Goal: Answer question/provide support: Share knowledge or assist other users

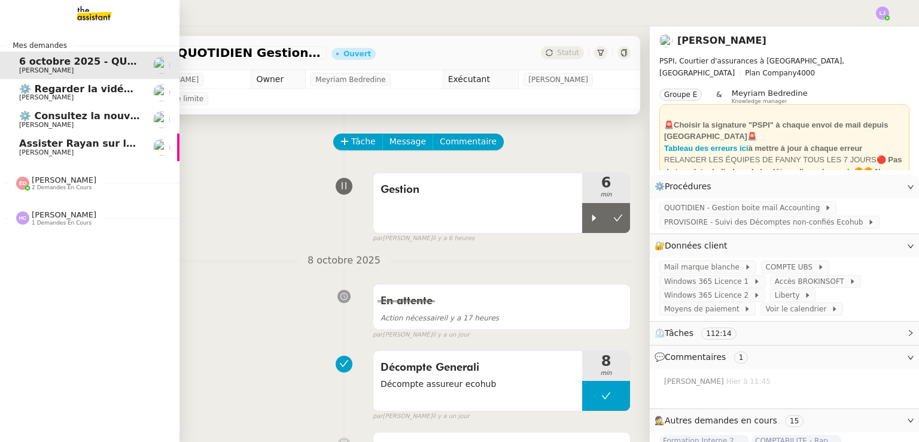
click at [120, 144] on span "Assister Rayan sur la souscription Opal" at bounding box center [125, 143] width 212 height 11
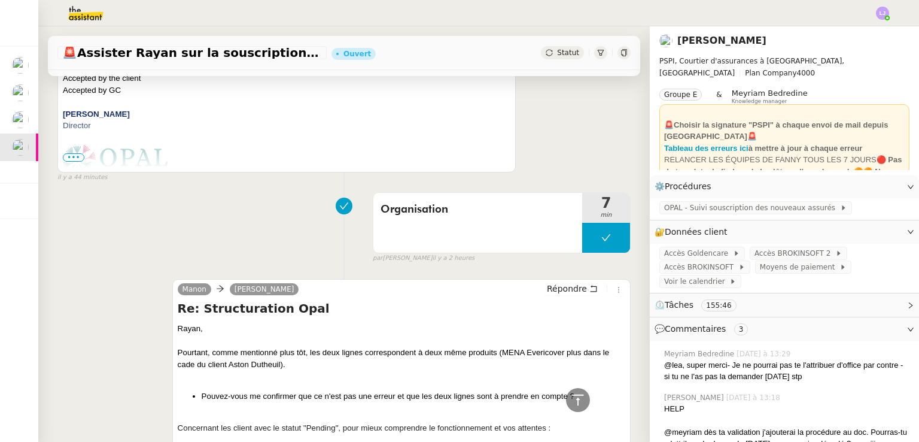
scroll to position [347, 0]
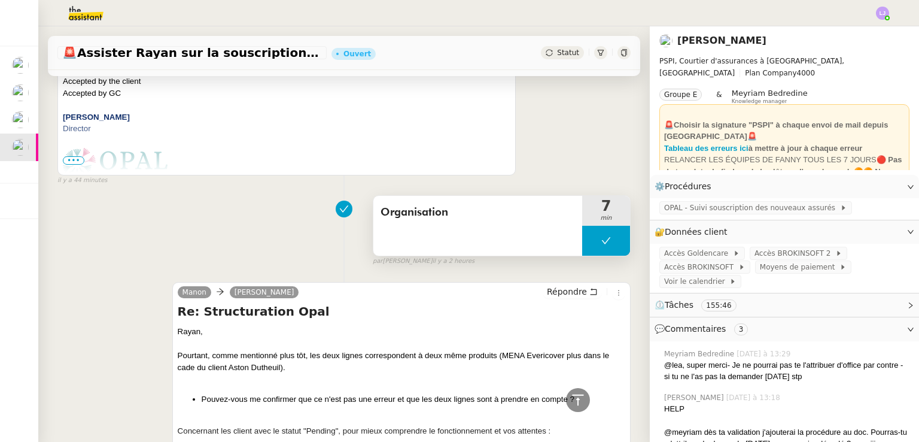
click at [582, 241] on button at bounding box center [606, 241] width 48 height 30
click at [582, 241] on div at bounding box center [594, 241] width 24 height 30
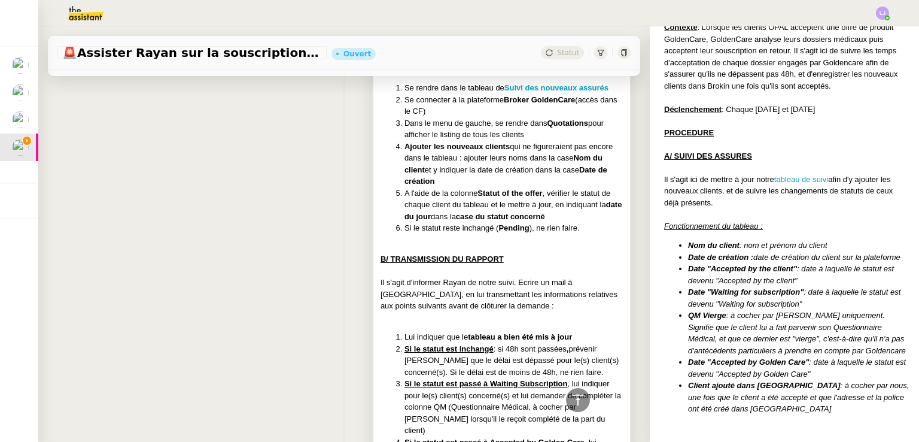
scroll to position [1755, 0]
click at [515, 223] on li "A l'aide de la colonne Statut of the offer , vérifier le statut de chaque clien…" at bounding box center [514, 204] width 218 height 35
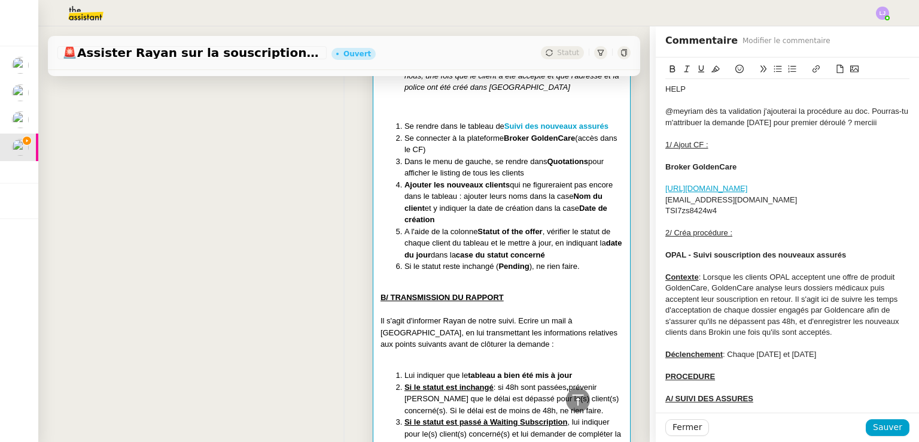
scroll to position [1717, 0]
click at [679, 418] on div "Fermer Sauver" at bounding box center [787, 426] width 263 height 29
click at [687, 424] on span "Fermer" at bounding box center [687, 427] width 29 height 14
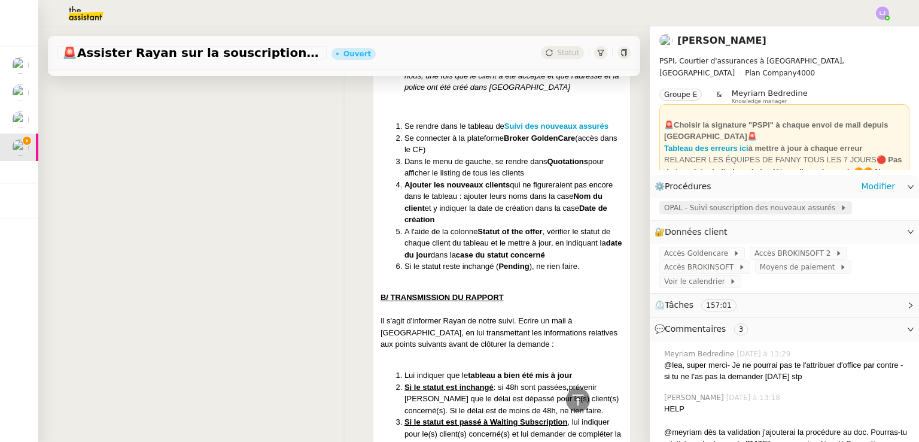
click at [712, 207] on span "OPAL - Suivi souscription des nouveaux assurés" at bounding box center [752, 208] width 176 height 12
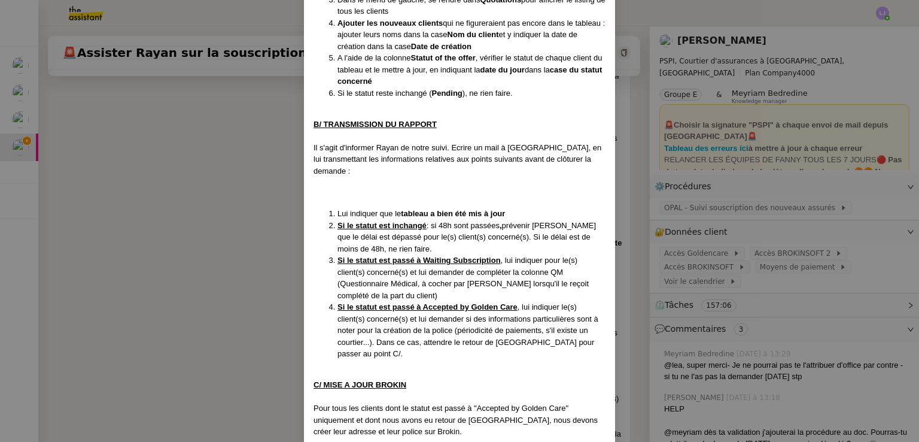
scroll to position [560, 0]
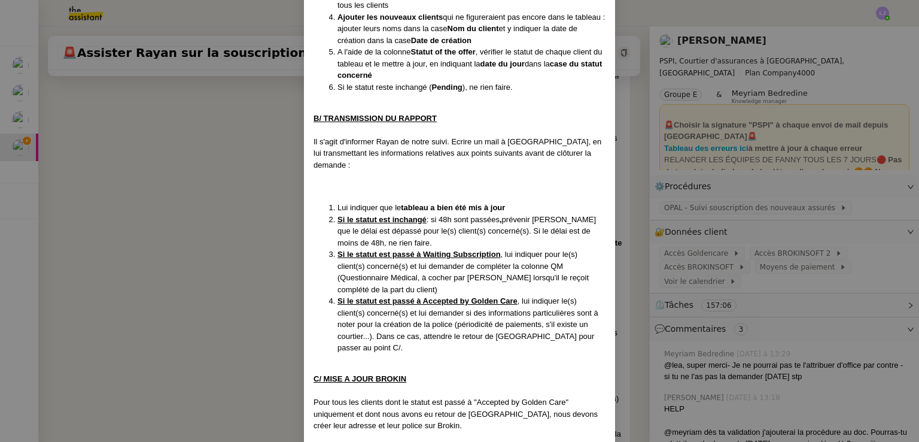
click at [206, 229] on nz-modal-container "Créée le [DATE] Contexte : Lorsque les clients OPAL acceptent une offre de prod…" at bounding box center [459, 221] width 919 height 442
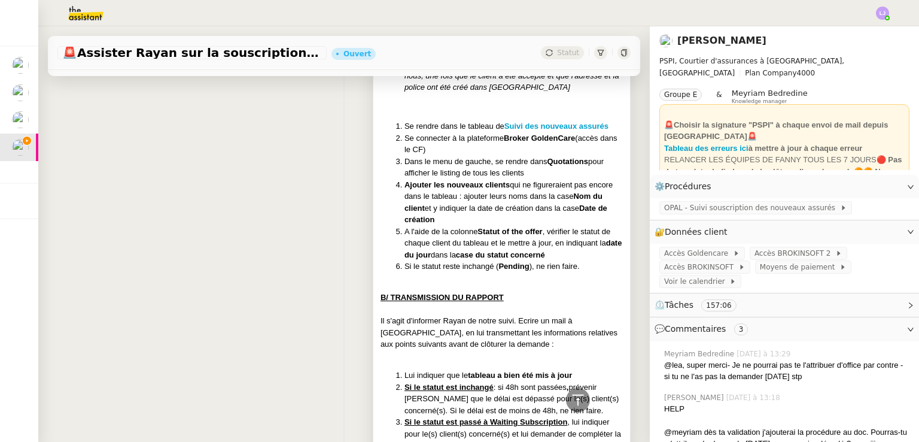
click at [478, 226] on li "Ajouter les nouveaux clients qui ne figureraient pas encore dans le tableau : a…" at bounding box center [514, 202] width 218 height 47
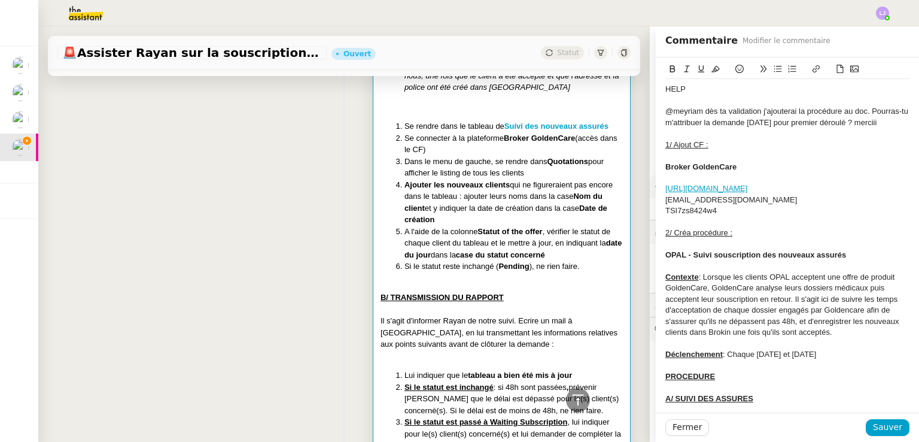
click at [478, 226] on li "Ajouter les nouveaux clients qui ne figureraient pas encore dans le tableau : a…" at bounding box center [514, 202] width 218 height 47
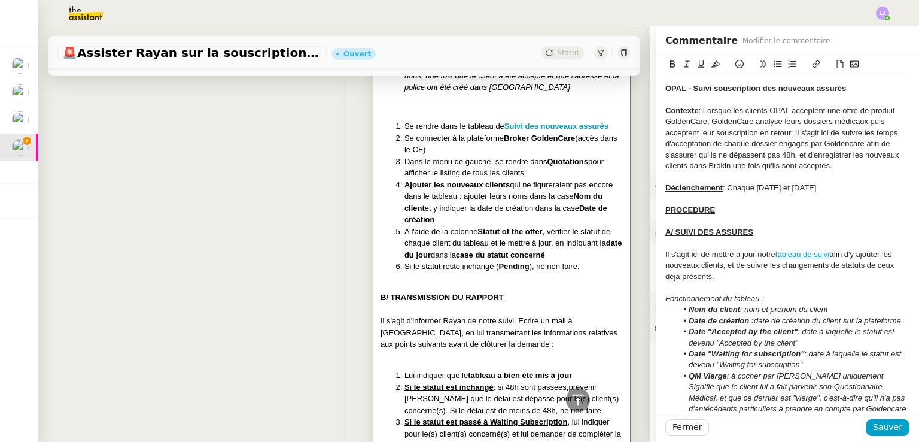
scroll to position [169, 0]
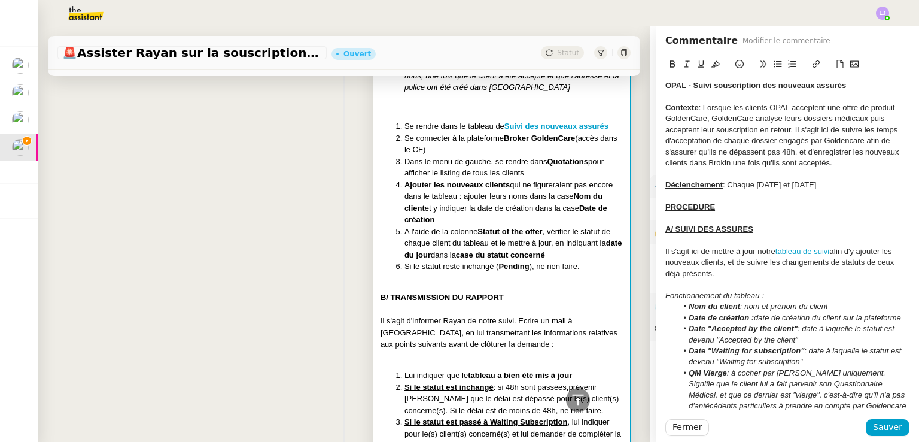
click at [720, 264] on div "Il s'agit ici de mettre à jour notre tableau de suivi afin d'y ajouter les nouv…" at bounding box center [788, 262] width 244 height 33
drag, startPoint x: 871, startPoint y: 274, endPoint x: 865, endPoint y: 262, distance: 13.4
click at [865, 262] on div "Il s'agit ici de mettre à jour notre tableau de suivi afin d'y ajouter les nouv…" at bounding box center [788, 262] width 244 height 33
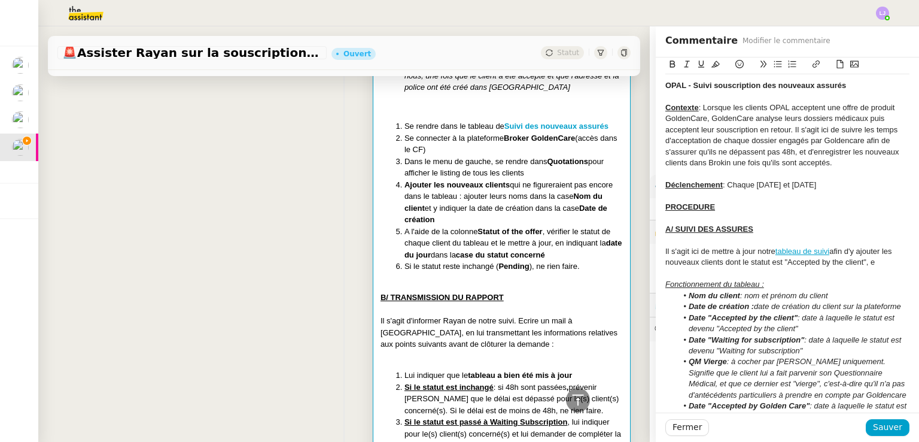
click at [774, 262] on div "Il s'agit ici de mettre à jour notre tableau de suivi afin d'y ajouter les nouv…" at bounding box center [788, 257] width 244 height 22
click at [877, 262] on div "Il s'agit ici de mettre à jour notre tableau de suivi afin d'y ajouter les nouv…" at bounding box center [788, 257] width 244 height 22
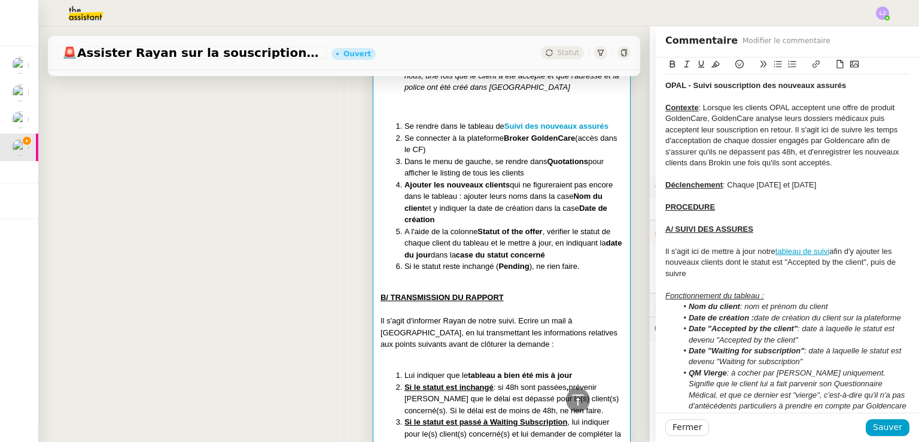
drag, startPoint x: 805, startPoint y: 272, endPoint x: 846, endPoint y: 252, distance: 45.2
click at [846, 252] on div "Il s'agit ici de mettre à jour notre tableau de suivi afin d'y ajouter les nouv…" at bounding box center [788, 262] width 244 height 33
click at [853, 277] on div "Il s'agit ici de mettre à jour notre tableau de suivi afin d'y ajouter les nouv…" at bounding box center [788, 262] width 244 height 33
drag, startPoint x: 836, startPoint y: 272, endPoint x: 846, endPoint y: 251, distance: 22.5
click at [846, 251] on div "Il s'agit ici de mettre à jour notre tableau de suivi afin d'y ajouter les nouv…" at bounding box center [788, 262] width 244 height 33
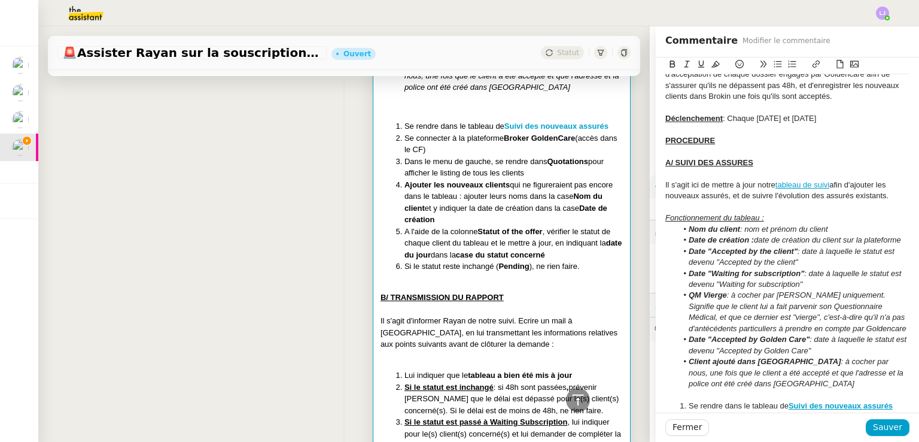
scroll to position [246, 0]
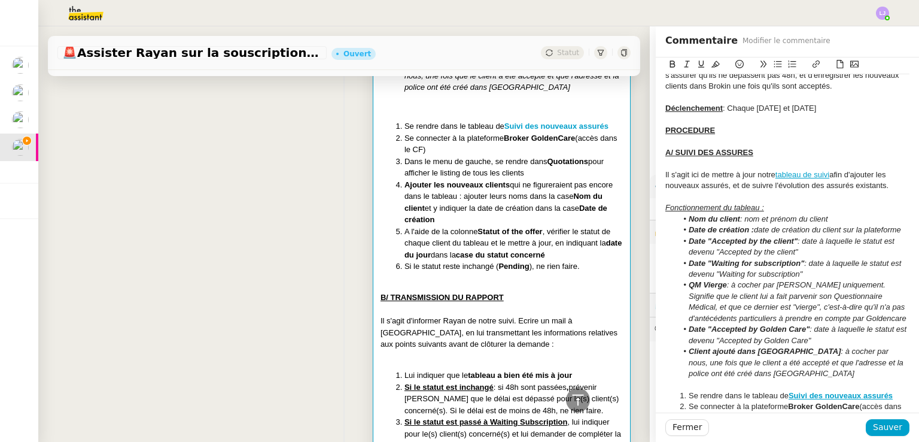
click at [705, 185] on div "Il s'agit ici de mettre à jour notre tableau de suivi afin d'ajouter les nouvea…" at bounding box center [788, 180] width 244 height 22
click at [822, 190] on div "Il s'agit ici de mettre à jour notre tableau de suivi afin d'ajouter les nouvea…" at bounding box center [788, 180] width 244 height 22
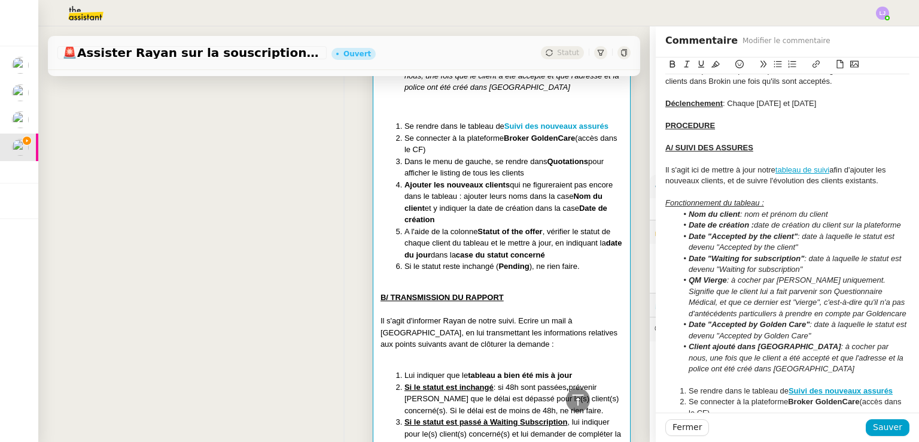
scroll to position [250, 0]
click at [714, 183] on div "Il s'agit ici de mettre à jour notre tableau de suivi afin d'ajouter les nouvea…" at bounding box center [788, 176] width 244 height 22
click at [878, 177] on div "Il s'agit ici de mettre à jour notre tableau de suivi afin d'ajouter les nouvea…" at bounding box center [788, 176] width 244 height 22
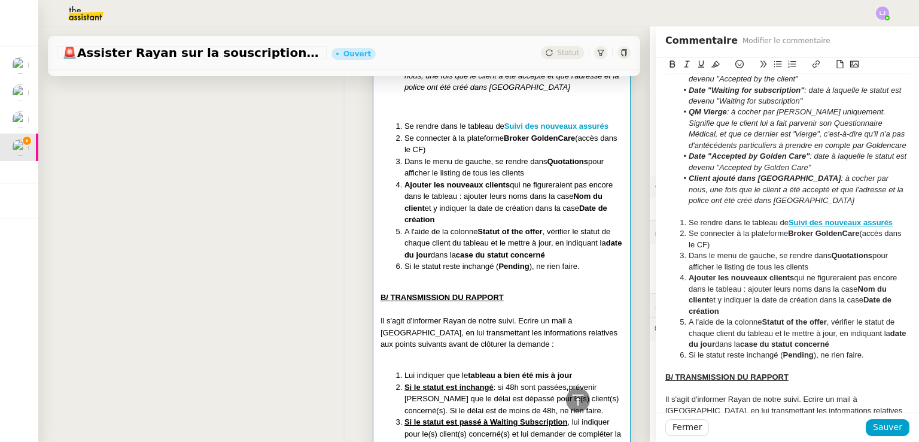
scroll to position [425, 0]
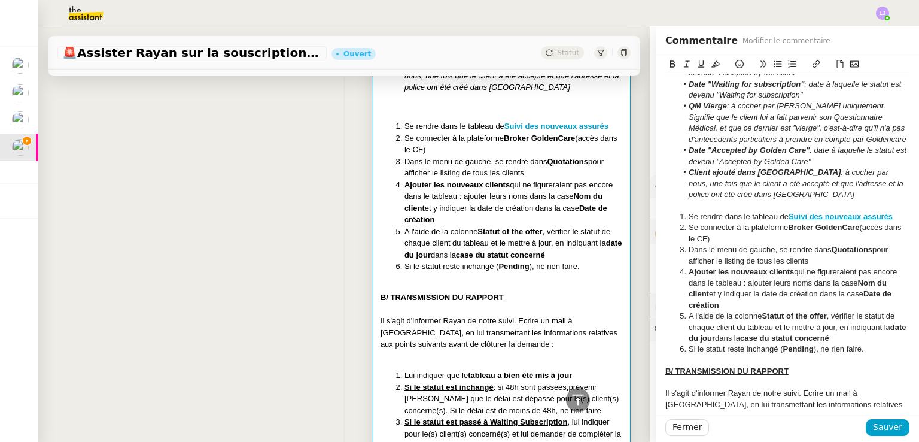
click at [734, 281] on li "Ajouter les nouveaux clients qui ne figureraient pas encore dans le tableau : a…" at bounding box center [794, 288] width 233 height 44
click at [785, 271] on li "Ajouter les nouveaux clients qui ne figureraient pas encore dans le tableau : a…" at bounding box center [794, 288] width 233 height 44
click at [791, 293] on li "Ajouter les nouveaux clients dont le statut est "Accepted by the client" qui ne…" at bounding box center [794, 288] width 233 height 44
click at [731, 327] on li "A l'aide de la colonne Statut of the offer , vérifier le statut de chaque clien…" at bounding box center [794, 327] width 233 height 33
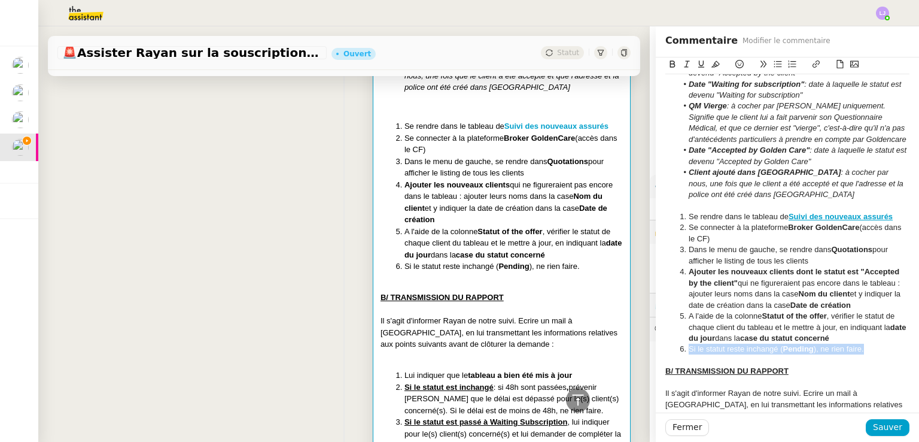
drag, startPoint x: 855, startPoint y: 348, endPoint x: 668, endPoint y: 352, distance: 187.4
click at [678, 352] on li "Si le statut reste inchangé ( Pending ), ne rien faire." at bounding box center [794, 349] width 233 height 11
click at [814, 347] on li "Pour les clients dont le statut est Pending : ne rien faire" at bounding box center [794, 349] width 233 height 11
click at [814, 347] on strong "Pending" at bounding box center [816, 348] width 31 height 9
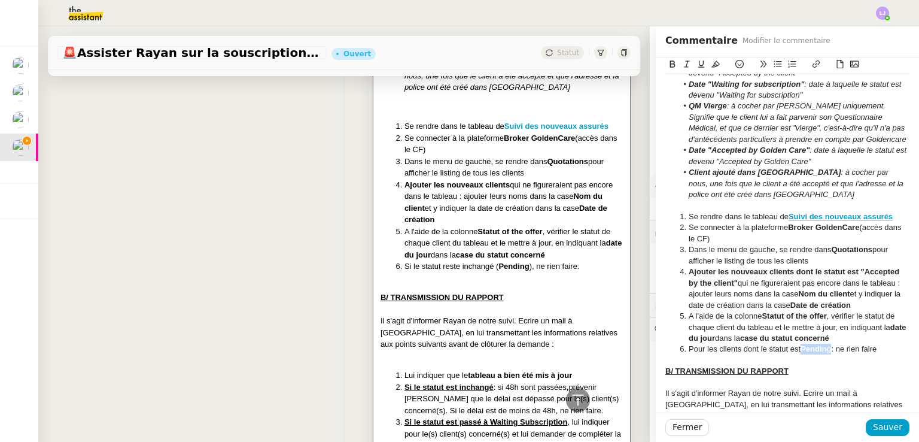
click at [814, 347] on strong "Pending" at bounding box center [816, 348] width 31 height 9
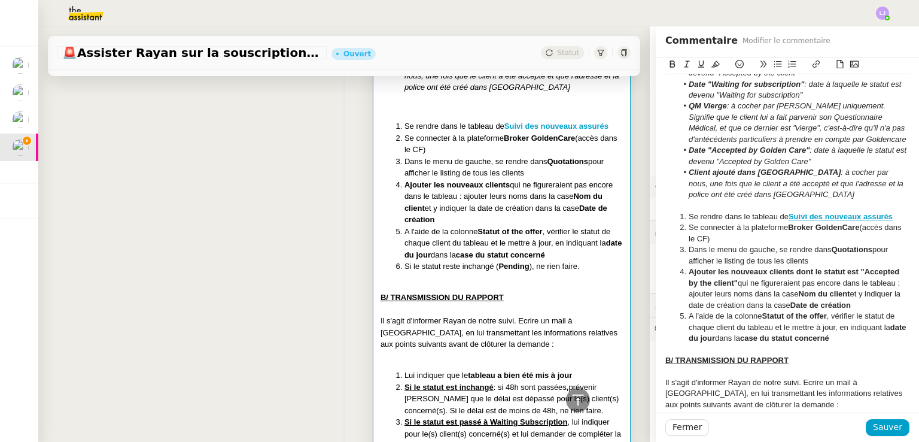
click at [803, 259] on li "Dans le menu de gauche, se rendre dans Quotations pour afficher le listing de t…" at bounding box center [794, 255] width 233 height 22
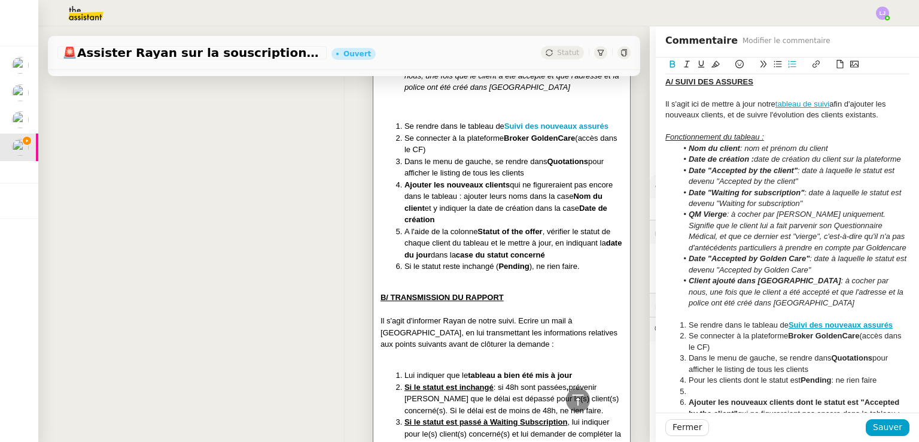
scroll to position [432, 0]
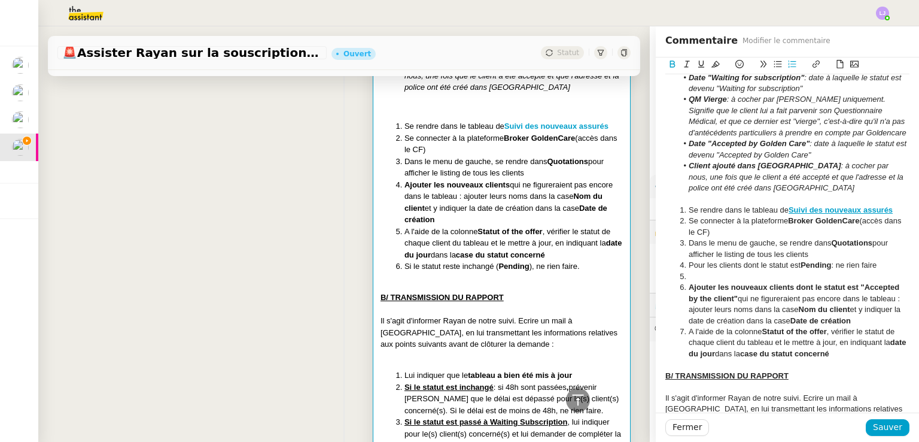
click at [712, 269] on li "Pour les clients dont le statut est Pending : ne rien faire" at bounding box center [794, 265] width 233 height 11
click at [715, 274] on li at bounding box center [794, 276] width 233 height 11
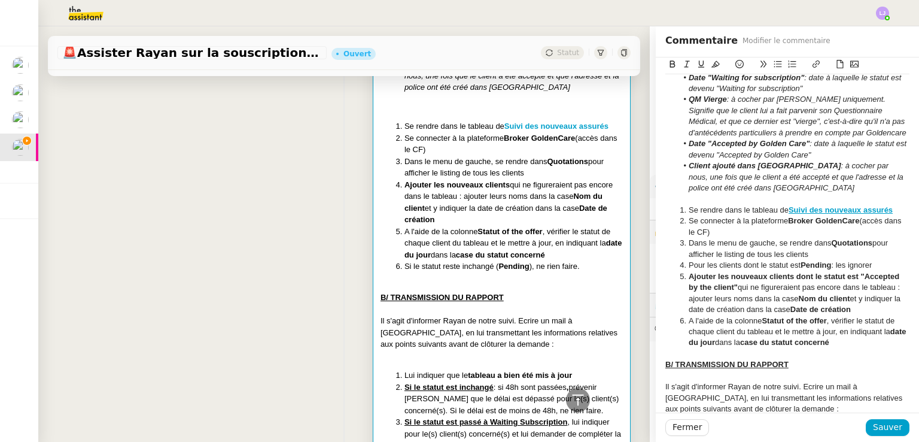
click at [828, 261] on li "Pour les clients dont le statut est Pending : les ignorer" at bounding box center [794, 265] width 233 height 11
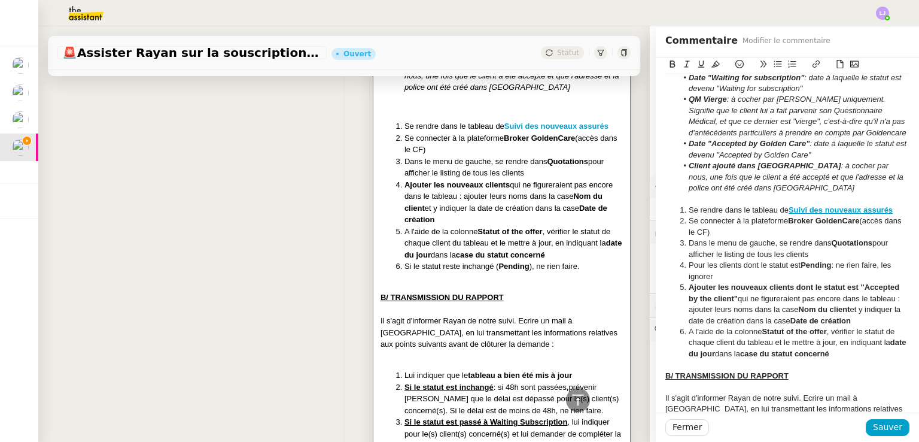
drag, startPoint x: 872, startPoint y: 277, endPoint x: 871, endPoint y: 261, distance: 15.6
click at [871, 261] on li "Pour les clients dont le statut est Pending : ne rien faire, les ignorer" at bounding box center [794, 271] width 233 height 22
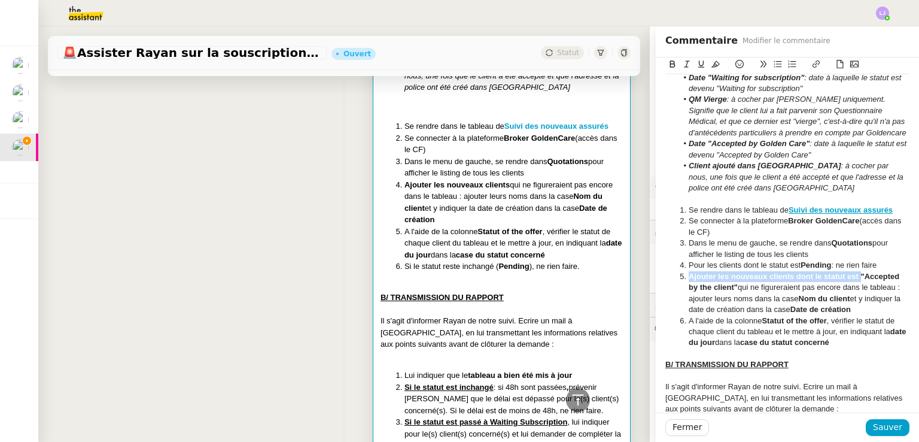
drag, startPoint x: 678, startPoint y: 276, endPoint x: 851, endPoint y: 276, distance: 173.0
click at [851, 276] on li "Ajouter les nouveaux clients dont le statut est "Accepted by the client" qui ne…" at bounding box center [794, 293] width 233 height 44
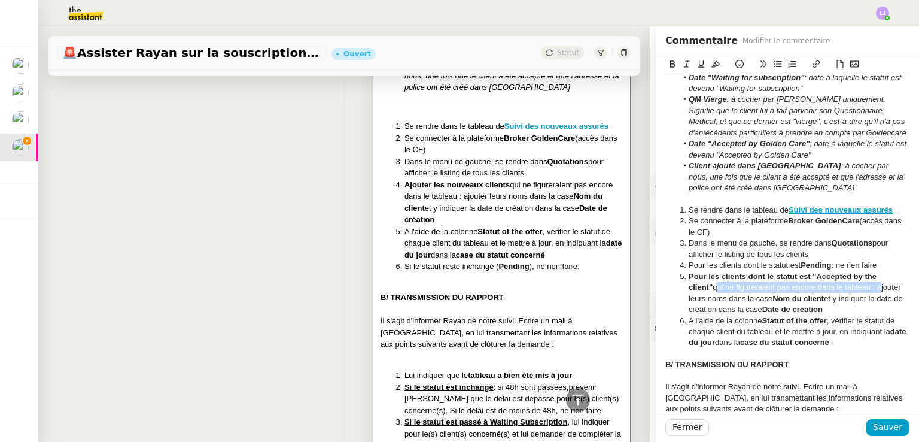
drag, startPoint x: 674, startPoint y: 288, endPoint x: 843, endPoint y: 283, distance: 168.9
click at [843, 283] on li "Pour les clients dont le statut est "Accepted by the client" qui ne figureraien…" at bounding box center [794, 293] width 233 height 44
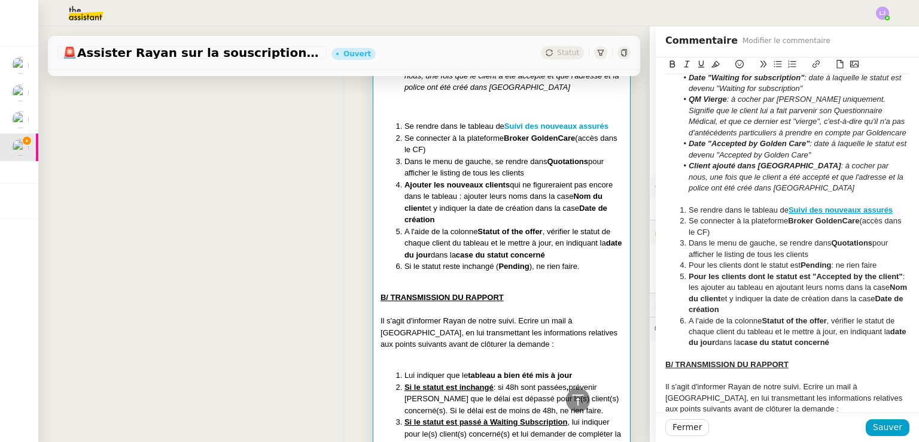
drag, startPoint x: 784, startPoint y: 306, endPoint x: 837, endPoint y: 284, distance: 57.1
click at [837, 284] on li "Pour les clients dont le statut est "Accepted by the client" : les ajouter au t…" at bounding box center [794, 293] width 233 height 44
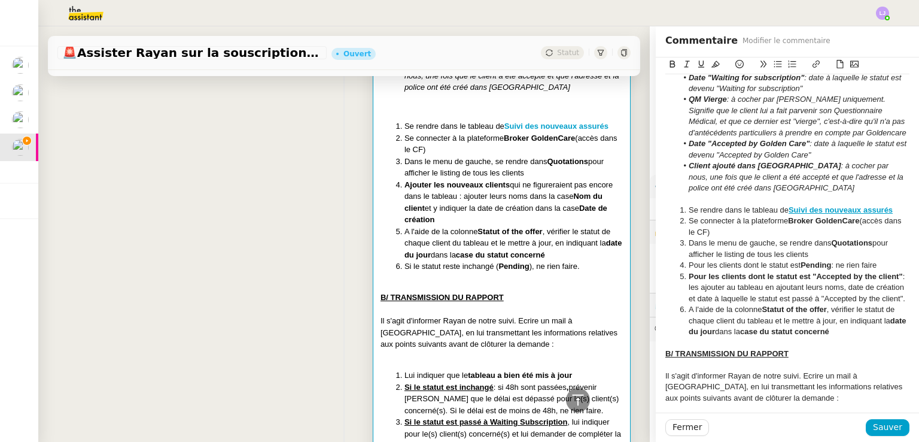
drag, startPoint x: 795, startPoint y: 264, endPoint x: 669, endPoint y: 266, distance: 125.7
click at [678, 266] on li "Pour les clients dont le statut est Pending : ne rien faire" at bounding box center [794, 265] width 233 height 11
drag, startPoint x: 835, startPoint y: 264, endPoint x: 673, endPoint y: 264, distance: 161.6
click at [678, 264] on li "Pour les clients dont le statut est Pending : ne rien faire" at bounding box center [794, 265] width 233 height 11
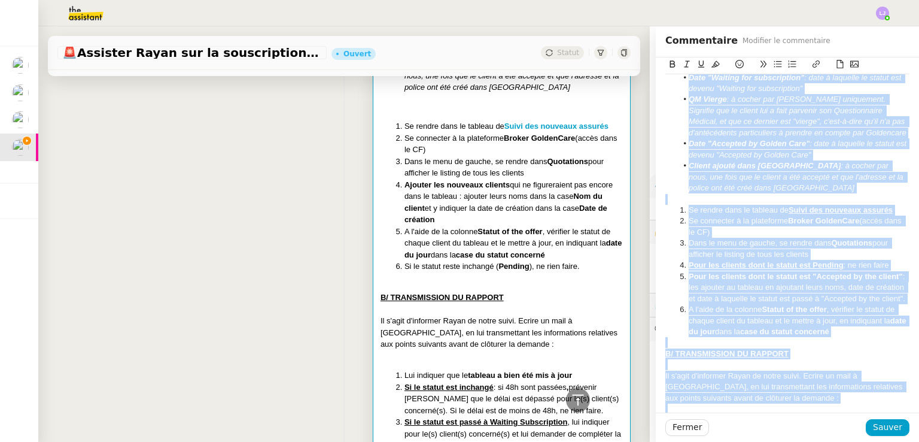
copy div "LORE @ipsumdo sit am consectetu a'elitseddo ei temporinc ut lab. Etdolor-ma a'e…"
click at [825, 288] on li "Pour les clients dont le statut est "Accepted by the client" : les ajouter au t…" at bounding box center [794, 287] width 233 height 33
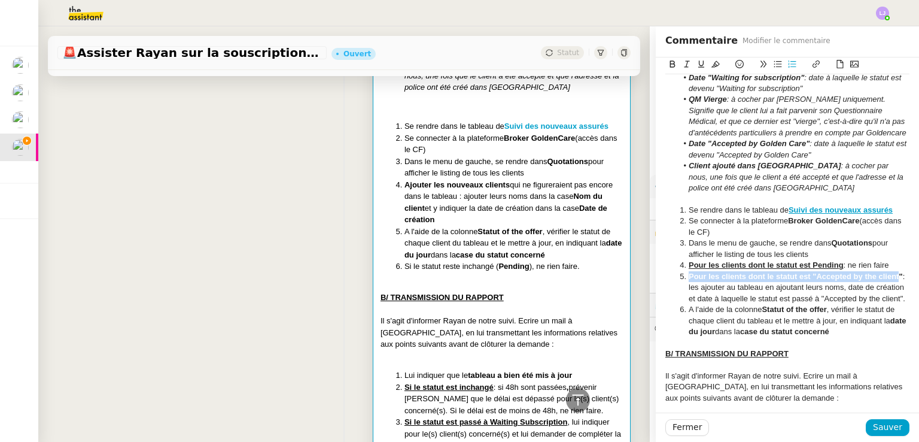
drag, startPoint x: 891, startPoint y: 276, endPoint x: 670, endPoint y: 272, distance: 220.3
click at [678, 272] on li "Pour les clients dont le statut est "Accepted by the client" : les ajouter au t…" at bounding box center [794, 287] width 233 height 33
click at [779, 300] on li "Pour les clients dont le statut est "Accepted by the client " : les ajouter au …" at bounding box center [794, 287] width 233 height 33
click at [807, 265] on u "Pour les clients dont le statut est Pending" at bounding box center [766, 264] width 155 height 9
click at [719, 304] on li "Pour les clients dont le statut est "Accepted by the client " : les ajouter au …" at bounding box center [794, 287] width 233 height 33
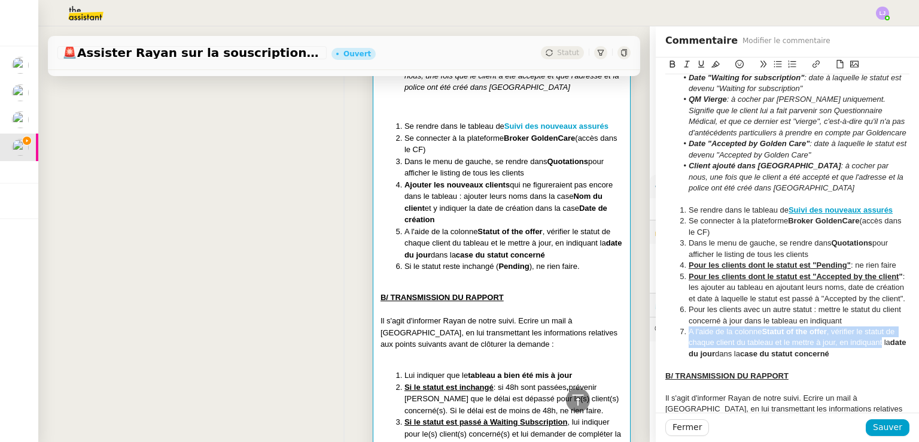
drag, startPoint x: 874, startPoint y: 355, endPoint x: 864, endPoint y: 331, distance: 25.8
click at [864, 331] on ol "Se rendre dans le tableau de Suivi des nouveaux assurés Se connecter à la plate…" at bounding box center [788, 282] width 244 height 154
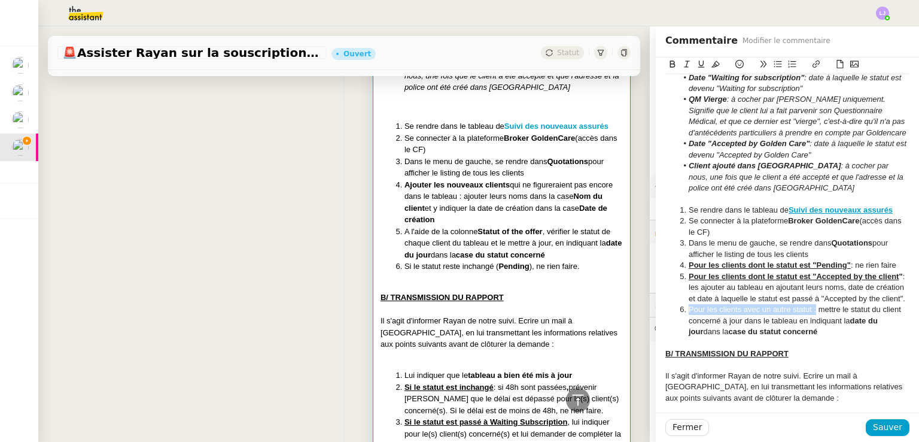
drag, startPoint x: 808, startPoint y: 320, endPoint x: 666, endPoint y: 318, distance: 142.5
click at [666, 318] on ol "Se rendre dans le tableau de Suivi des nouveaux assurés Se connecter à la plate…" at bounding box center [788, 271] width 244 height 132
click at [806, 331] on li "Pour les clients avec un autre statut : mettre le statut du client concerné à j…" at bounding box center [794, 320] width 233 height 33
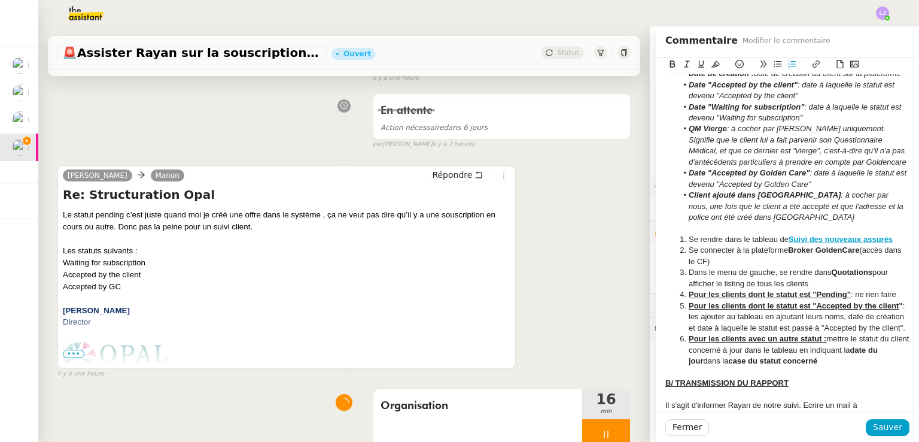
scroll to position [153, 0]
click at [761, 247] on li "Se connecter à la plateforme Broker GoldenCare (accès dans le CF)" at bounding box center [794, 256] width 233 height 22
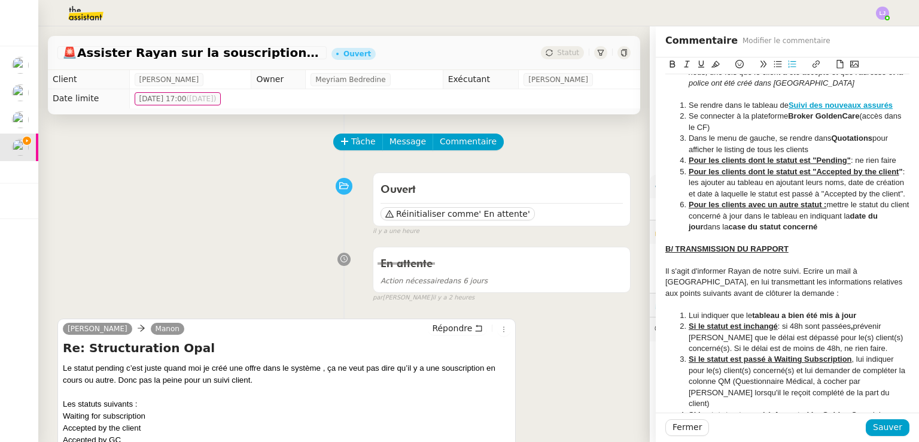
scroll to position [534, 0]
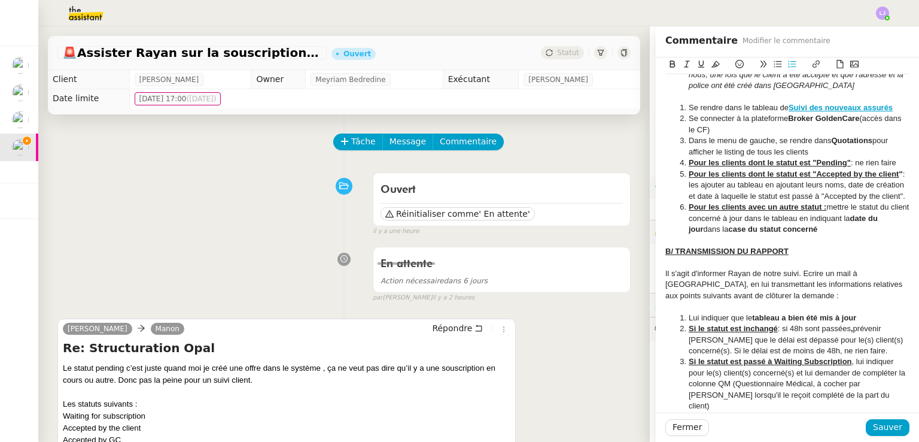
click at [816, 211] on u "Pour les clients avec un autre statut :" at bounding box center [758, 206] width 138 height 9
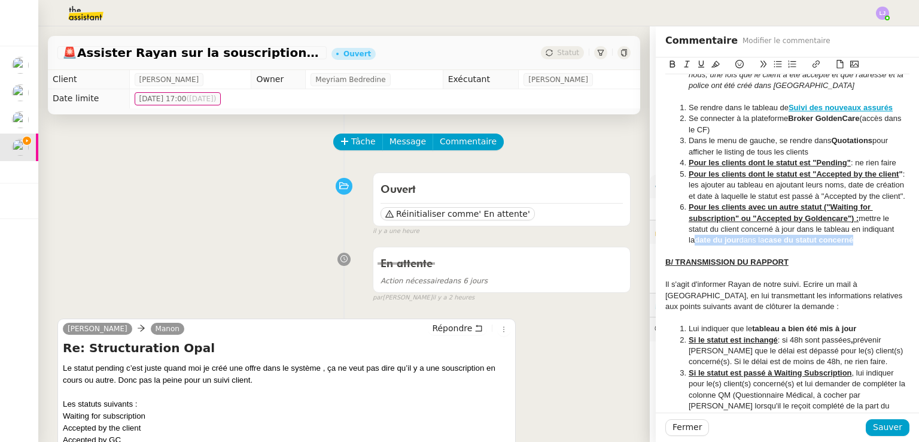
drag, startPoint x: 855, startPoint y: 250, endPoint x: 677, endPoint y: 251, distance: 177.8
click at [678, 246] on li "Pour les clients avec un autre statut ("Waiting for subscription" ou "Accepted …" at bounding box center [794, 224] width 233 height 44
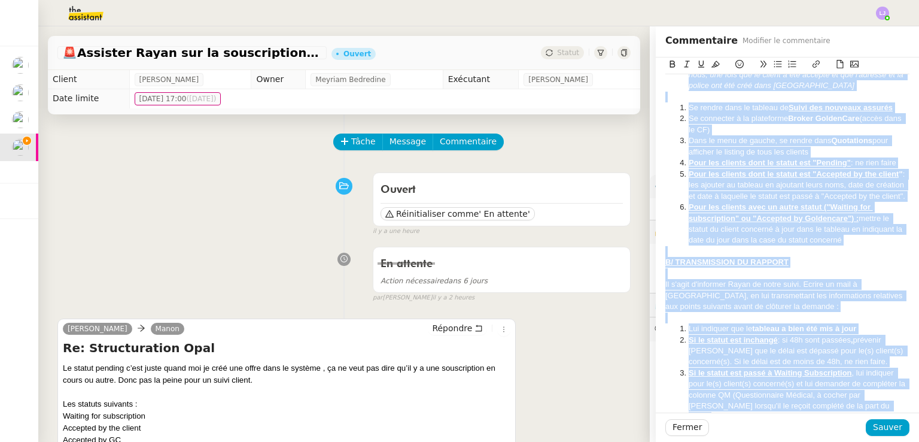
copy div "LORE @ipsumdo sit am consectetu a'elitseddo ei temporinc ut lab. Etdolor-ma a'e…"
click at [814, 257] on div at bounding box center [788, 251] width 244 height 11
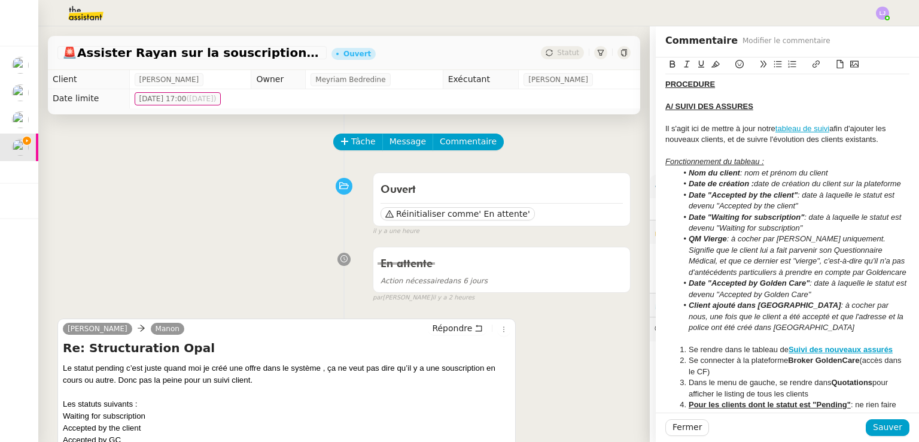
scroll to position [266, 0]
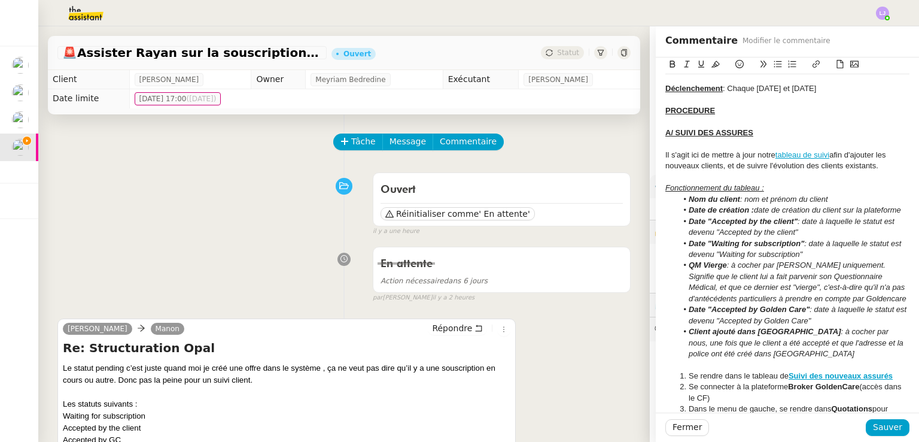
click at [840, 268] on em ": à cocher par [PERSON_NAME] uniquement. Signifie que le client lui a fait parv…" at bounding box center [798, 281] width 218 height 42
click at [857, 297] on li "QM Vierge : à cocher par [PERSON_NAME] uniquement (signifie que le client lui a…" at bounding box center [794, 282] width 233 height 44
click at [841, 268] on em ": à cocher par [PERSON_NAME] uniquement (signifie que le client lui a fait parv…" at bounding box center [799, 281] width 220 height 42
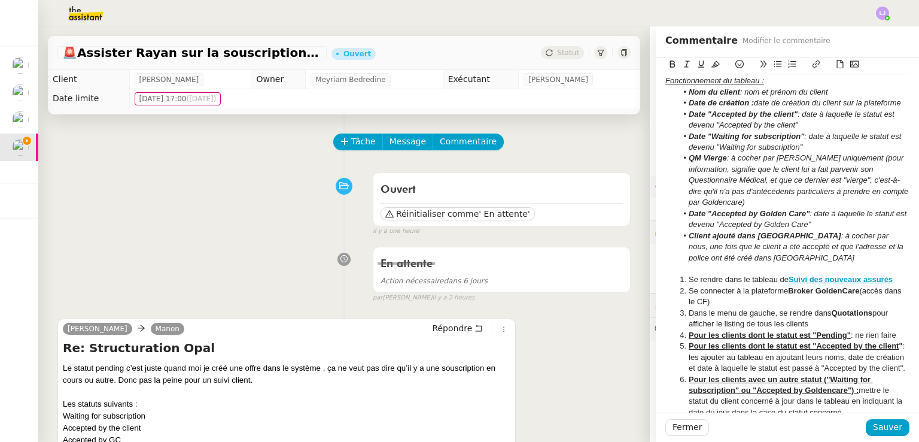
scroll to position [383, 0]
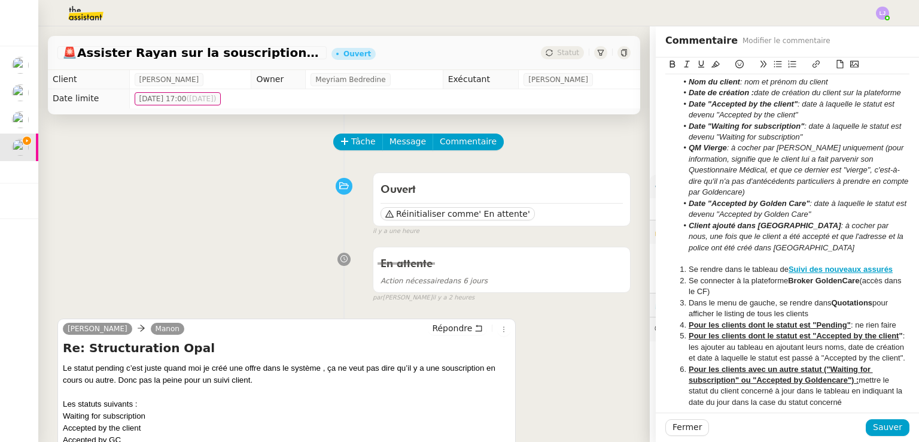
click at [692, 247] on em ": à cocher par nous, une fois que le client a été accepté et que l'adresse et l…" at bounding box center [797, 236] width 217 height 31
click at [693, 246] on em ": à cocher par nous, une fois que le client a été accepté et que l'adresse et l…" at bounding box center [797, 236] width 217 height 31
click at [712, 64] on icon at bounding box center [716, 64] width 8 height 7
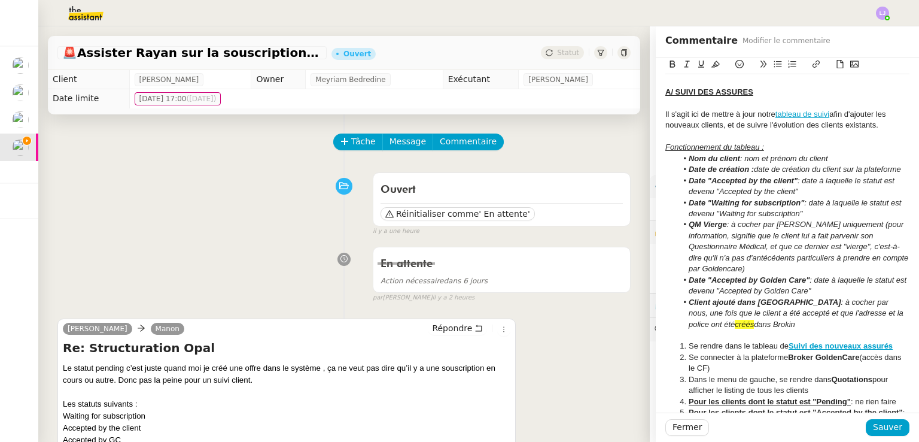
scroll to position [306, 0]
click at [764, 236] on em ": à cocher par [PERSON_NAME] uniquement (pour information, signifie que le clie…" at bounding box center [800, 246] width 222 height 53
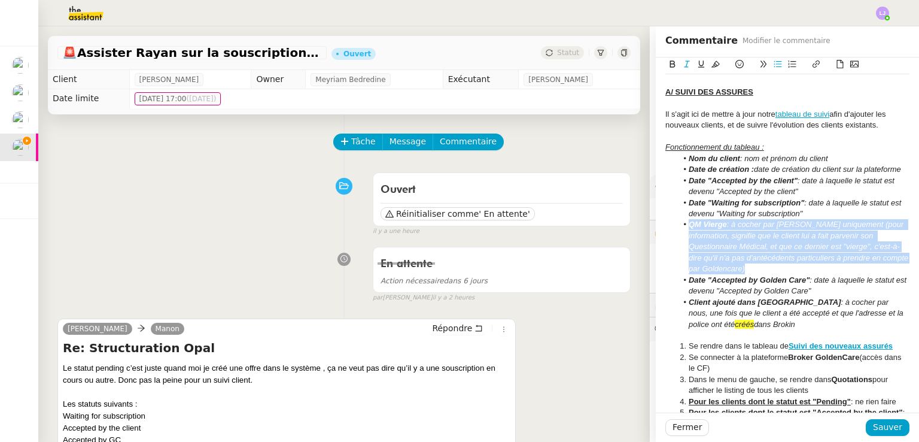
click at [764, 236] on em ": à cocher par [PERSON_NAME] uniquement (pour information, signifie que le clie…" at bounding box center [800, 246] width 222 height 53
click at [712, 63] on icon at bounding box center [716, 64] width 8 height 8
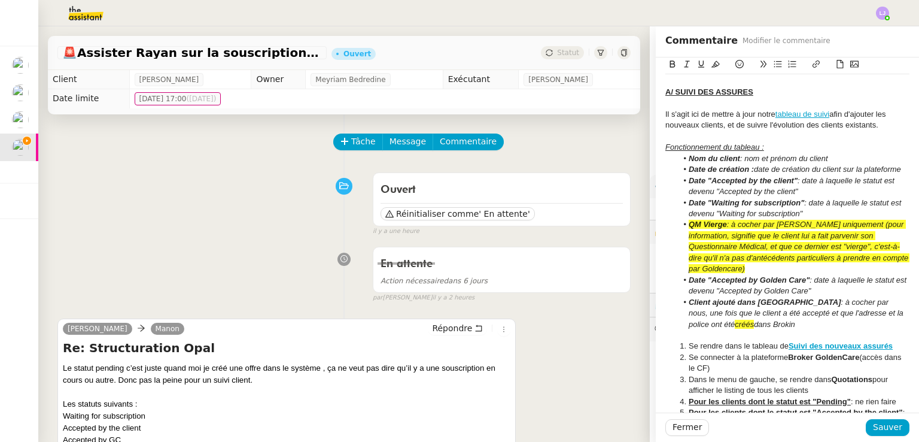
click at [759, 303] on em "Client ajouté dans [GEOGRAPHIC_DATA]" at bounding box center [765, 301] width 152 height 9
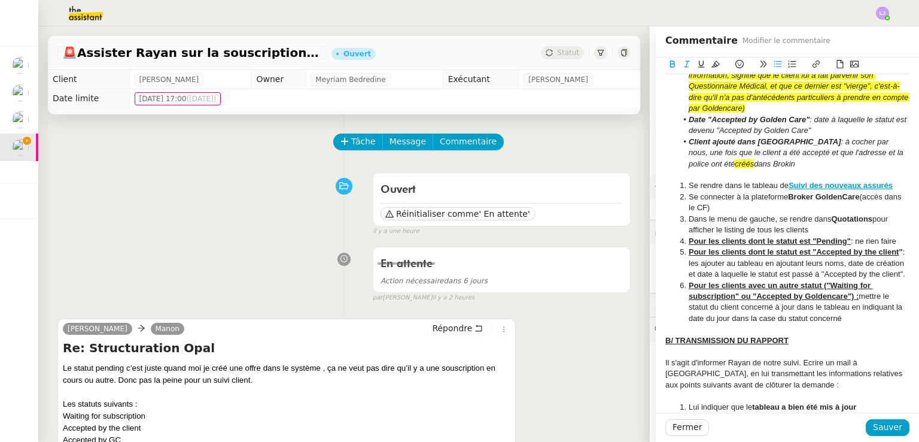
scroll to position [468, 0]
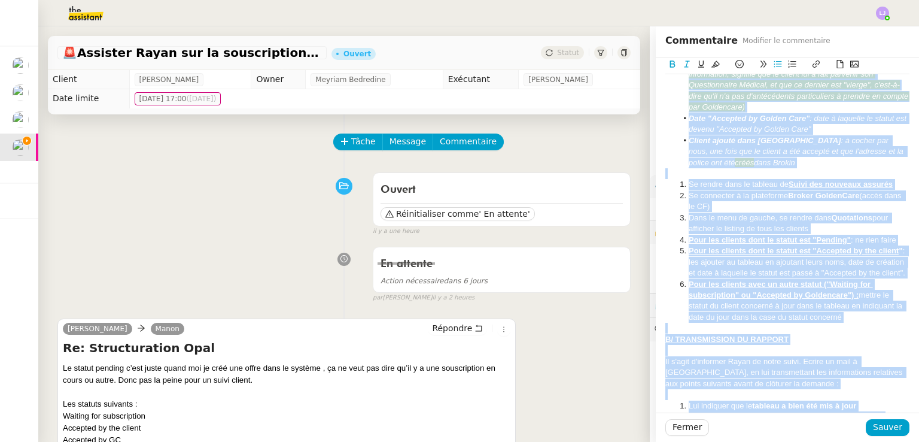
copy div "LORE @ipsumdo sit am consectetu a'elitseddo ei temporinc ut lab. Etdolor-ma a'e…"
click at [789, 186] on strong "Suivi des nouveaux assurés" at bounding box center [841, 184] width 104 height 9
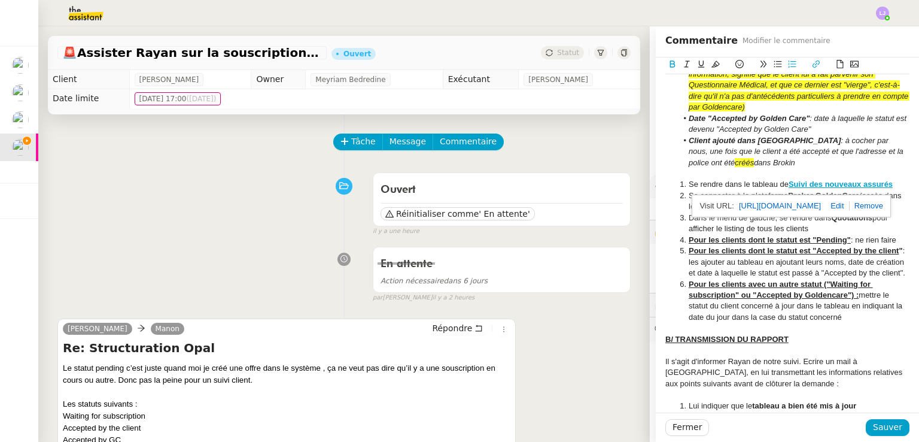
click at [780, 160] on li "Client ajouté dans Brokin : à cocher par nous, une fois que le client a été acc…" at bounding box center [794, 151] width 233 height 33
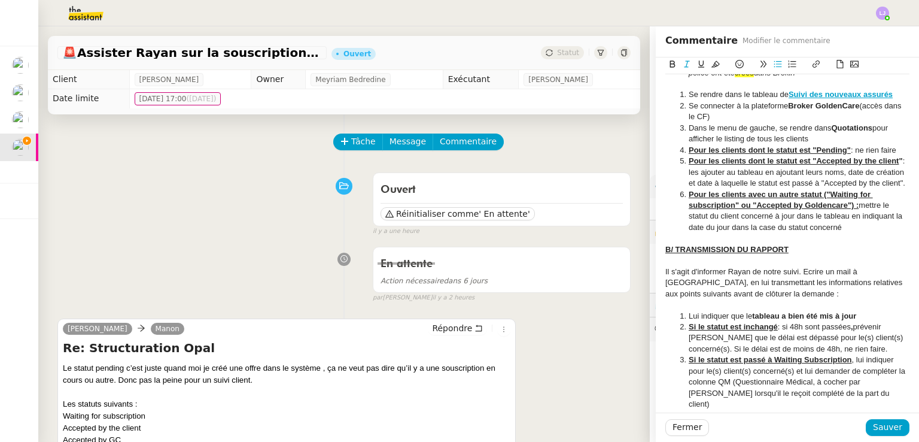
scroll to position [559, 0]
click at [758, 170] on li "Pour les clients dont le statut est "Accepted by the client " : les ajouter au …" at bounding box center [794, 170] width 233 height 33
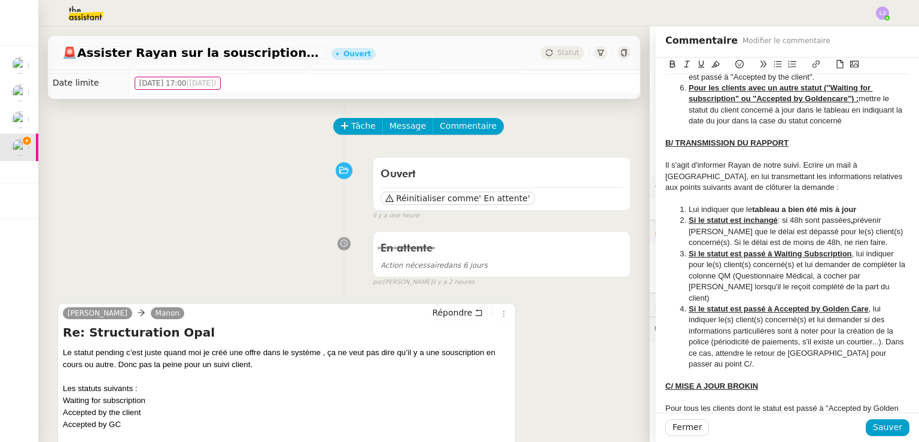
scroll to position [14, 0]
click at [852, 208] on li "Lui indiquer que le tableau a bien été mis à jour" at bounding box center [794, 209] width 233 height 11
click at [756, 351] on li "Si le statut est passé à Accepted by Golden Care , lui indiquer le(s) client(s)…" at bounding box center [794, 336] width 233 height 66
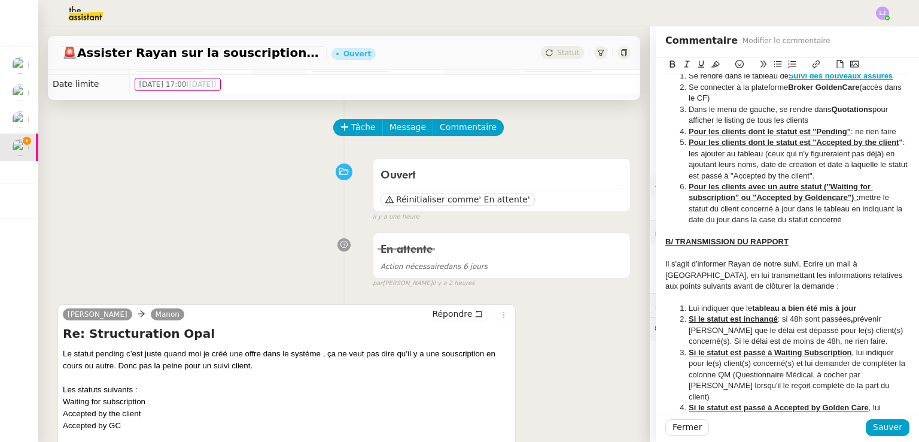
scroll to position [567, 0]
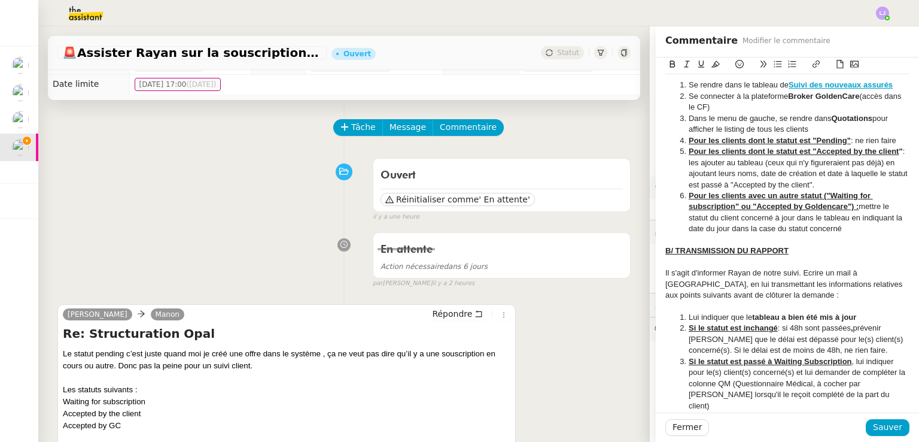
click at [855, 229] on li "Pour les clients avec un autre statut ("Waiting for subscription" ou "Accepted …" at bounding box center [794, 212] width 233 height 44
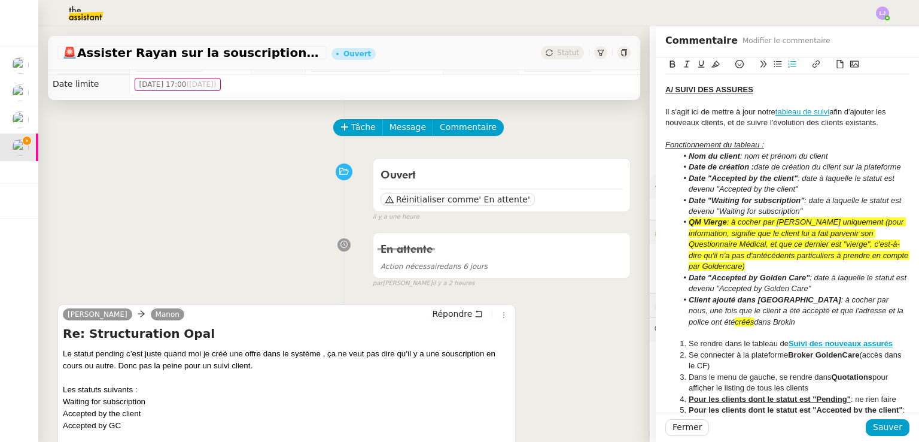
scroll to position [306, 0]
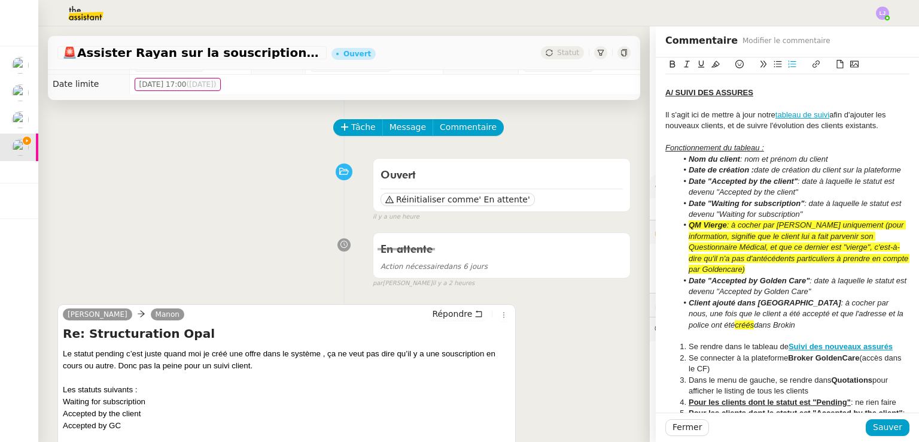
click at [809, 123] on div "Il s'agit ici de mettre à jour notre tableau de suivi afin d'ajouter les nouvea…" at bounding box center [788, 121] width 244 height 22
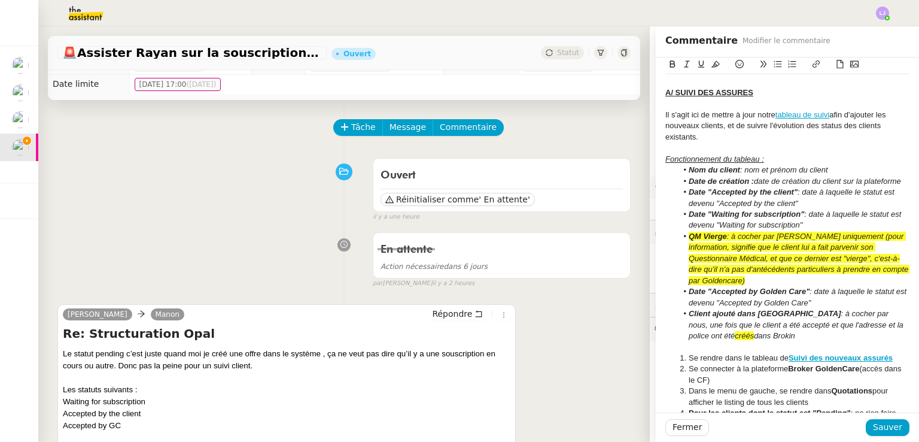
click at [830, 127] on div "Il s'agit ici de mettre à jour notre tableau de suivi afin d'ajouter les nouvea…" at bounding box center [788, 126] width 244 height 33
drag, startPoint x: 742, startPoint y: 124, endPoint x: 812, endPoint y: 123, distance: 70.0
click at [812, 123] on div "Il s'agit ici de mettre à jour notre tableau de suivi afin d'ajouter les nouvea…" at bounding box center [788, 126] width 244 height 33
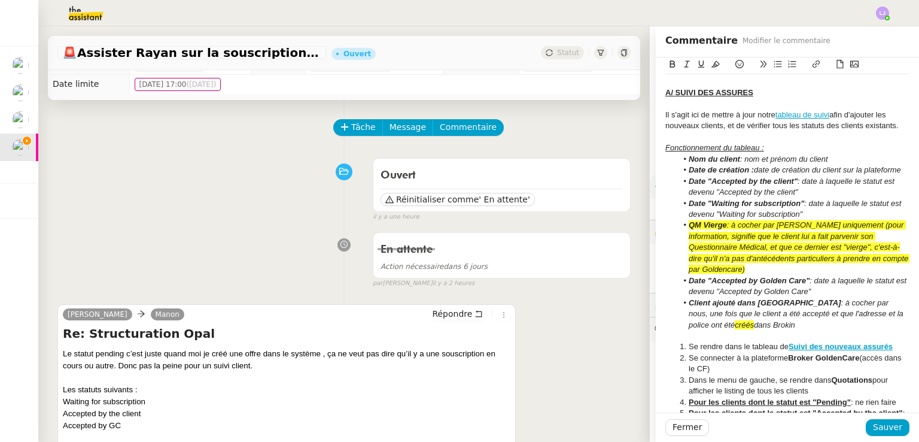
click at [886, 125] on div "Il s'agit ici de mettre à jour notre tableau de suivi afin d'ajouter les nouvea…" at bounding box center [788, 121] width 244 height 22
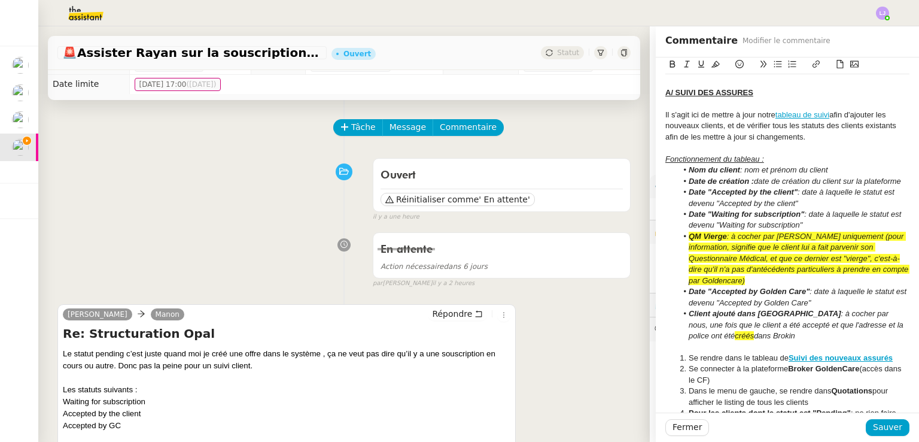
click at [750, 132] on div "Il s'agit ici de mettre à jour notre tableau de suivi afin d'ajouter les nouvea…" at bounding box center [788, 126] width 244 height 33
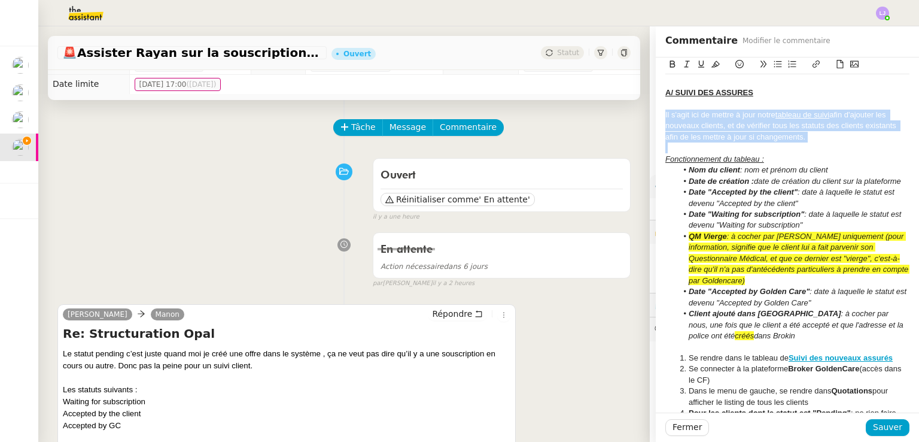
click at [712, 66] on icon at bounding box center [716, 64] width 8 height 8
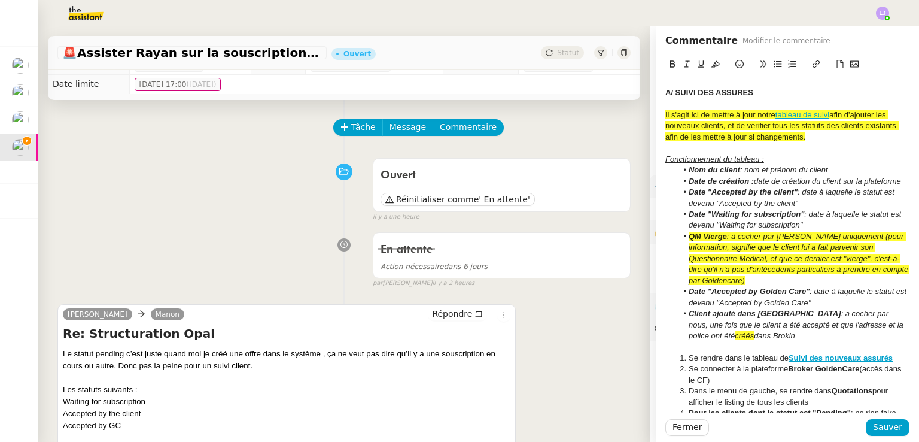
click at [773, 278] on li "QM Vierge : à cocher par [PERSON_NAME] uniquement (pour information, signifie q…" at bounding box center [794, 258] width 233 height 55
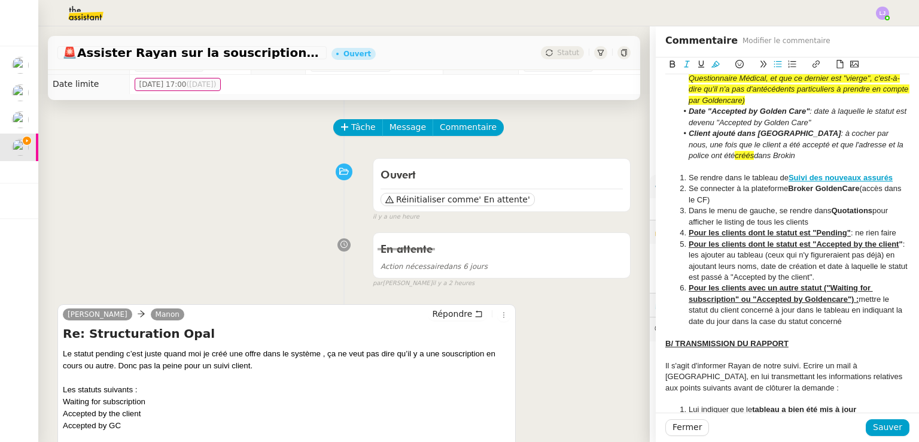
scroll to position [487, 0]
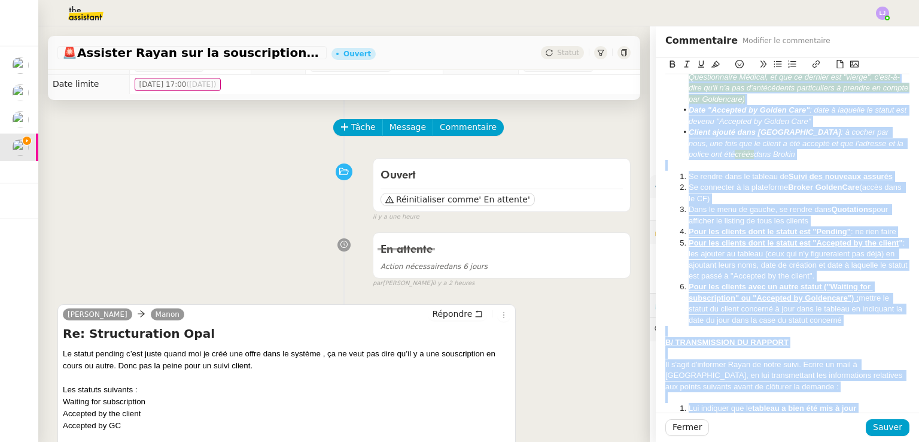
copy div "LORE @ipsumdo sit am consectetu a'elitseddo ei temporinc ut lab. Etdolor-ma a'e…"
click at [813, 257] on li "Pour les clients dont le statut est "Accepted by the client " : les ajouter au …" at bounding box center [794, 260] width 233 height 44
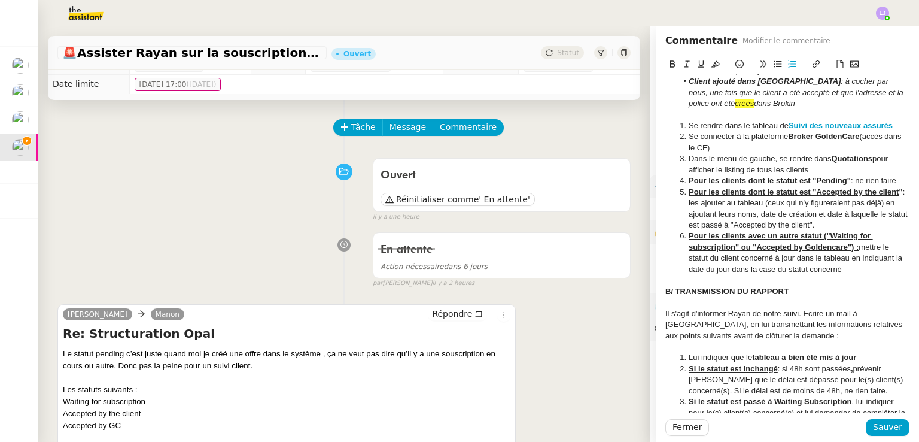
scroll to position [538, 0]
click at [849, 271] on li "Pour les clients avec un autre statut ("Waiting for subscription" ou "Accepted …" at bounding box center [794, 253] width 233 height 44
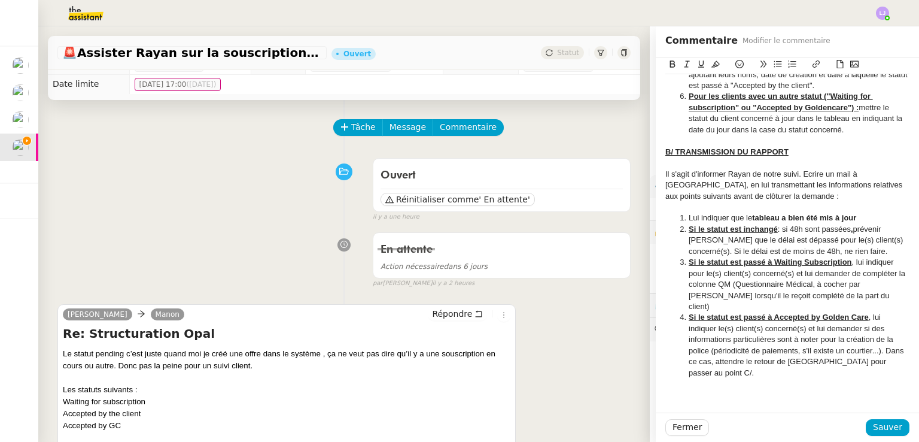
scroll to position [699, 0]
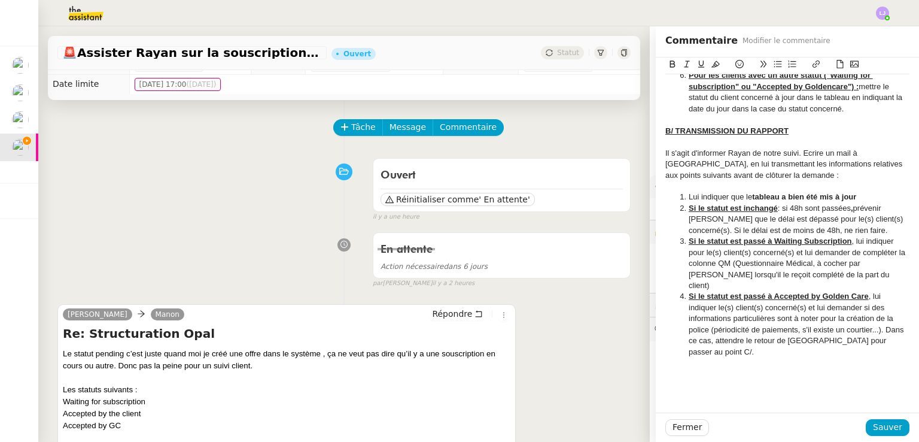
click at [730, 369] on div at bounding box center [788, 374] width 244 height 11
drag, startPoint x: 848, startPoint y: 272, endPoint x: 734, endPoint y: 265, distance: 114.0
click at [734, 265] on li "Si le statut est passé à Waiting Subscription , lui indiquer pour le(s) client(…" at bounding box center [794, 263] width 233 height 55
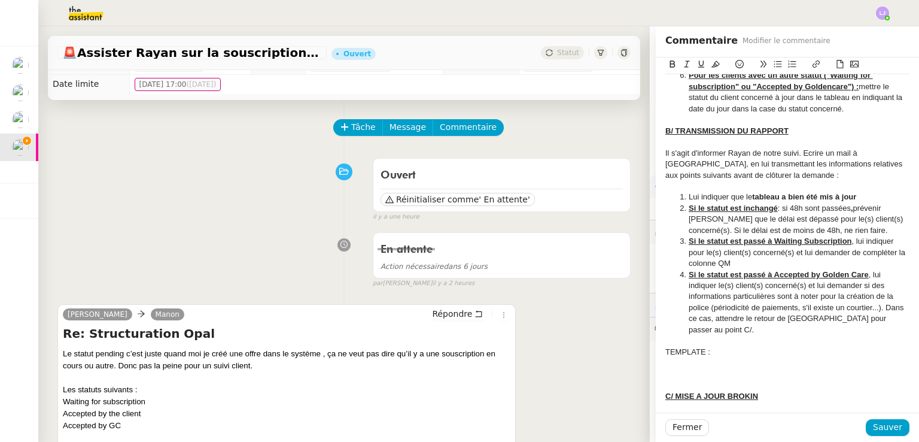
click at [717, 369] on div at bounding box center [788, 374] width 244 height 11
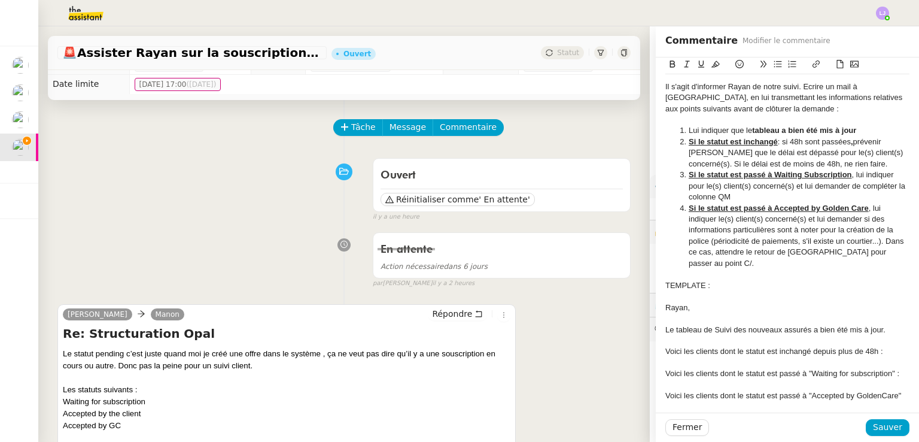
scroll to position [770, 0]
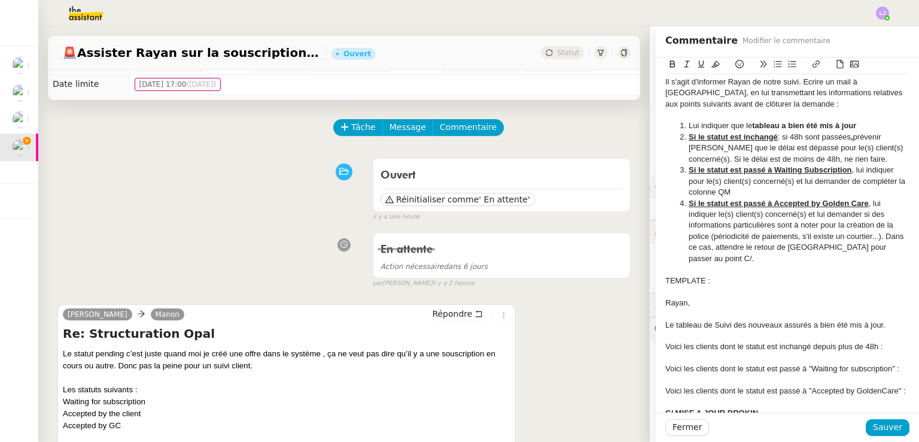
click at [846, 377] on div at bounding box center [788, 380] width 244 height 11
click at [893, 389] on div "Voici les clients dont le statut est passé à "Accepted by GoldenCare" :" at bounding box center [788, 390] width 244 height 11
click at [891, 396] on div "Voici les clients dont le statut est passé à "Accepted by GoldenCare" :" at bounding box center [788, 390] width 244 height 11
click at [868, 396] on div "Voici les clients dont le statut est passé à "Accepted by GoldenCare" :" at bounding box center [788, 390] width 244 height 11
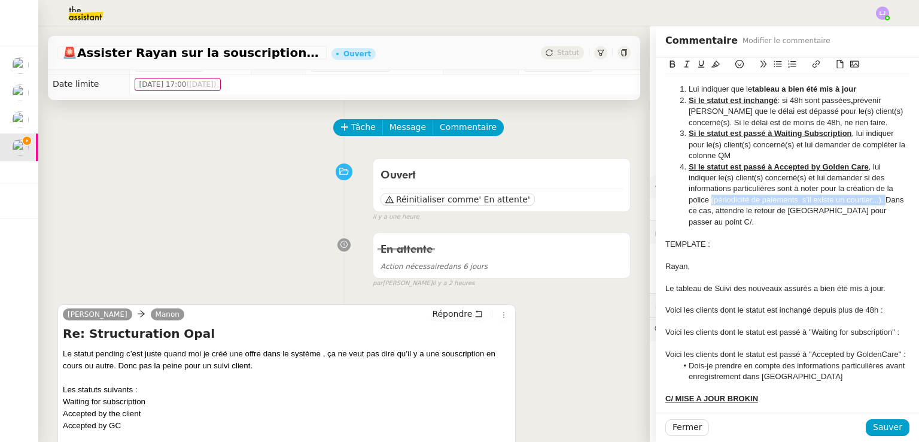
drag, startPoint x: 879, startPoint y: 199, endPoint x: 702, endPoint y: 198, distance: 177.2
click at [702, 198] on li "Si le statut est passé à Accepted by Golden Care , lui indiquer le(s) client(s)…" at bounding box center [794, 195] width 233 height 66
copy li "(périodicité de paiements, s'il existe un courtier...)."
click at [816, 381] on li "Dois-je prendre en compte des informations particulières avant enregistrement d…" at bounding box center [794, 371] width 233 height 22
click at [818, 393] on div at bounding box center [788, 387] width 244 height 11
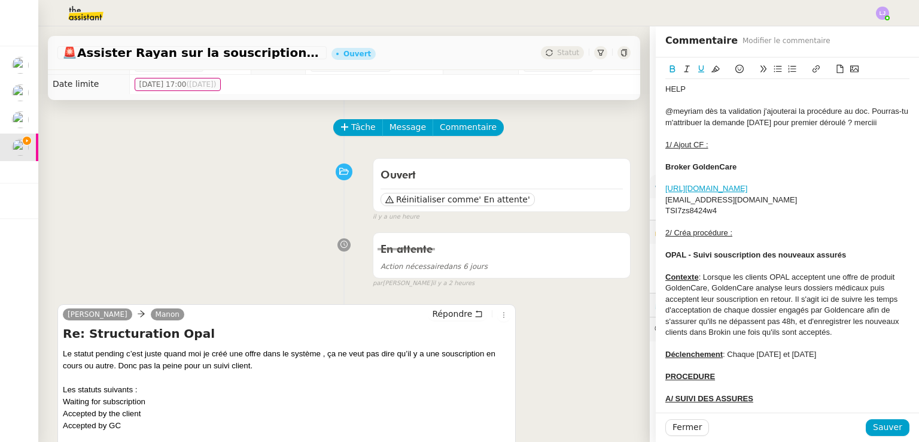
scroll to position [814, 0]
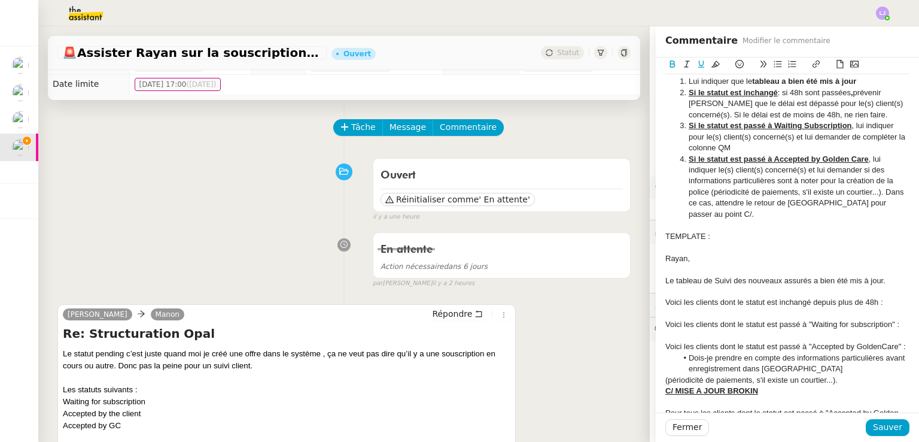
click at [810, 375] on li "Dois-je prendre en compte des informations particulières avant enregistrement d…" at bounding box center [794, 364] width 233 height 22
click at [809, 385] on li "Dois-je prendre en compte des informations particulières avant enregistrement d…" at bounding box center [794, 369] width 233 height 33
click at [761, 377] on li "Dois-je prendre en compte des informations particulières avant enregistrement d…" at bounding box center [794, 369] width 233 height 33
click at [864, 385] on li "Dois-je prendre en compte des informations particulières avant enregistrement d…" at bounding box center [794, 369] width 233 height 33
click at [789, 345] on div "Voici les clients dont le statut est passé à "Accepted by GoldenCare" :" at bounding box center [788, 346] width 244 height 11
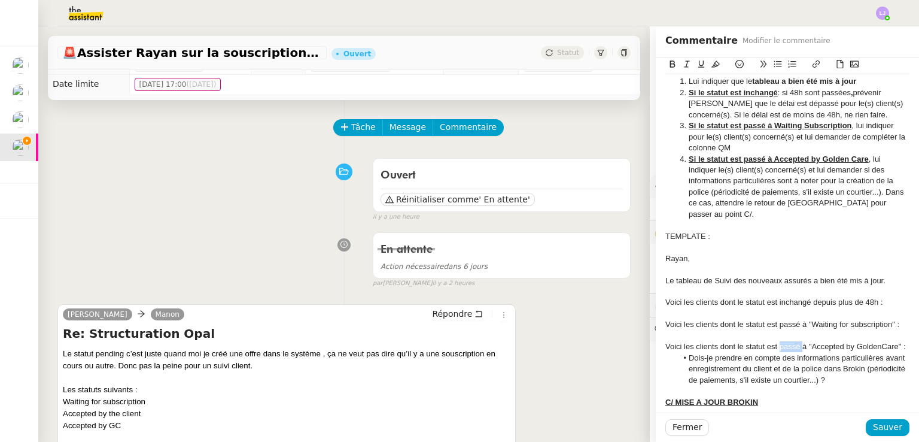
click at [789, 345] on div "Voici les clients dont le statut est passé à "Accepted by GoldenCare" :" at bounding box center [788, 346] width 244 height 11
click at [891, 349] on div "Voici les clients dont le statut est passé à "Accepted by GoldenCare" :" at bounding box center [788, 346] width 244 height 11
click at [886, 352] on div "Voici les clients dont le statut est passé à "Accepted by GoldenCare" :" at bounding box center [788, 346] width 244 height 11
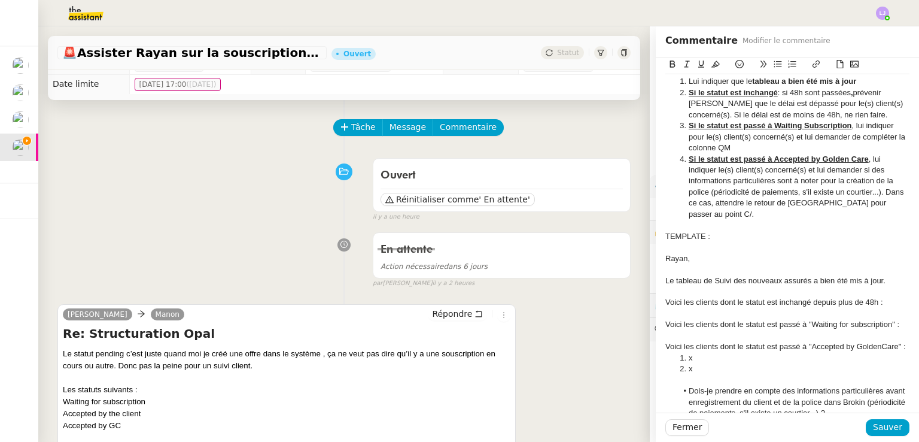
click at [893, 326] on div "Voici les clients dont le statut est passé à "Waiting for subscription" :" at bounding box center [788, 324] width 244 height 11
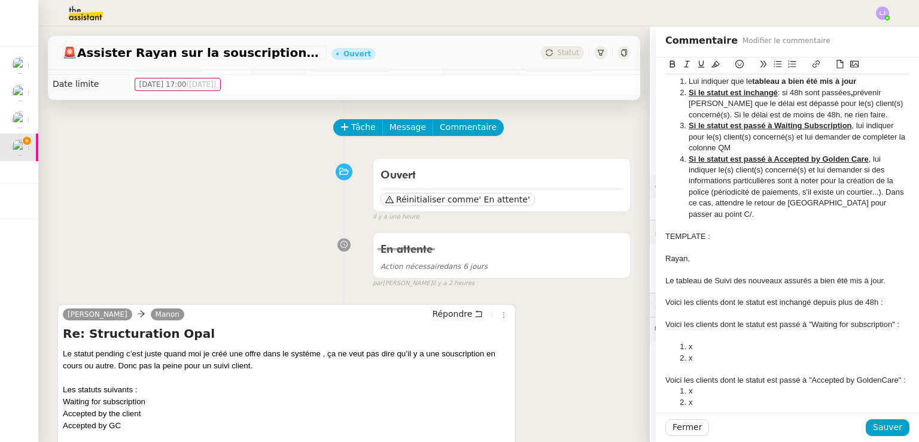
click at [880, 300] on div "Voici les clients dont le statut est inchangé depuis plus de 48h :" at bounding box center [788, 302] width 244 height 11
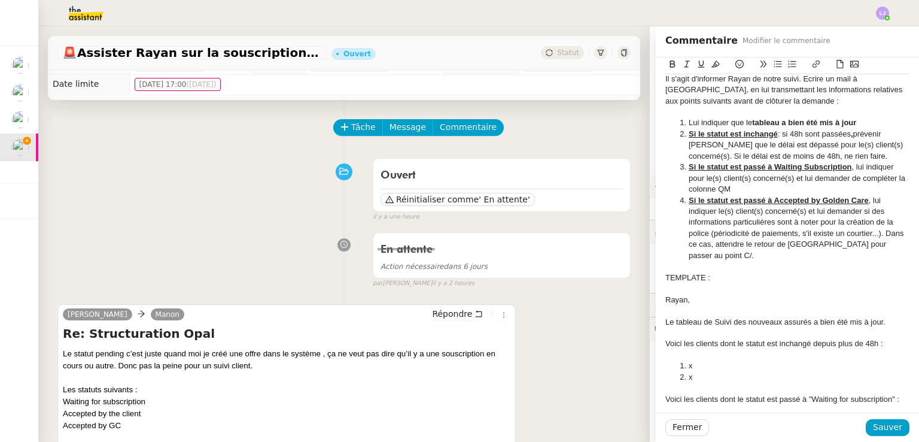
scroll to position [771, 0]
click at [718, 292] on div at bounding box center [788, 290] width 244 height 11
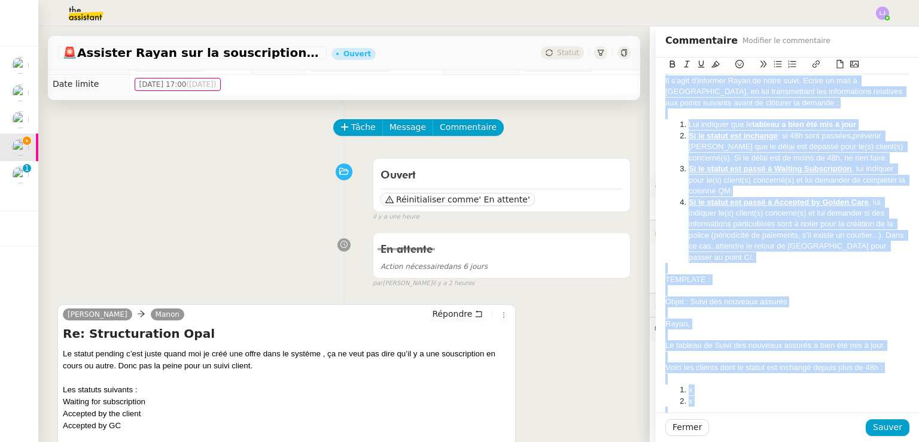
click at [747, 295] on div at bounding box center [788, 290] width 244 height 11
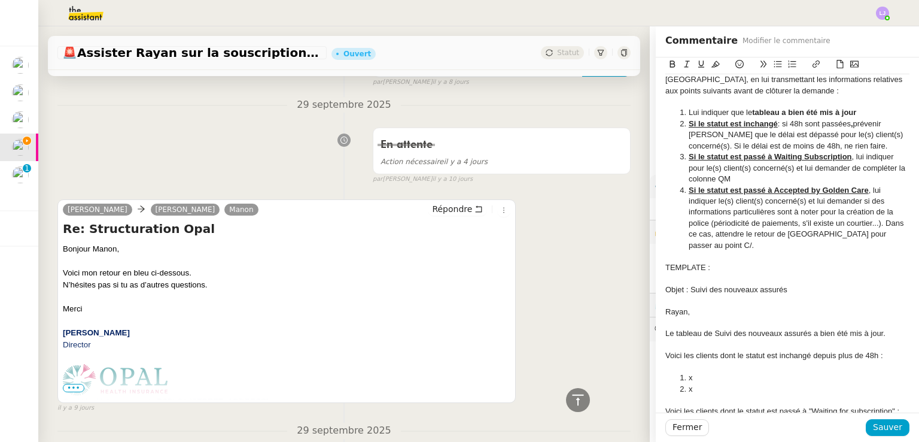
scroll to position [3884, 0]
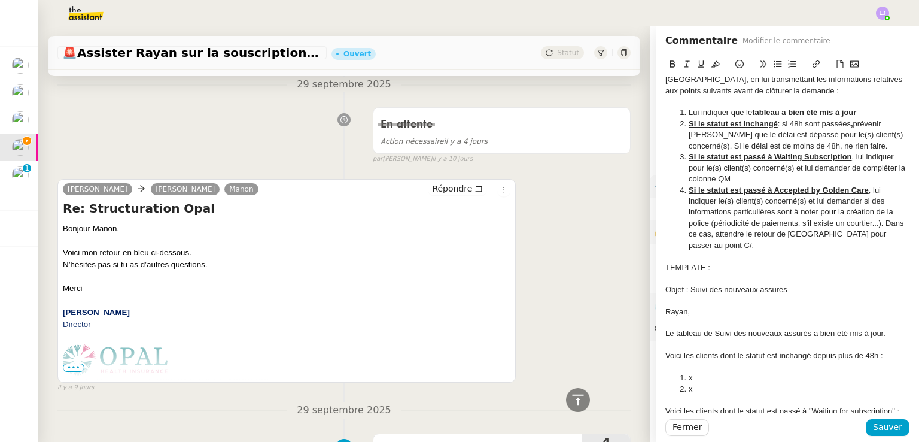
click at [73, 371] on span "•••" at bounding box center [74, 367] width 22 height 8
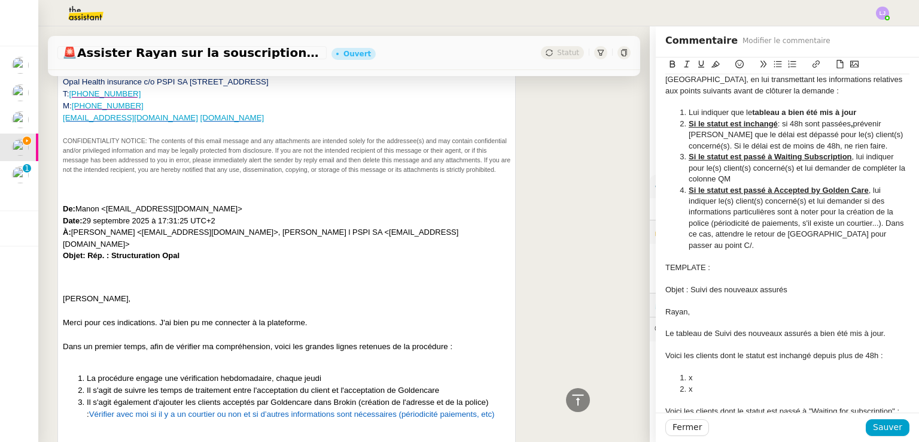
scroll to position [4318, 0]
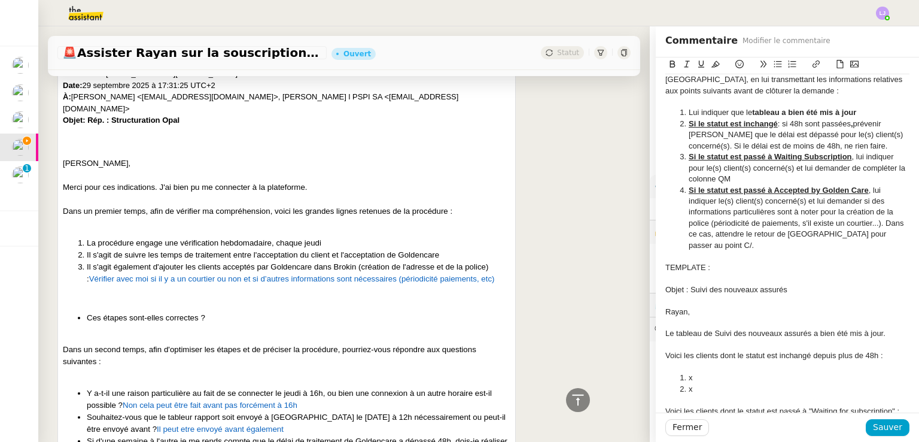
click at [738, 221] on li "Si le statut est passé à Accepted by Golden Care , lui indiquer le(s) client(s)…" at bounding box center [794, 218] width 233 height 66
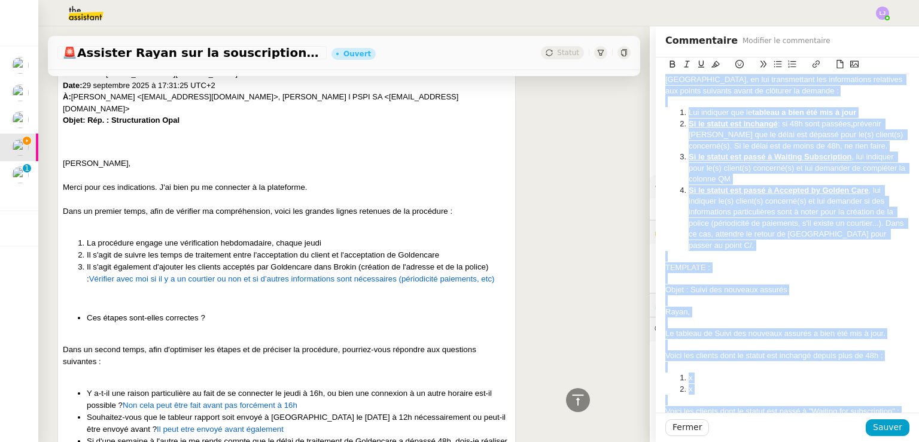
copy div "LORE @ipsumdo sit am consectetu a'elitseddo ei temporinc ut lab. Etdolor-ma a'e…"
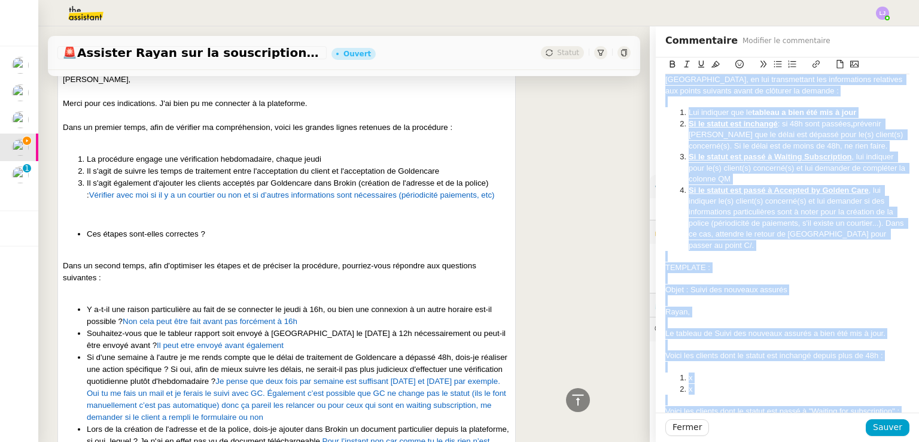
scroll to position [4510, 0]
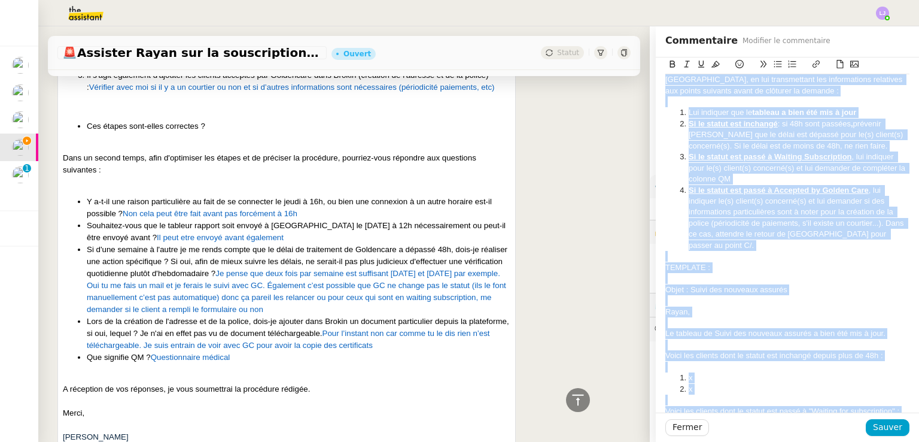
click at [784, 329] on div "Le tableau de Suivi des nouveaux assurés a bien été mis à jour." at bounding box center [788, 333] width 244 height 11
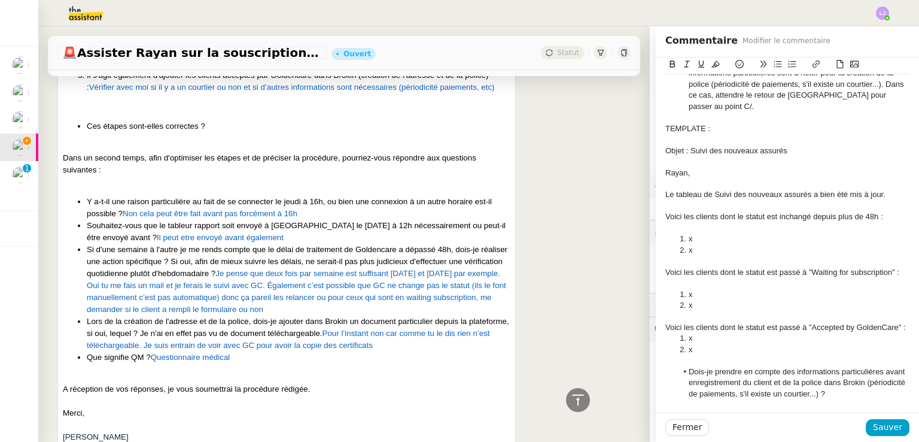
scroll to position [933, 0]
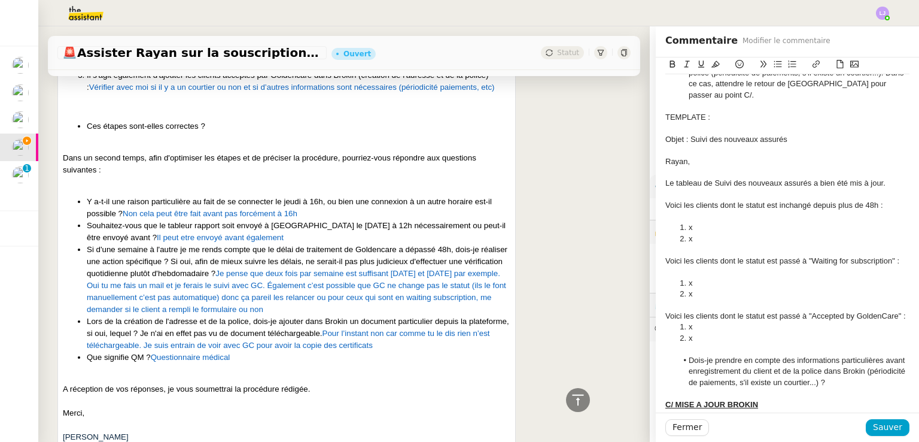
click at [743, 296] on li "x" at bounding box center [794, 294] width 233 height 11
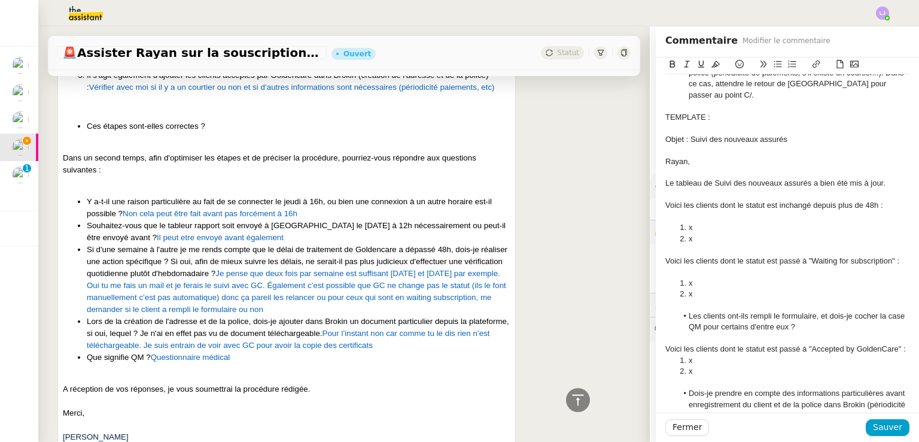
click at [716, 238] on li "x" at bounding box center [794, 238] width 233 height 11
click at [741, 315] on li "Les clients ont-ils rempli le formulaire, et dois-je cocher la case QM pour cer…" at bounding box center [794, 322] width 233 height 22
click at [834, 318] on li "Les clients ont-ils bien rempli le formulaire, et dois-je cocher la case QM pou…" at bounding box center [794, 322] width 233 height 22
click at [819, 327] on li "Les clients ont-ils bien rempli le formulaire, dois-je cocher la case QM pour c…" at bounding box center [794, 322] width 233 height 22
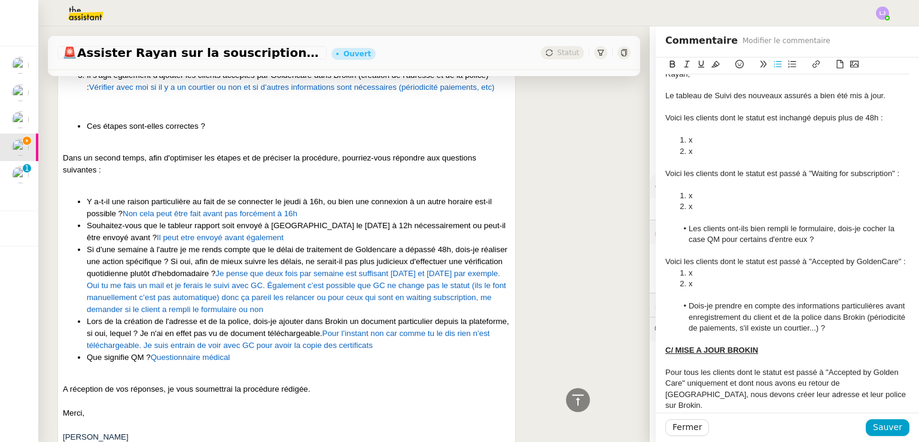
scroll to position [1020, 0]
click at [729, 153] on li "x" at bounding box center [794, 152] width 233 height 11
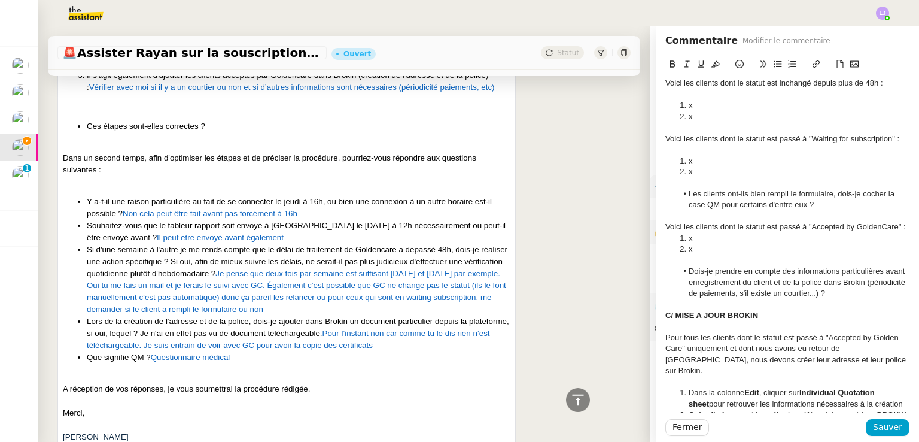
scroll to position [1053, 0]
click at [877, 301] on li "Dois-je prendre en compte des informations particulières avant enregistrement d…" at bounding box center [794, 284] width 233 height 33
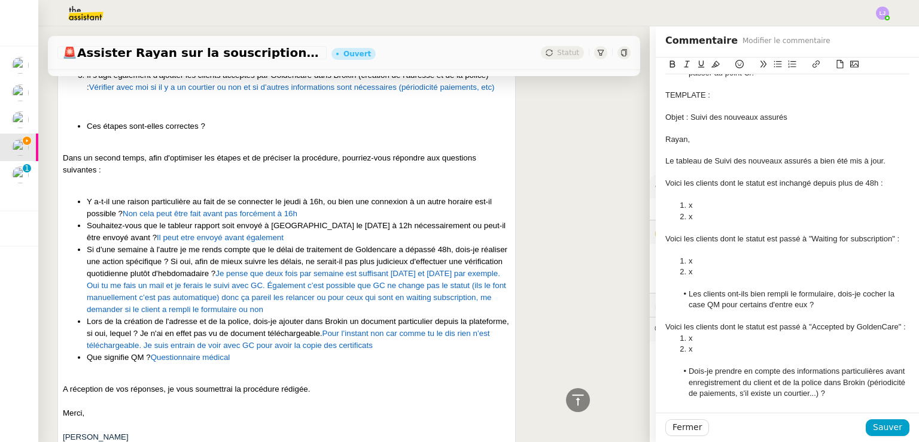
scroll to position [949, 0]
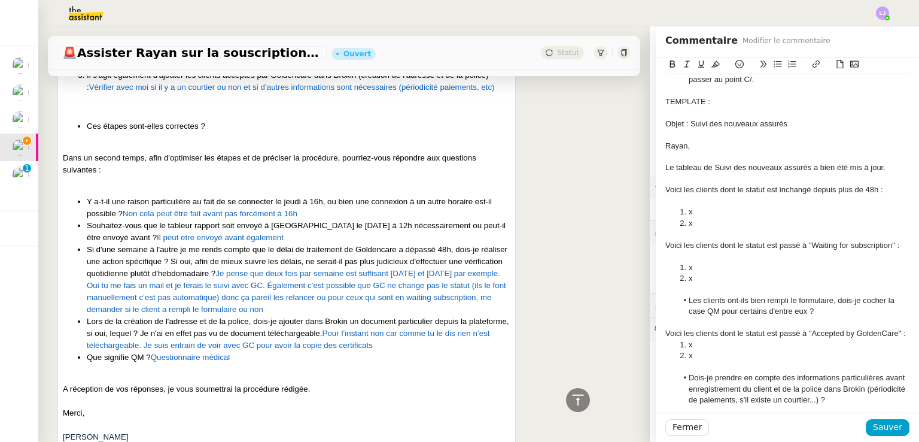
click at [759, 193] on div "Voici les clients dont le statut est inchangé depuis plus de 48h :" at bounding box center [788, 189] width 244 height 11
click at [786, 244] on div "Voici les clients dont le statut est passé à "Waiting for subscription" :" at bounding box center [788, 245] width 244 height 11
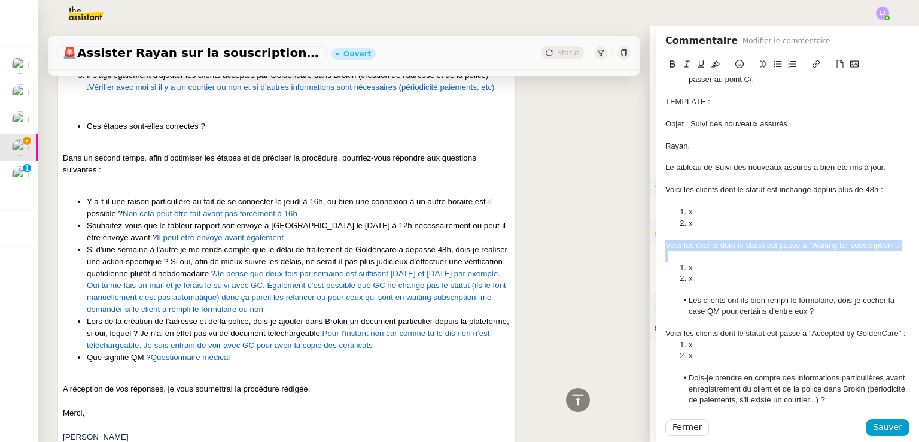
click at [786, 244] on div "Voici les clients dont le statut est passé à "Waiting for subscription" :" at bounding box center [788, 245] width 244 height 11
click at [785, 336] on div "Voici les clients dont le statut est passé à "Accepted by GoldenCare" :" at bounding box center [788, 333] width 244 height 11
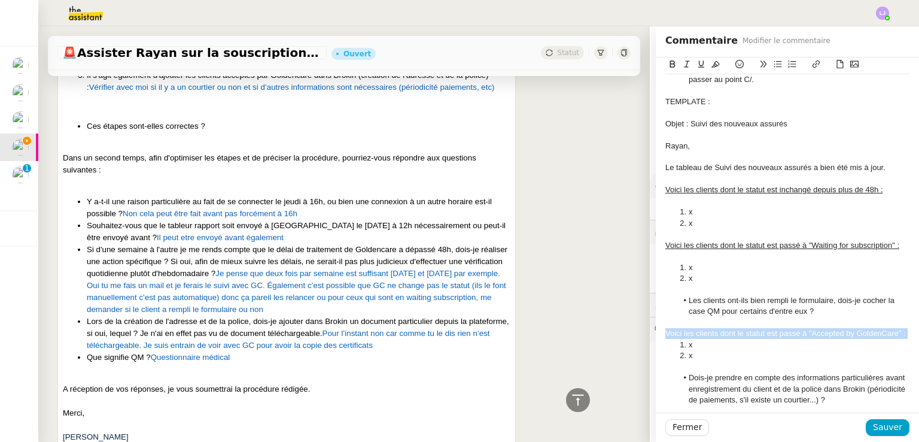
click at [785, 336] on div "Voici les clients dont le statut est passé à "Accepted by GoldenCare" :" at bounding box center [788, 333] width 244 height 11
click at [752, 293] on div at bounding box center [788, 289] width 244 height 11
click at [666, 101] on div "TEMPLATE :" at bounding box center [788, 101] width 244 height 11
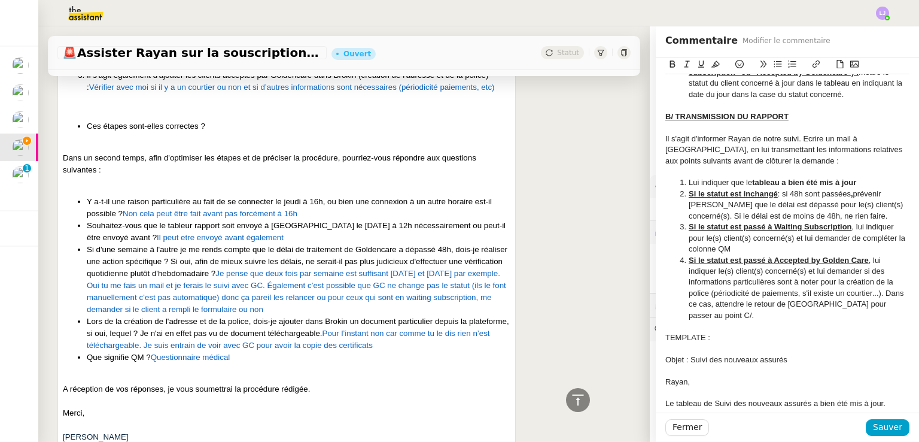
scroll to position [712, 0]
click at [713, 341] on div "TEMPLATE :" at bounding box center [788, 338] width 244 height 11
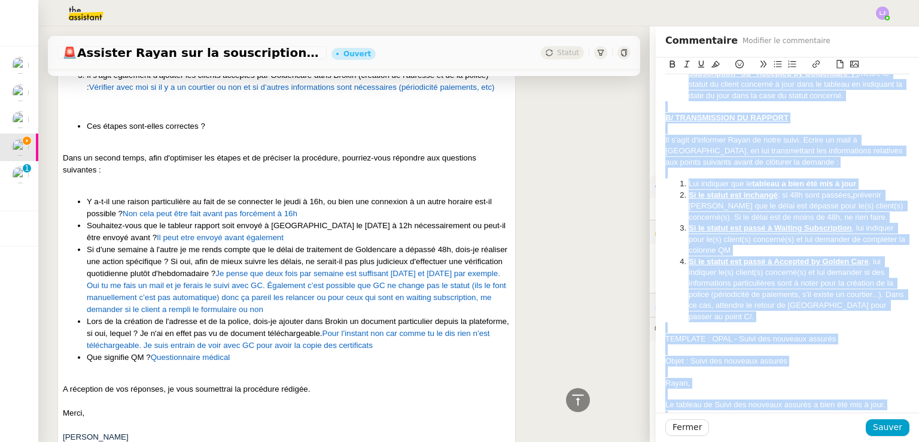
copy div "LORE @ipsumdo sit am consectetu a'elitseddo ei temporinc ut lab. Etdolor-ma a'e…"
click at [766, 168] on div at bounding box center [788, 173] width 244 height 11
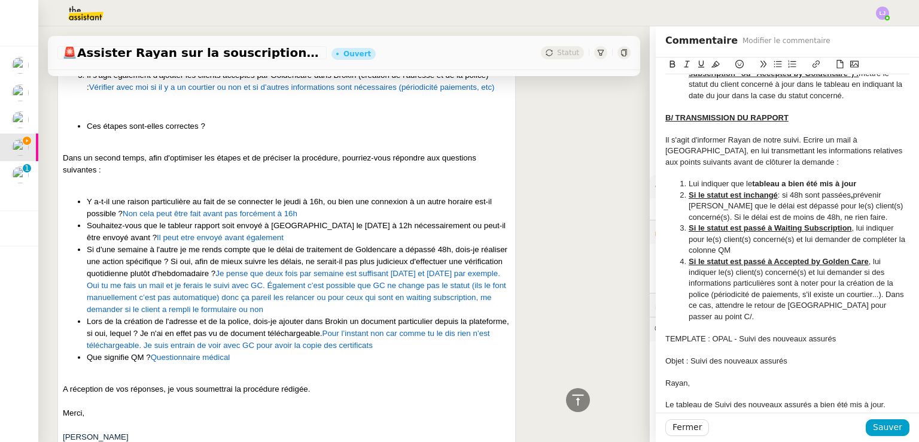
click at [872, 139] on div "Il s'agit d'informer Rayan de notre suivi. Ecrire un mail à [GEOGRAPHIC_DATA], …" at bounding box center [788, 151] width 244 height 33
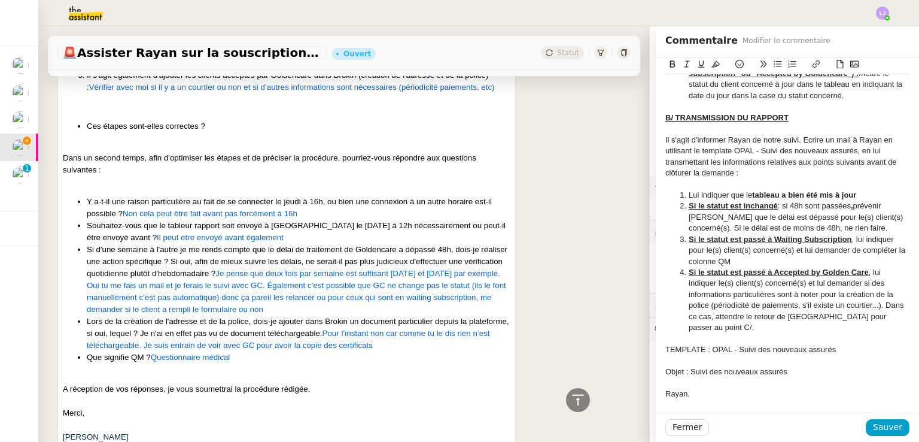
click at [873, 151] on div "Il s'agit d'informer Rayan de notre suivi. Ecrire un mail à Rayan en utilisant …" at bounding box center [788, 157] width 244 height 44
click at [737, 162] on div "Il s'agit d'informer Rayan de notre suivi. Ecrire un mail à Rayan en utilisant …" at bounding box center [788, 157] width 244 height 44
drag, startPoint x: 757, startPoint y: 172, endPoint x: 659, endPoint y: 171, distance: 97.6
click at [666, 171] on div "Il s'agit d'informer Rayan de notre suivi. Ecrire un mail à Rayan en utilisant …" at bounding box center [788, 157] width 244 height 44
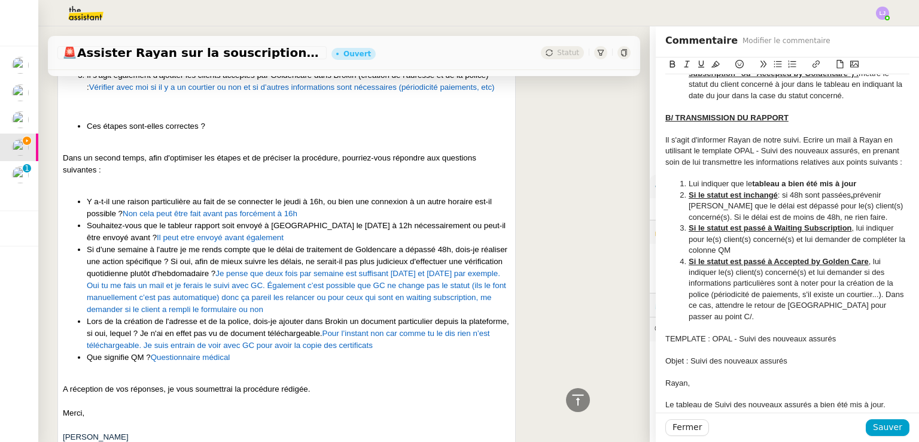
click at [765, 195] on u "Si le statut est inchangé" at bounding box center [733, 194] width 89 height 9
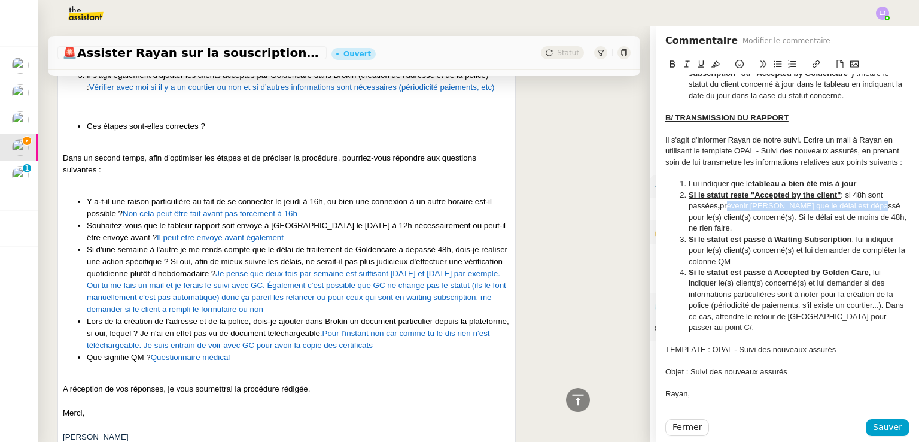
drag, startPoint x: 868, startPoint y: 209, endPoint x: 718, endPoint y: 204, distance: 149.7
click at [718, 204] on li "Si le statut reste "Accepted by the client" : si 48h sont passées , prévenir Ra…" at bounding box center [794, 212] width 233 height 44
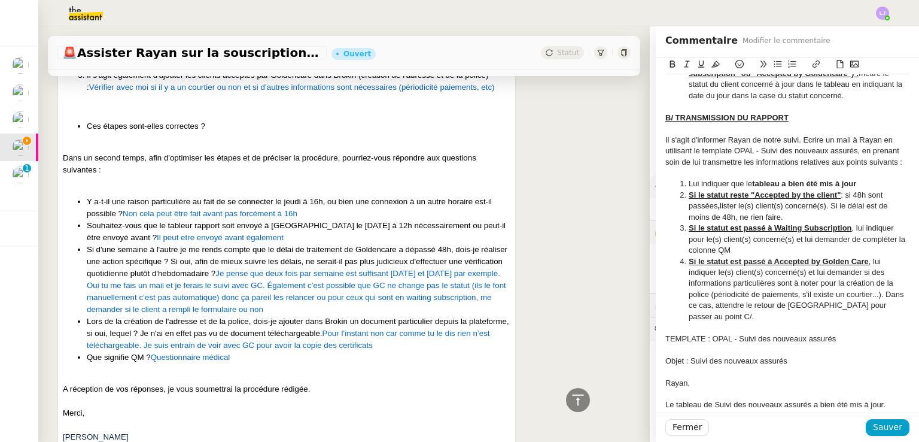
drag, startPoint x: 775, startPoint y: 215, endPoint x: 732, endPoint y: 218, distance: 43.2
click at [732, 218] on li "Si le statut reste "Accepted by the client" : si 48h sont passées , [PERSON_NAM…" at bounding box center [794, 206] width 233 height 33
drag, startPoint x: 815, startPoint y: 217, endPoint x: 823, endPoint y: 210, distance: 11.4
click at [823, 210] on li "Si le statut reste "Accepted by the client" : si 48h sont passées , [PERSON_NAM…" at bounding box center [794, 206] width 233 height 33
click at [751, 218] on li "Si le statut reste "Accepted by the client" : si 48h sont passées , [PERSON_NAM…" at bounding box center [794, 206] width 233 height 33
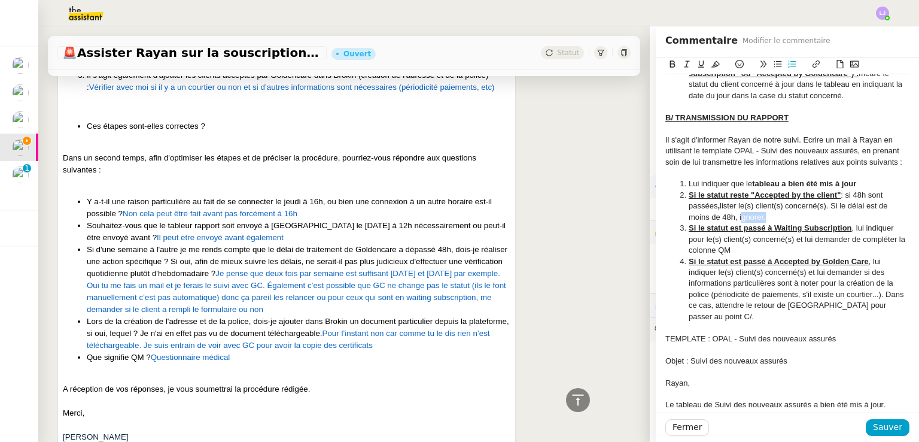
click at [751, 218] on li "Si le statut reste "Accepted by the client" : si 48h sont passées , [PERSON_NAM…" at bounding box center [794, 206] width 233 height 33
click at [761, 218] on li "Si le statut reste "Accepted by the client" : si 48h sont passées , [PERSON_NAM…" at bounding box center [794, 206] width 233 height 33
click at [747, 215] on li "Si le statut reste "Accepted by the client" : si 48h sont passées , [PERSON_NAM…" at bounding box center [794, 206] width 233 height 33
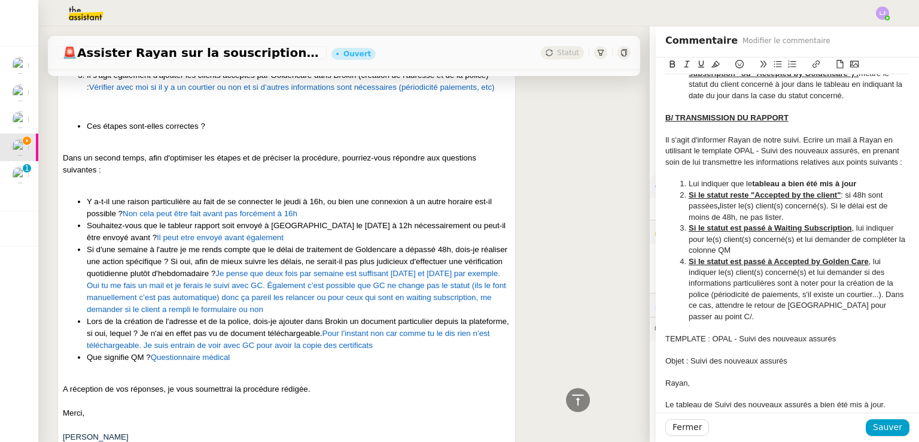
click at [880, 224] on li "Si le statut est passé à Waiting Subscription , lui indiquer pour le(s) client(…" at bounding box center [794, 239] width 233 height 33
drag, startPoint x: 761, startPoint y: 248, endPoint x: 754, endPoint y: 239, distance: 11.9
click at [754, 239] on li "Si le statut est passé à Waiting Subscription , [PERSON_NAME] le(s) client(s) c…" at bounding box center [794, 239] width 233 height 33
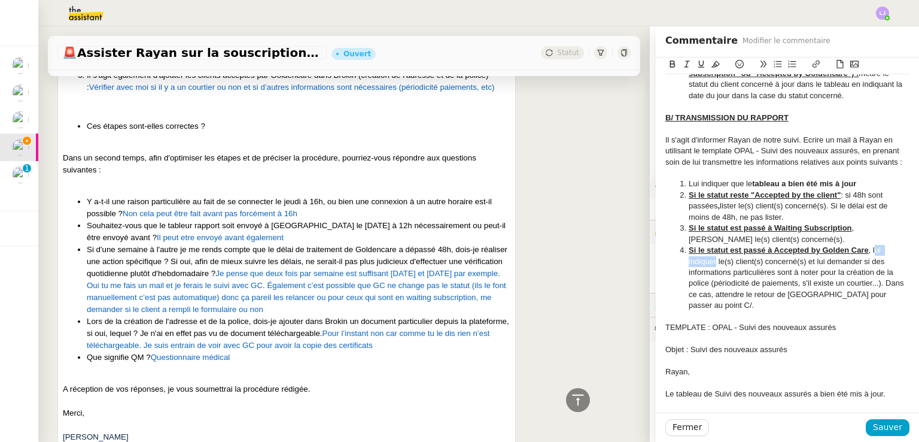
drag, startPoint x: 707, startPoint y: 259, endPoint x: 865, endPoint y: 246, distance: 158.6
click at [865, 246] on li "Si le statut est passé à Accepted by Golden Care , lui indiquer le(s) client(s)…" at bounding box center [794, 278] width 233 height 66
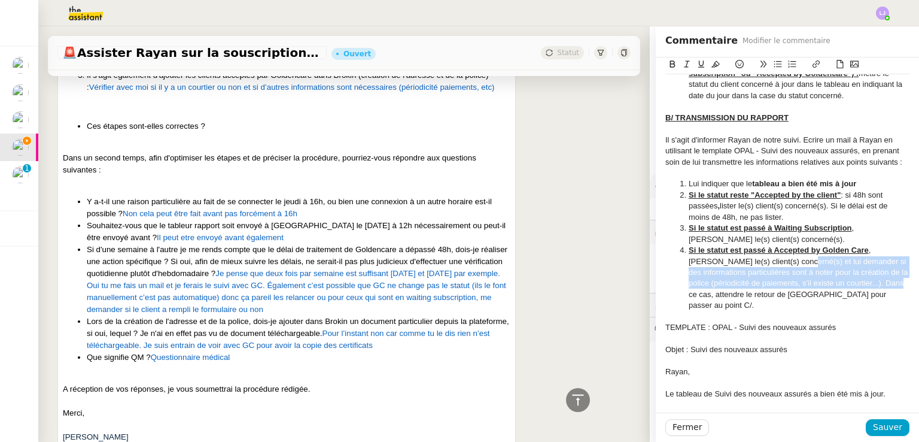
drag, startPoint x: 767, startPoint y: 260, endPoint x: 694, endPoint y: 297, distance: 82.7
click at [694, 298] on li "Si le statut est passé à Accepted by Golden Care , [PERSON_NAME] le(s) client(s…" at bounding box center [794, 278] width 233 height 66
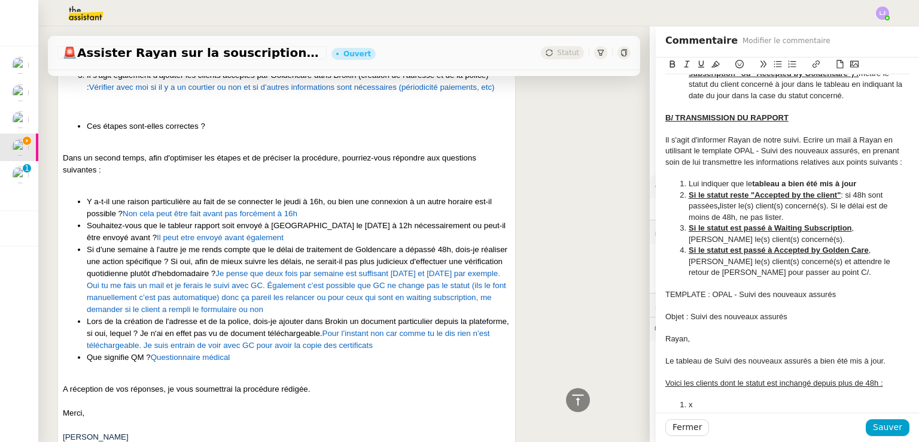
click at [864, 262] on li "Si le statut est passé à Accepted by Golden Care , [PERSON_NAME] le(s) client(s…" at bounding box center [794, 261] width 233 height 33
click at [769, 269] on li "Si le statut est passé à Accepted by Golden Care , [PERSON_NAME] le(s) client(s…" at bounding box center [794, 261] width 233 height 33
click at [797, 313] on div "Objet : Suivi des nouveaux assurés" at bounding box center [788, 316] width 244 height 11
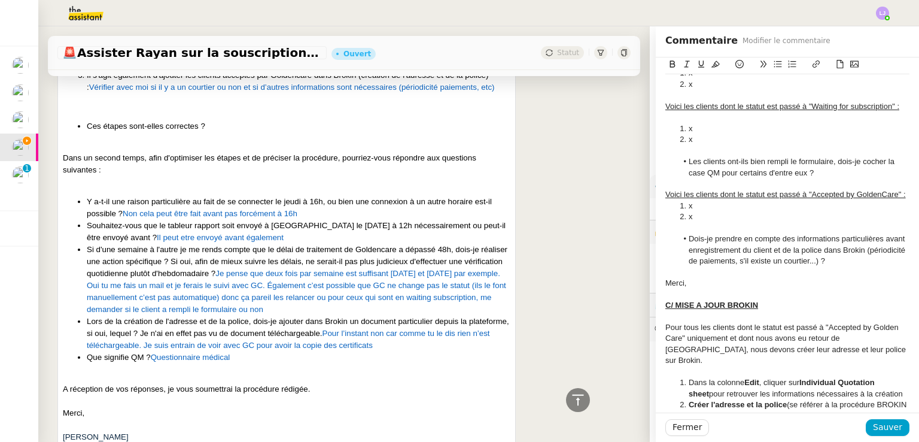
scroll to position [1121, 0]
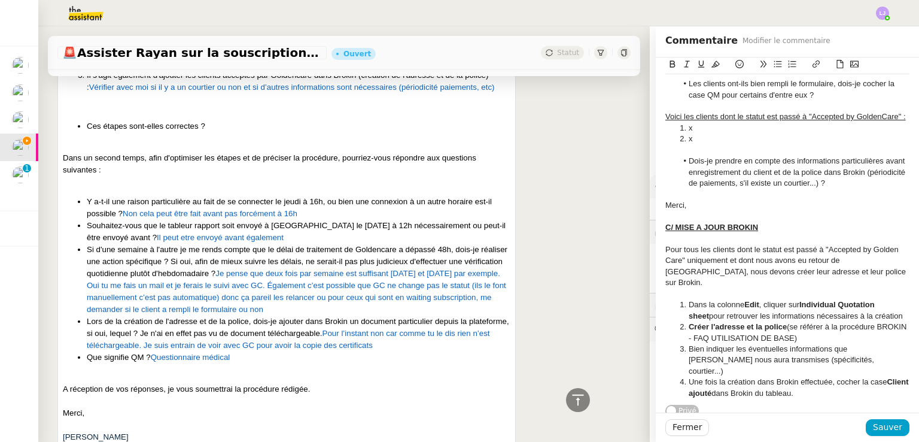
click at [737, 272] on div "Pour tous les clients dont le statut est passé à "Accepted by Golden Care" uniq…" at bounding box center [788, 266] width 244 height 44
click at [839, 278] on div "Pour tous les clients dont le statut est passé à "Accepted by Golden Care" uniq…" at bounding box center [788, 266] width 244 height 44
click at [717, 282] on div "Pour tous les clients dont le statut est passé à "Accepted by Golden Care" uniq…" at bounding box center [788, 266] width 244 height 44
click at [805, 281] on div "Pour tous les clients dont le statut est passé à "Accepted by Golden Care" uniq…" at bounding box center [788, 266] width 244 height 44
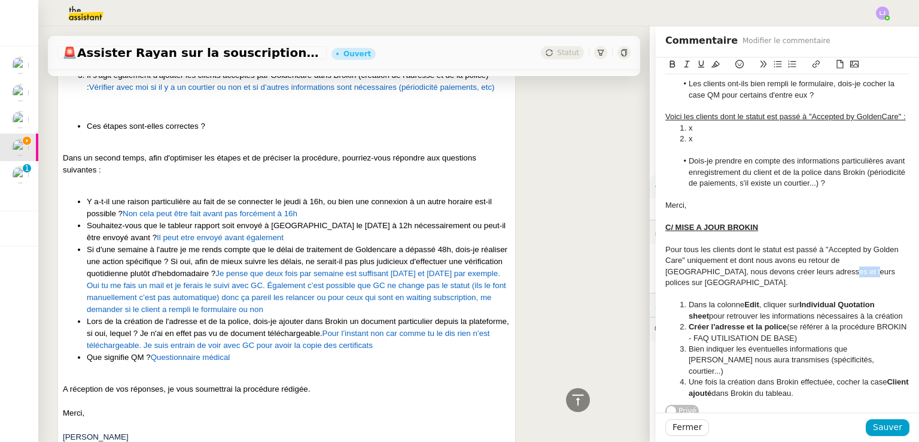
click at [805, 281] on div "Pour tous les clients dont le statut est passé à "Accepted by Golden Care" uniq…" at bounding box center [788, 266] width 244 height 44
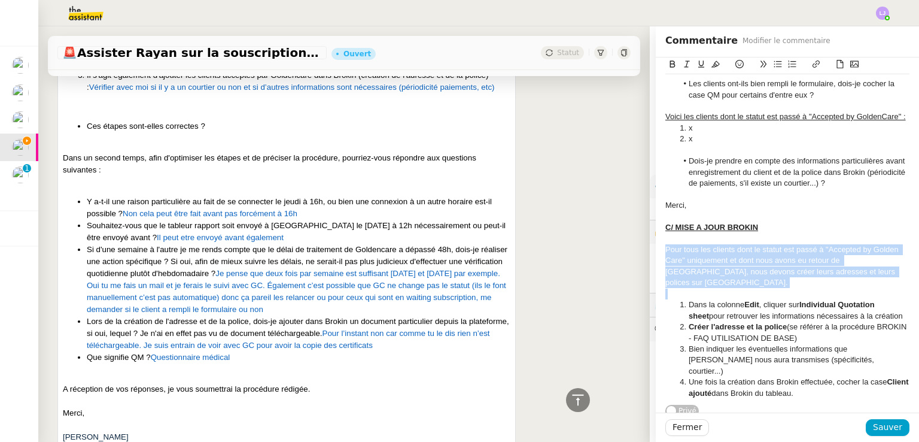
click at [805, 281] on div "Pour tous les clients dont le statut est passé à "Accepted by Golden Care" uniq…" at bounding box center [788, 266] width 244 height 44
click at [712, 65] on icon at bounding box center [716, 64] width 8 height 8
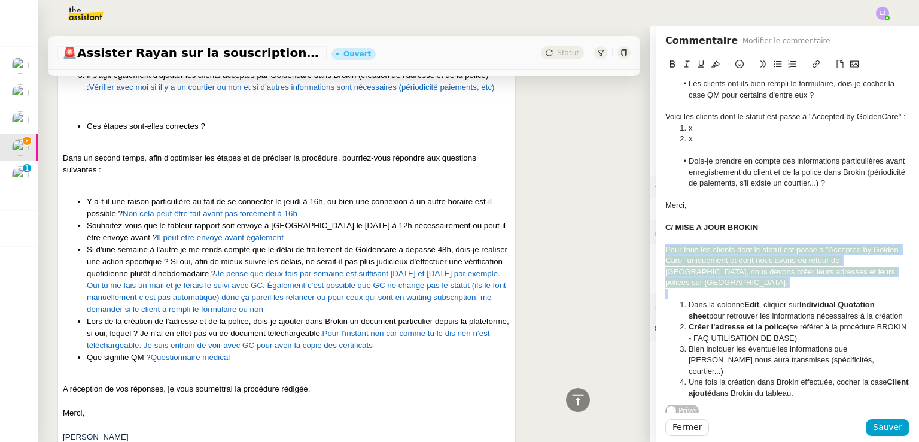
click at [764, 281] on span "Pour tous les clients dont le statut est passé à "Accepted by Golden Care" uniq…" at bounding box center [783, 266] width 235 height 42
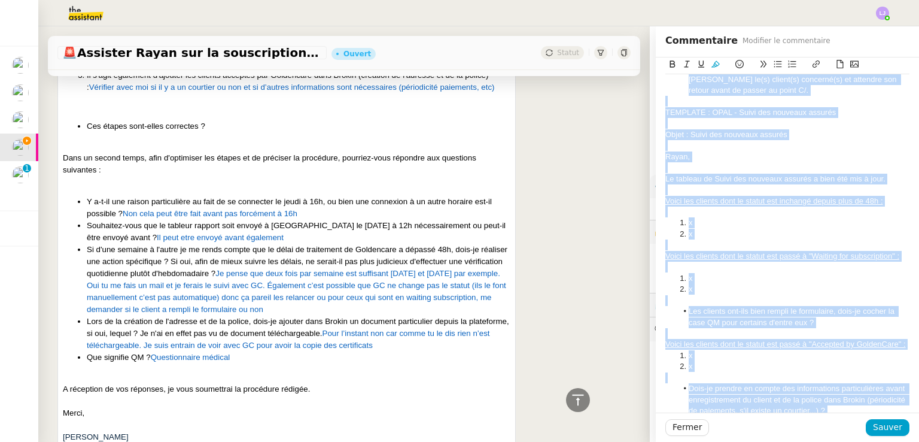
scroll to position [867, 0]
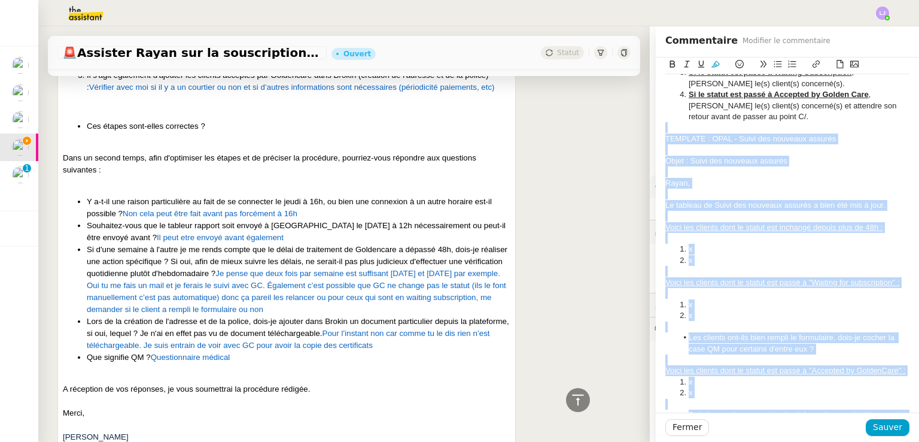
drag, startPoint x: 726, startPoint y: 312, endPoint x: 648, endPoint y: 127, distance: 200.3
click at [712, 63] on icon at bounding box center [716, 64] width 8 height 8
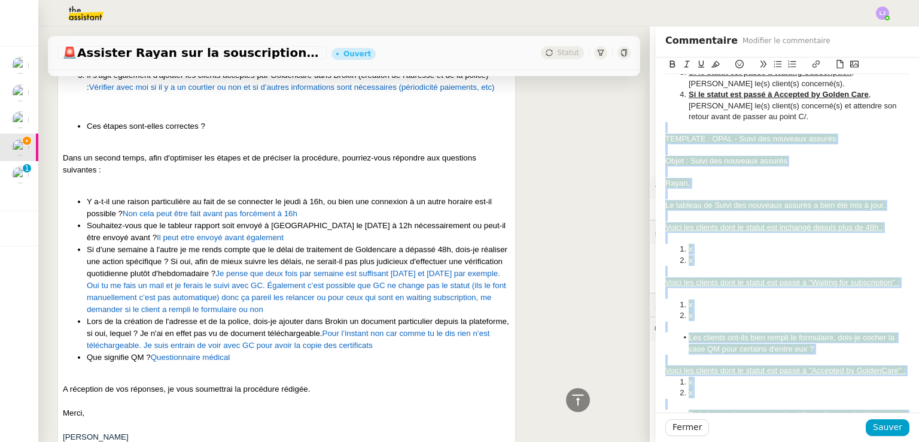
click at [747, 166] on div at bounding box center [788, 171] width 244 height 11
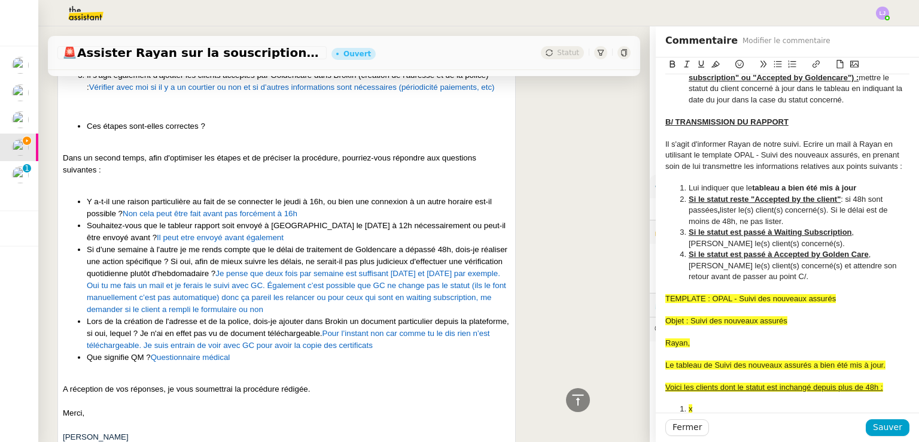
scroll to position [703, 0]
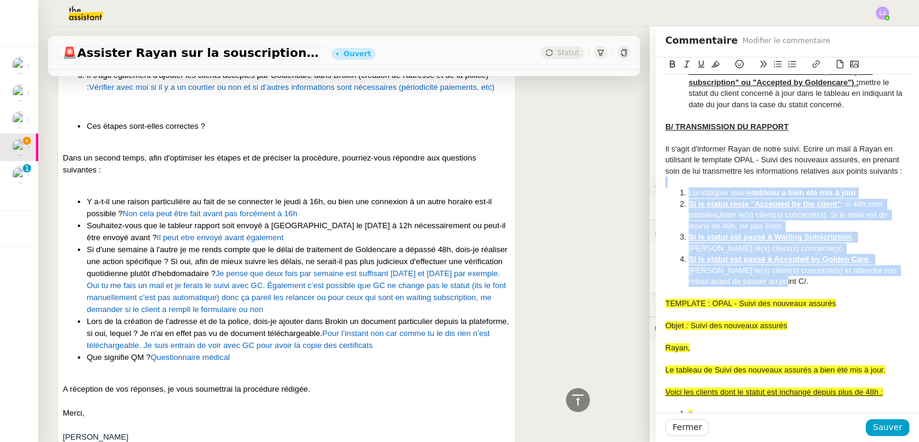
drag, startPoint x: 757, startPoint y: 284, endPoint x: 667, endPoint y: 190, distance: 129.5
click at [656, 180] on div "HELP @meyriam dès ta validation j'ajouterai la procédure au doc. Pourras-tu m'a…" at bounding box center [787, 96] width 263 height 1482
click at [790, 244] on li "Si le statut est passé à Waiting Subscription , [PERSON_NAME] le(s) client(s) c…" at bounding box center [794, 243] width 233 height 22
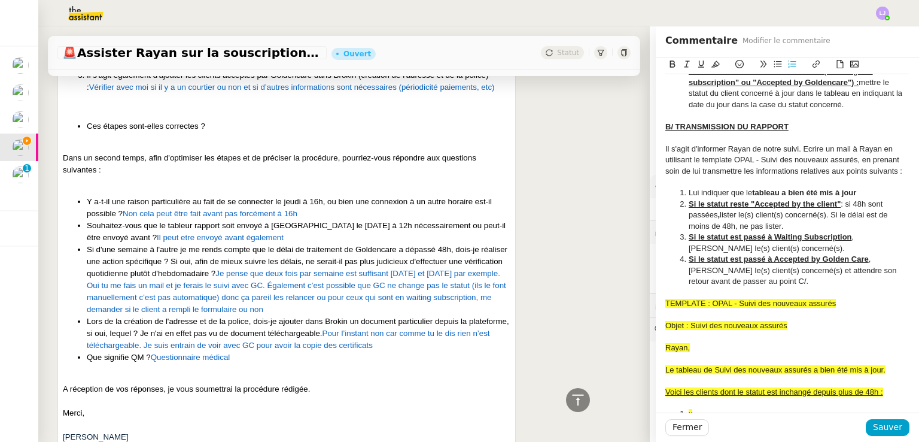
click at [831, 193] on strong "tableau a bien été mis à jour" at bounding box center [804, 192] width 104 height 9
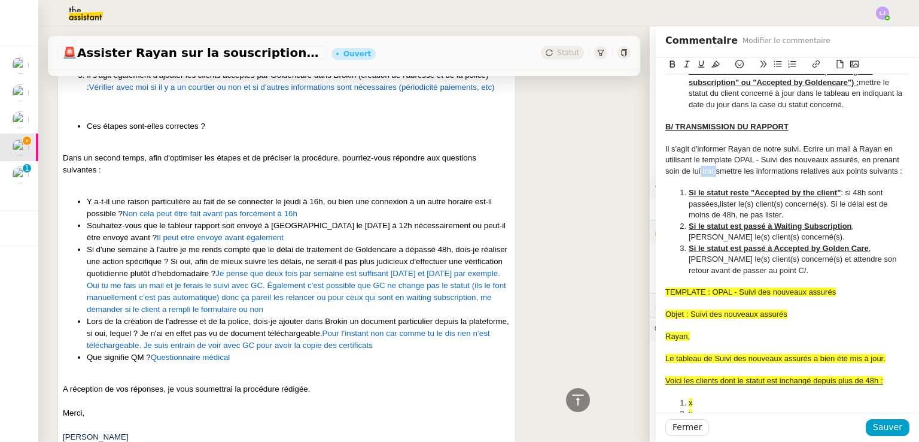
drag, startPoint x: 691, startPoint y: 171, endPoint x: 706, endPoint y: 171, distance: 15.6
click at [706, 171] on div "Il s'agit d'informer Rayan de notre suivi. Ecrire un mail à Rayan en utilisant …" at bounding box center [788, 160] width 244 height 33
click at [763, 171] on div "Il s'agit d'informer Rayan de notre suivi. Ecrire un mail à Rayan en utilisant …" at bounding box center [788, 160] width 244 height 33
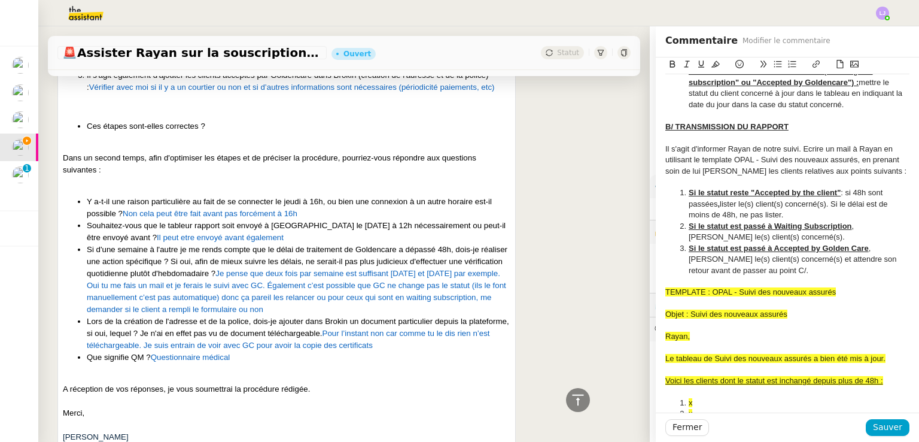
click at [763, 171] on div "Il s'agit d'informer Rayan de notre suivi. Ecrire un mail à Rayan en utilisant …" at bounding box center [788, 160] width 244 height 33
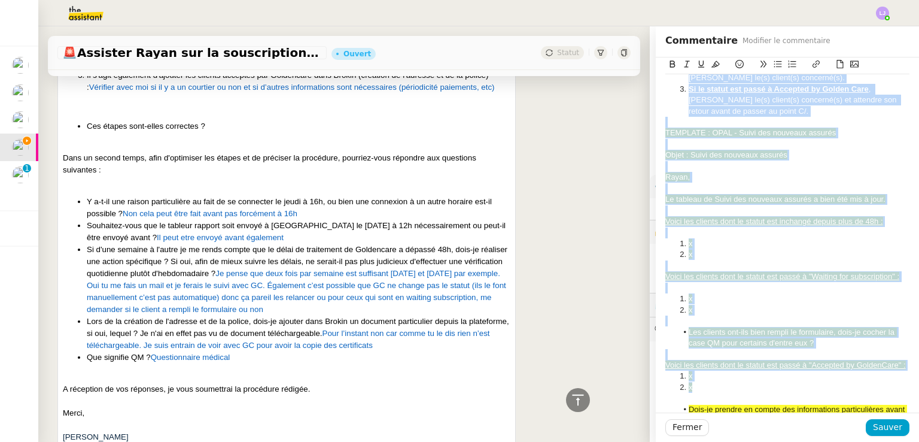
scroll to position [989, 0]
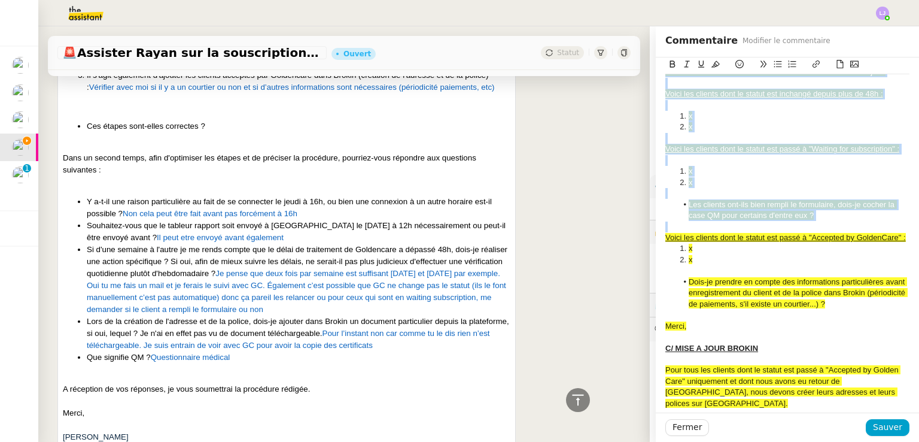
drag, startPoint x: 679, startPoint y: 150, endPoint x: 840, endPoint y: 221, distance: 175.5
click at [712, 64] on icon at bounding box center [716, 64] width 8 height 7
click at [880, 429] on span "Sauver" at bounding box center [887, 427] width 29 height 14
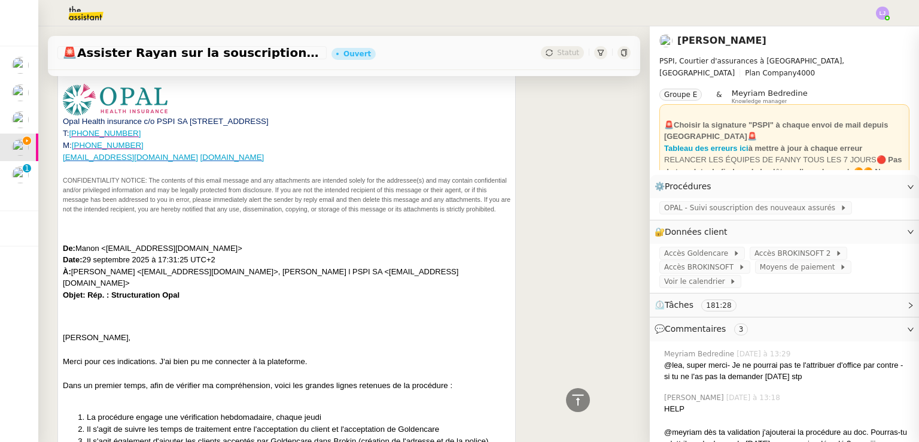
scroll to position [4899, 0]
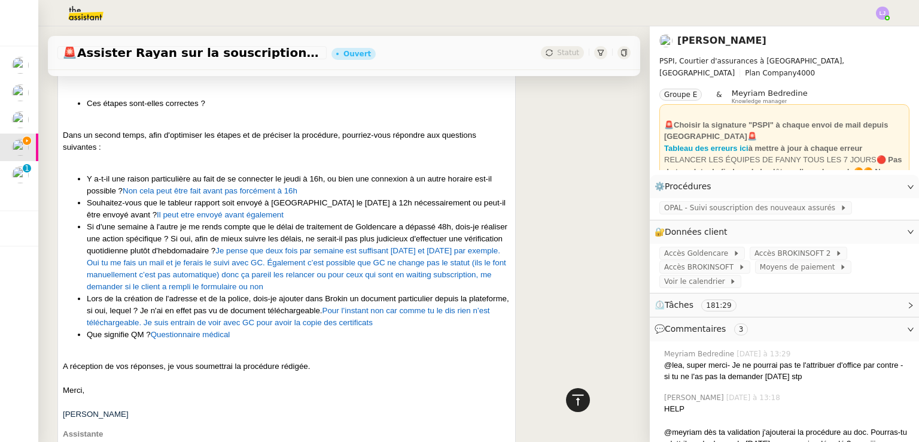
click at [570, 381] on div "🚨 Assister Rayan sur la souscription Opal Ouvert Statut Client [PERSON_NAME] Ow…" at bounding box center [344, 233] width 612 height 415
click at [571, 398] on icon at bounding box center [578, 400] width 14 height 14
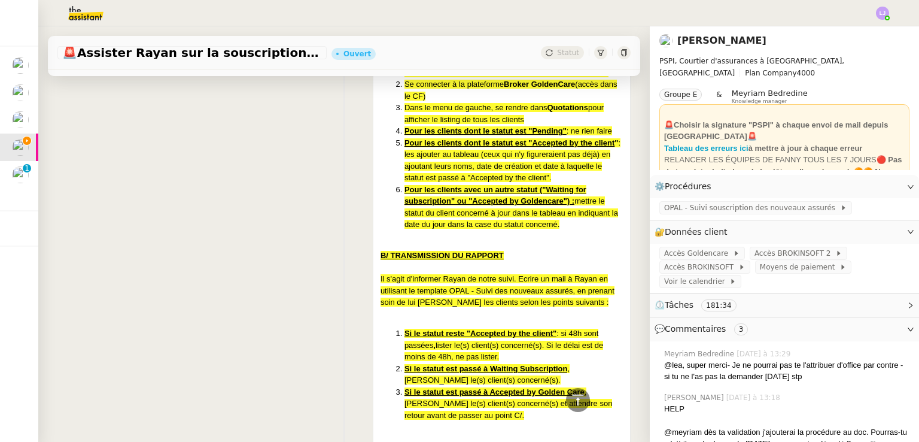
scroll to position [1772, 0]
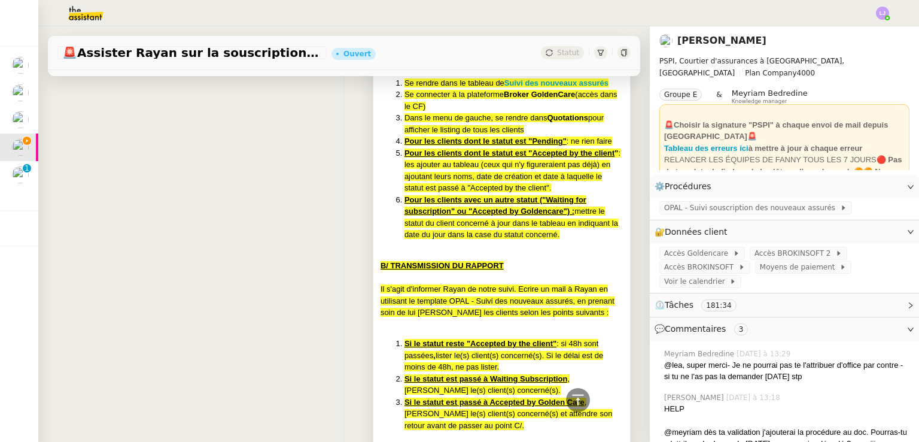
click at [489, 239] on span "mettre le statut du client concerné à jour dans le tableau en indiquant la date…" at bounding box center [512, 223] width 214 height 32
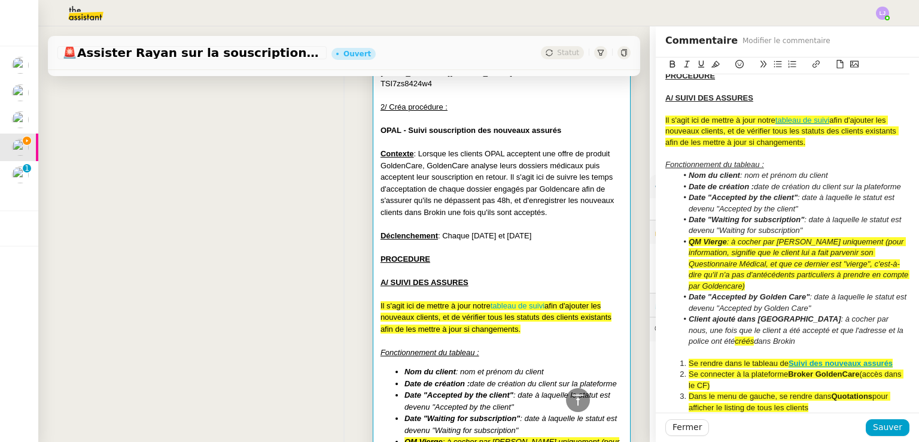
scroll to position [301, 0]
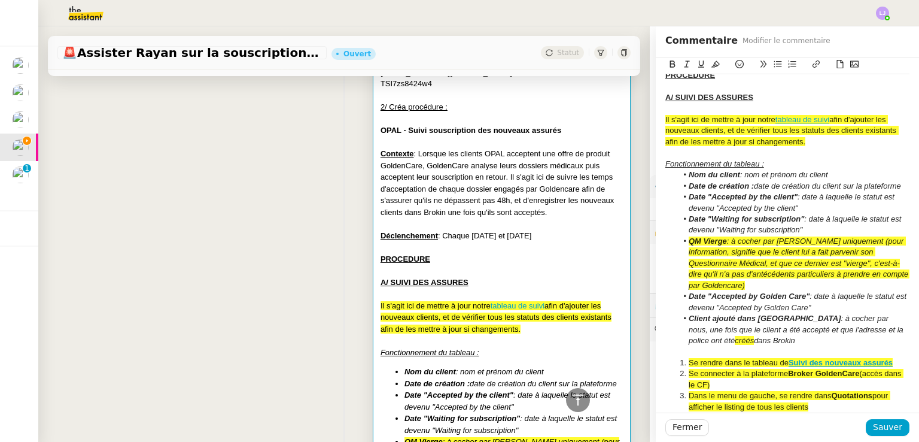
click at [803, 139] on div "Il s'agit ici de mettre à jour notre tableau de suivi afin d'ajouter les nouvea…" at bounding box center [788, 130] width 244 height 33
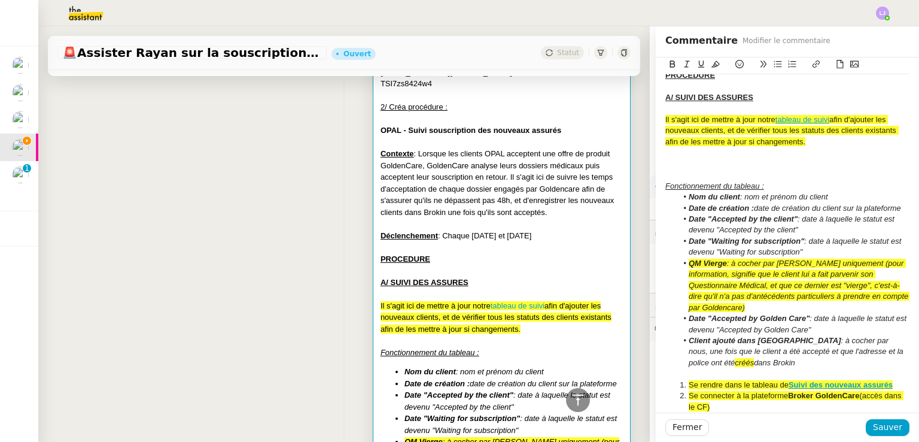
click at [712, 66] on icon at bounding box center [716, 64] width 8 height 8
click at [736, 66] on icon at bounding box center [740, 64] width 8 height 8
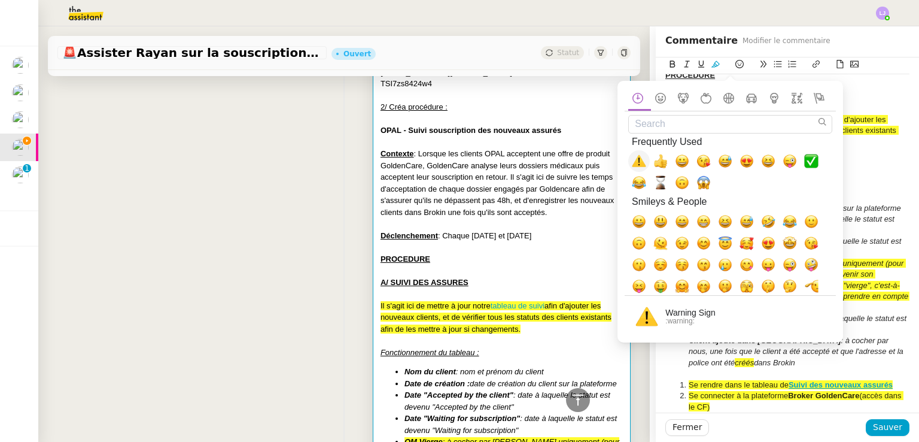
click at [642, 160] on span "⚠️, warning" at bounding box center [639, 161] width 14 height 14
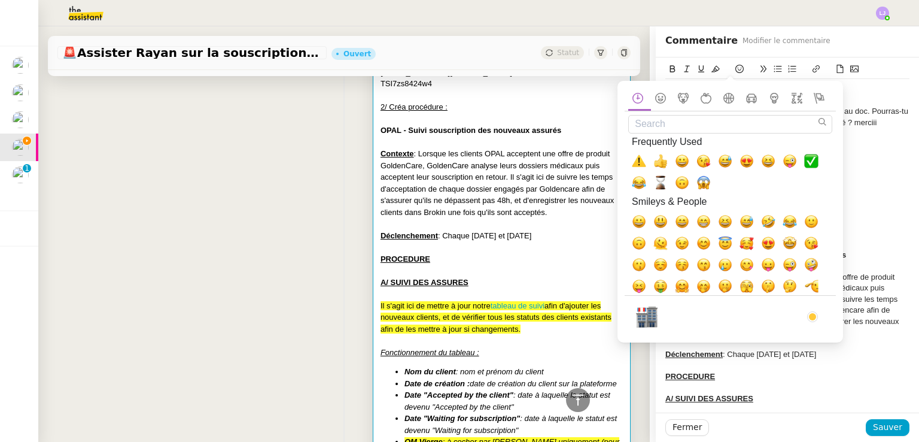
click at [875, 158] on div at bounding box center [788, 155] width 244 height 11
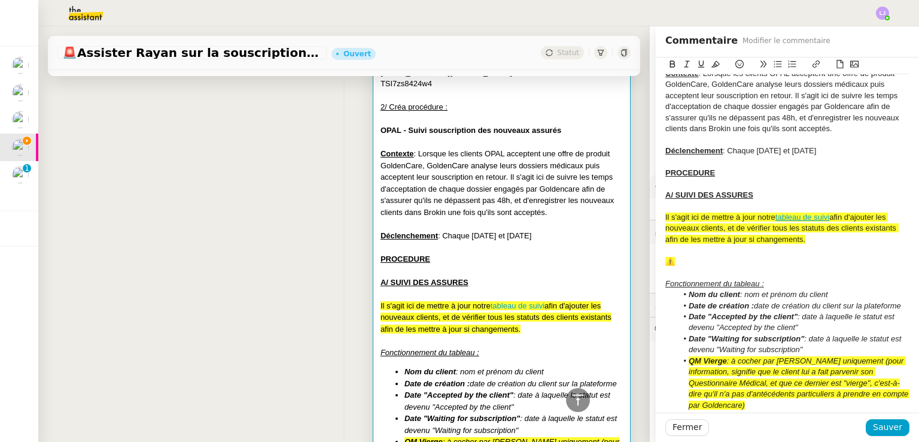
scroll to position [206, 0]
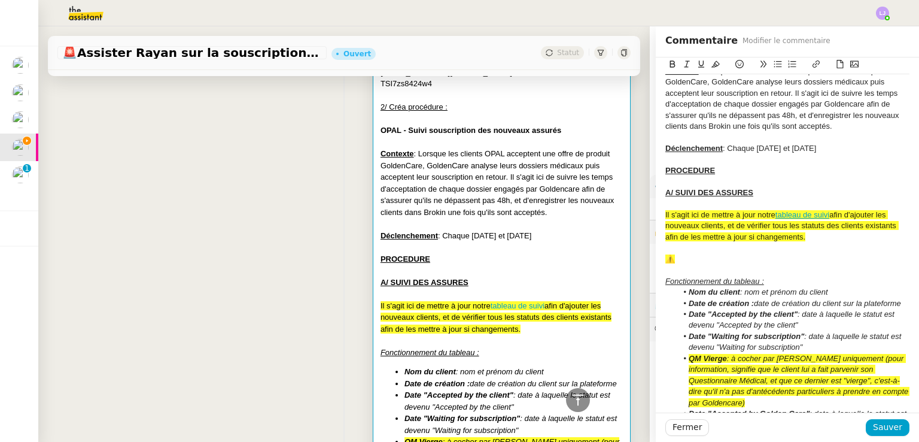
click at [723, 254] on div "⚠️" at bounding box center [788, 259] width 244 height 11
click at [823, 260] on span "⚠️On ne traite jamais les clients dont le statut est "Pending"" at bounding box center [769, 258] width 207 height 9
click at [875, 419] on button "Sauver" at bounding box center [888, 427] width 44 height 17
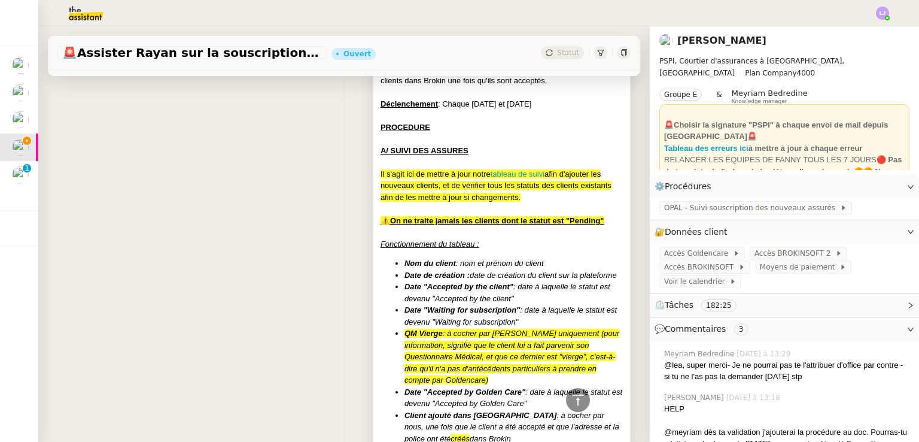
scroll to position [1399, 0]
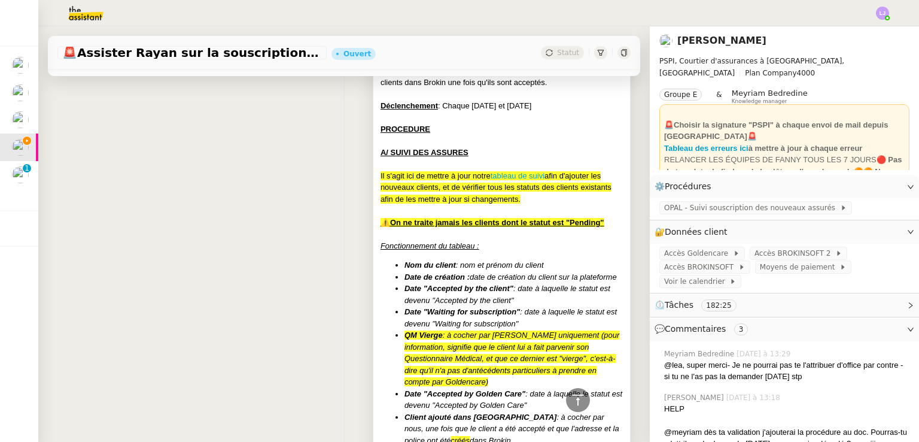
click at [514, 240] on div at bounding box center [502, 234] width 242 height 12
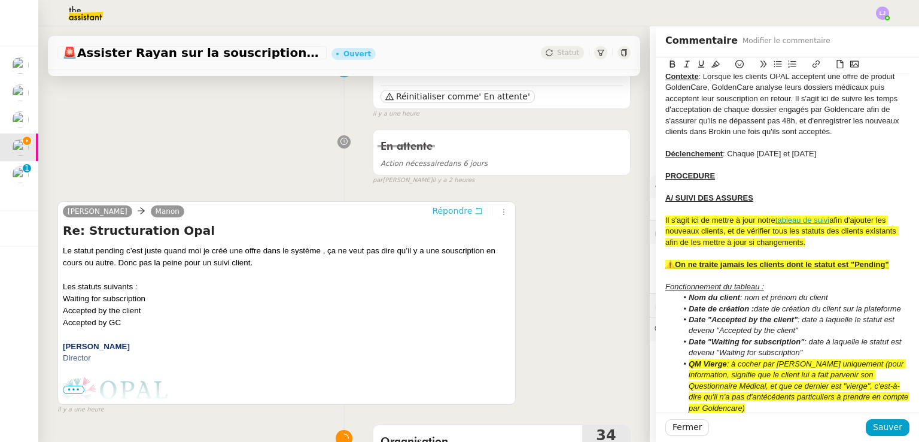
scroll to position [121, 0]
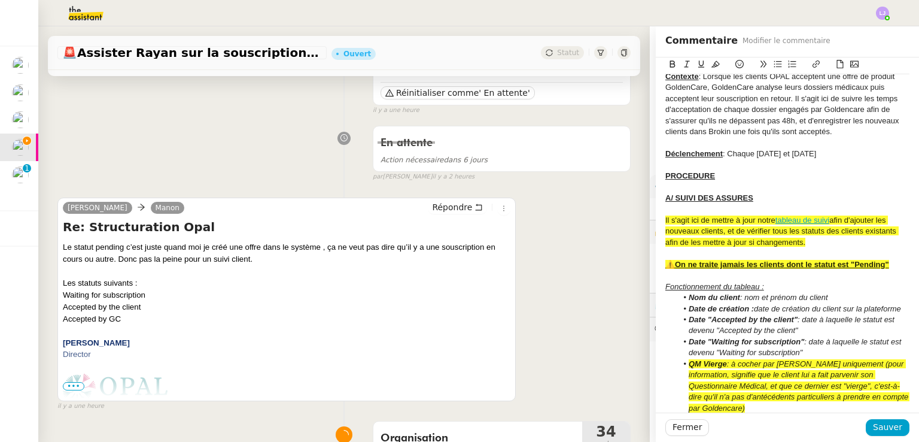
click at [888, 264] on div "⚠️On ne traite jamais les clients dont le statut est "Pending"" at bounding box center [788, 264] width 244 height 11
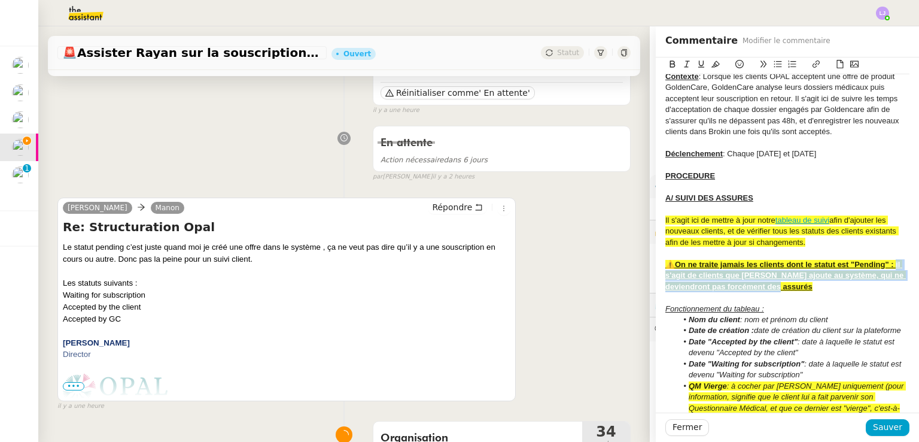
drag, startPoint x: 840, startPoint y: 287, endPoint x: 888, endPoint y: 260, distance: 55.2
click at [888, 260] on div "⚠️On ne traite jamais les clients dont le statut est "Pending" : il s'agit de c…" at bounding box center [788, 275] width 244 height 33
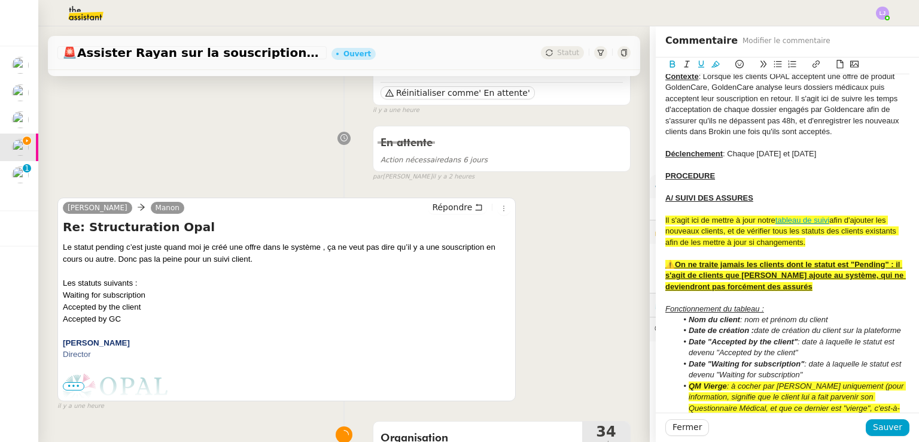
drag, startPoint x: 888, startPoint y: 260, endPoint x: 897, endPoint y: 271, distance: 14.0
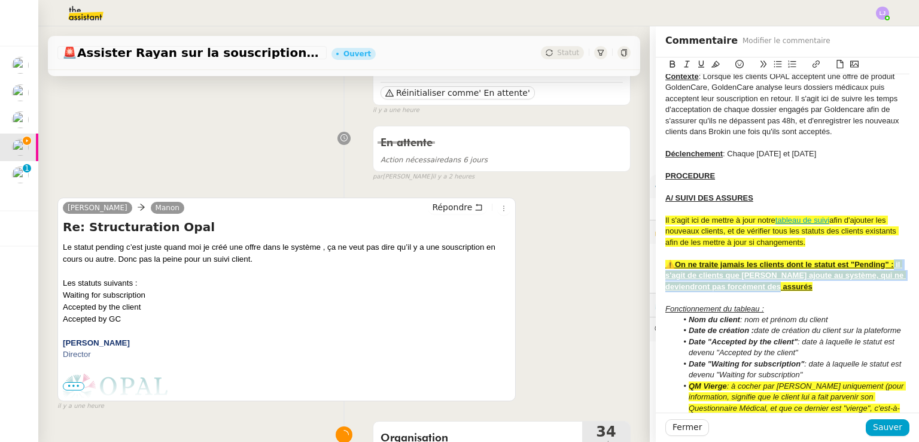
drag, startPoint x: 879, startPoint y: 290, endPoint x: 885, endPoint y: 263, distance: 28.3
click at [885, 263] on div "⚠️On ne traite jamais les clients dont le statut est "Pending" : il s'agit de c…" at bounding box center [788, 275] width 244 height 33
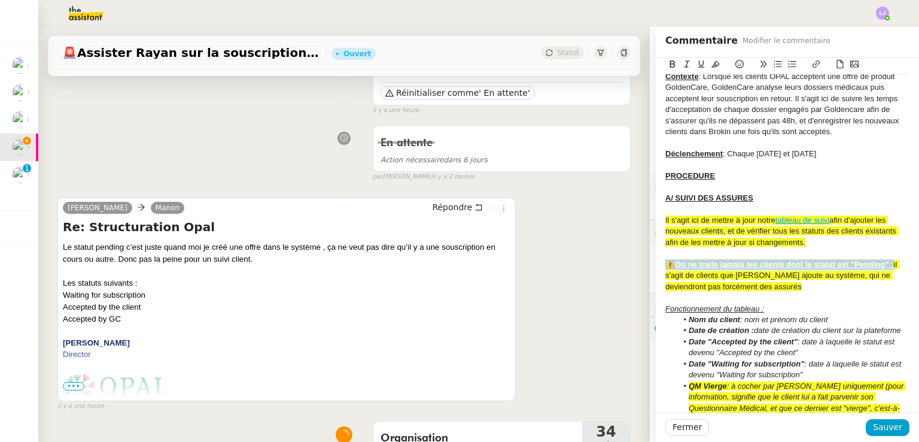
click at [885, 263] on u "⚠️On ne traite jamais les clients dont le statut est "Pending" :" at bounding box center [780, 264] width 229 height 9
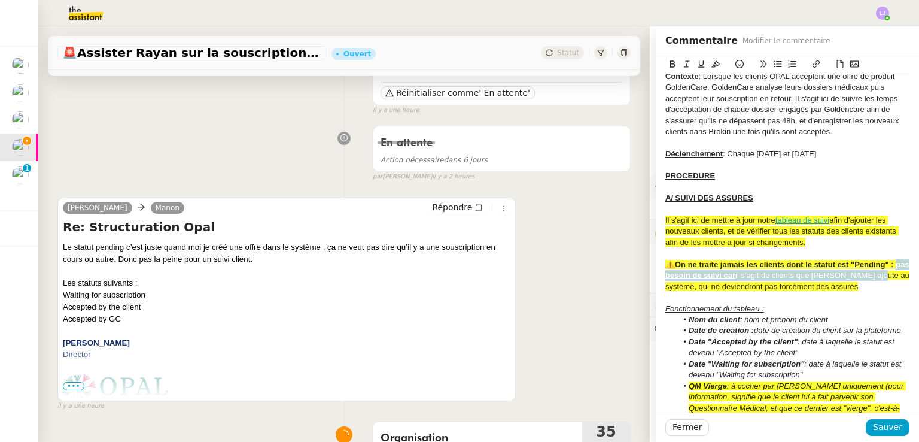
drag, startPoint x: 881, startPoint y: 275, endPoint x: 888, endPoint y: 263, distance: 14.5
click at [888, 263] on div "⚠️On ne traite jamais les clients dont le statut est "Pending" : pas besoin de …" at bounding box center [788, 275] width 244 height 33
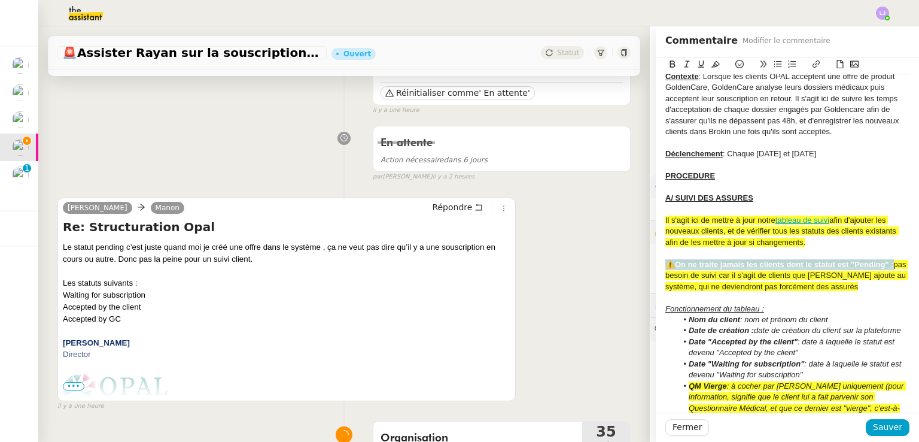
click at [869, 271] on span "pas besoin de suivi car il s'agit de clients que [PERSON_NAME] ajoute au systèm…" at bounding box center [787, 275] width 243 height 31
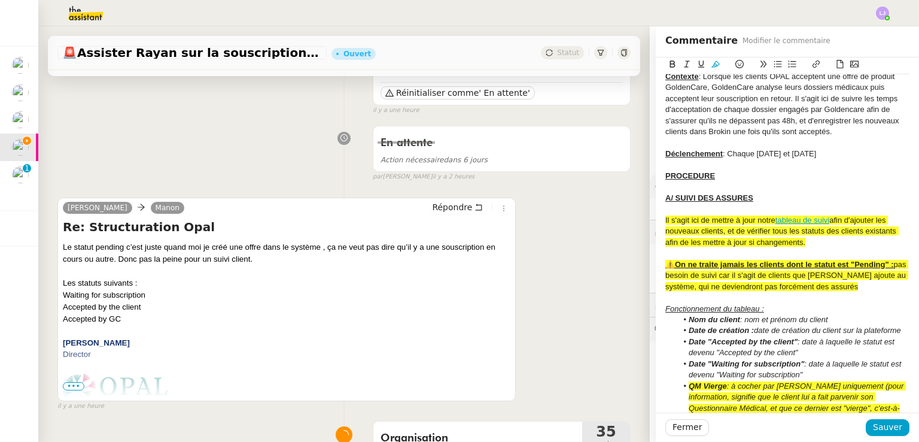
click at [854, 286] on div "⚠️On ne traite jamais les clients dont le statut est "Pending" : pas besoin de …" at bounding box center [788, 275] width 244 height 33
click at [888, 424] on span "Sauver" at bounding box center [887, 427] width 29 height 14
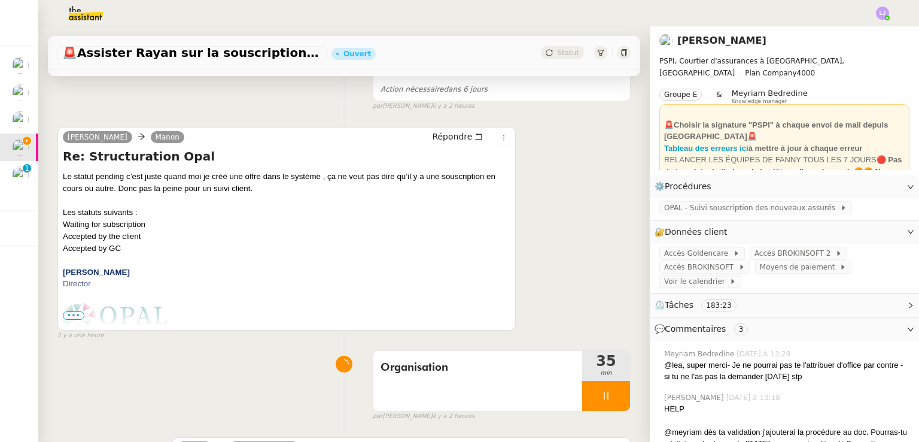
scroll to position [193, 0]
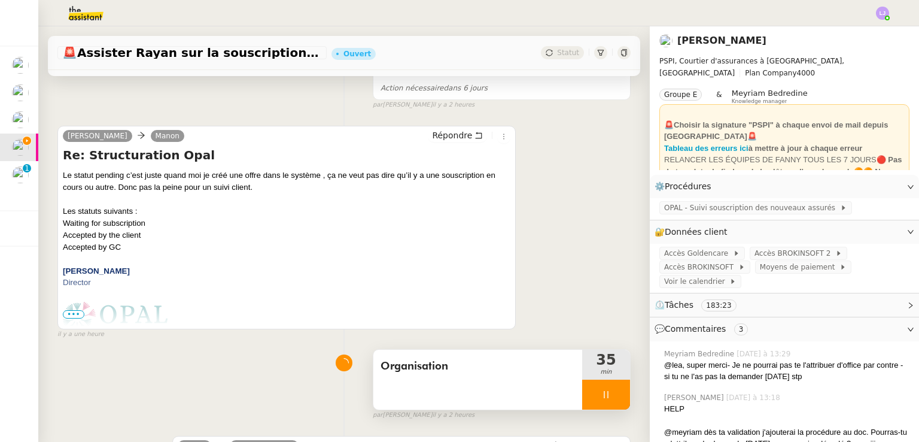
click at [489, 362] on span "Organisation" at bounding box center [478, 366] width 195 height 18
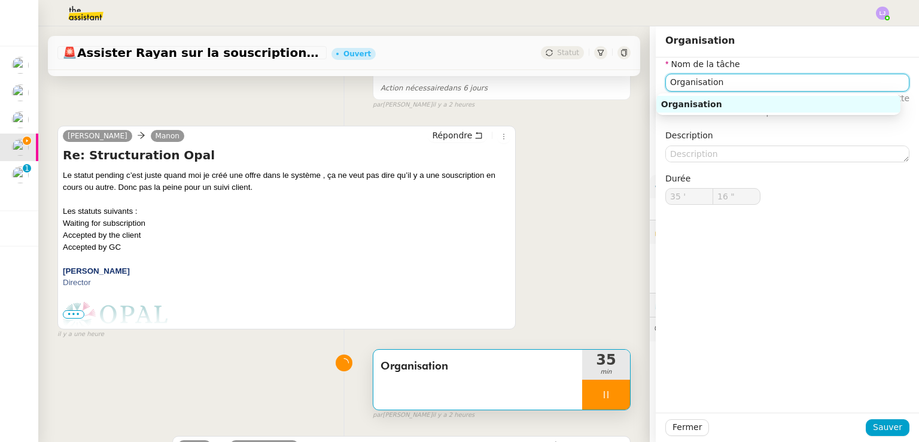
type input "17 ""
click at [692, 78] on input "Organisation" at bounding box center [788, 82] width 244 height 17
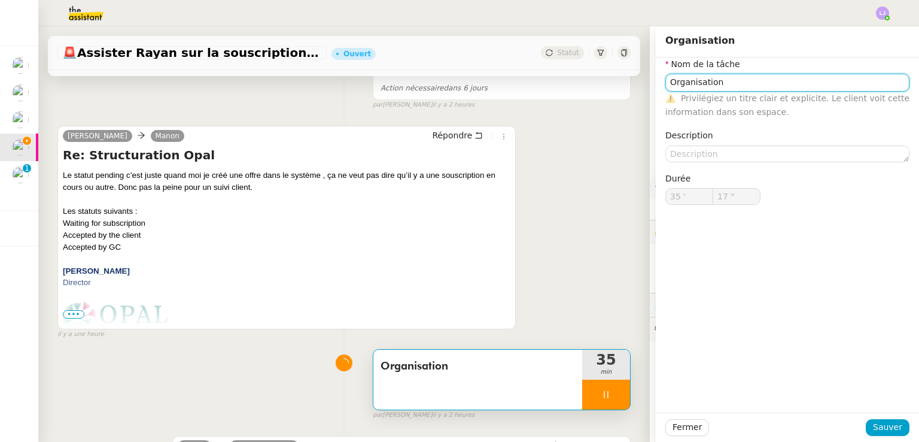
type input "R"
type input "18 ""
type input "Réorgan"
type input "19 ""
type input "Réorganisation et"
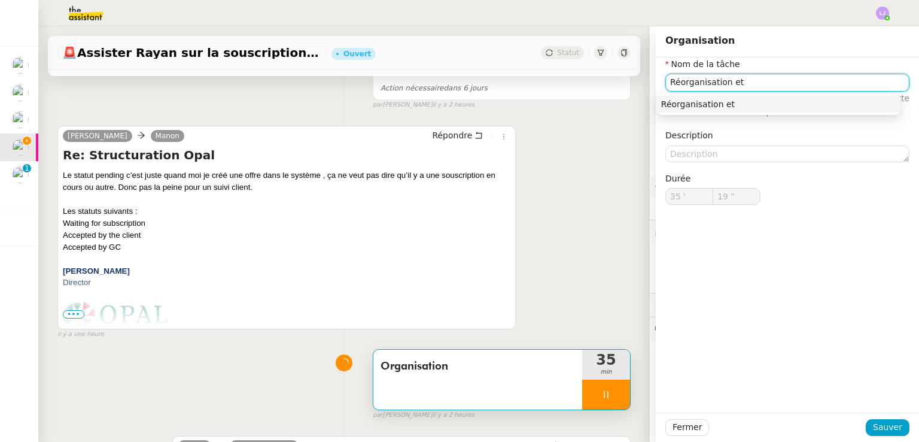
type input "20 ""
type input "Réorganisation et mise à j"
type input "21 ""
type input "Réorganisation et mise à jour"
type input "23 ""
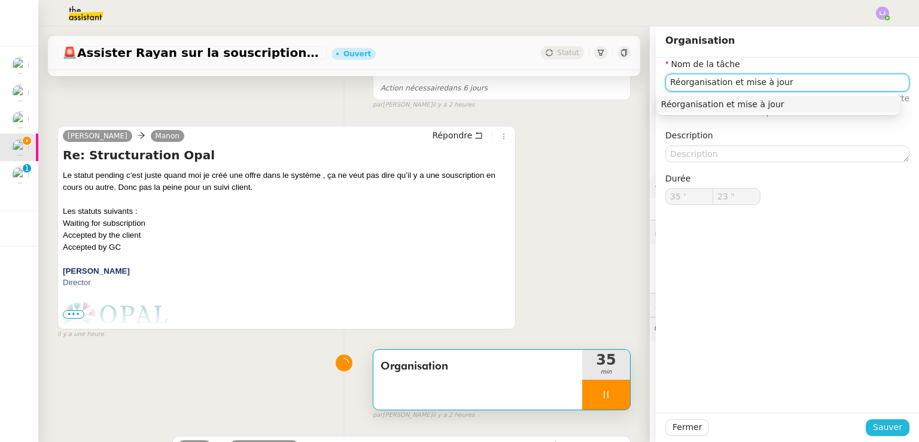
type input "Réorganisation et mise à jour"
click at [879, 431] on span "Sauver" at bounding box center [887, 427] width 29 height 14
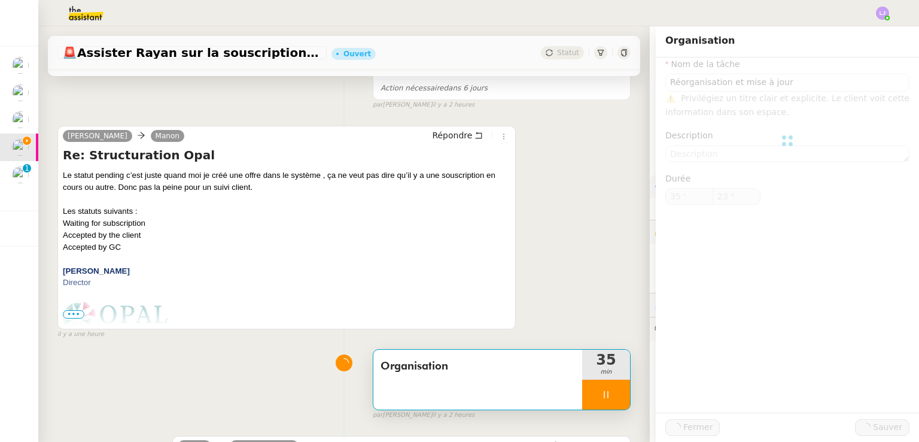
type input "24 ""
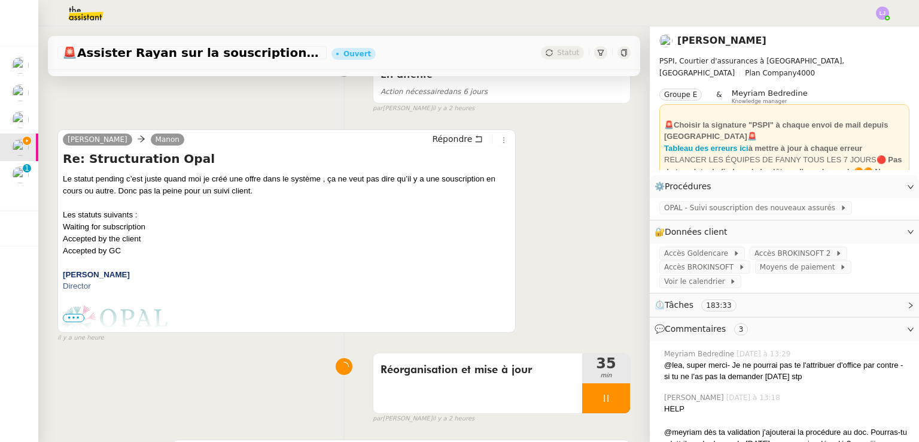
scroll to position [512, 0]
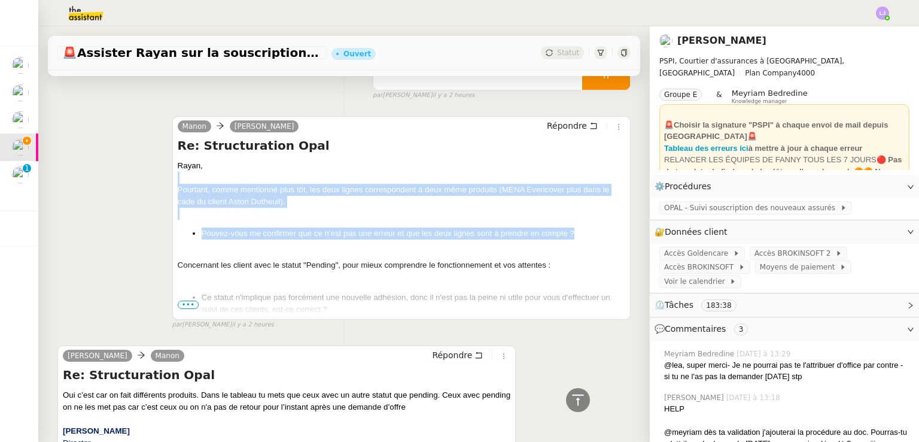
drag, startPoint x: 579, startPoint y: 234, endPoint x: 366, endPoint y: 162, distance: 224.9
click at [366, 162] on span "Rayan, Pourtant, comme mentionné plus tôt, les deux lignes correspondent à deux…" at bounding box center [402, 435] width 448 height 551
copy span "Pourtant, comme mentionné plus tôt, les deux lignes correspondent à deux même p…"
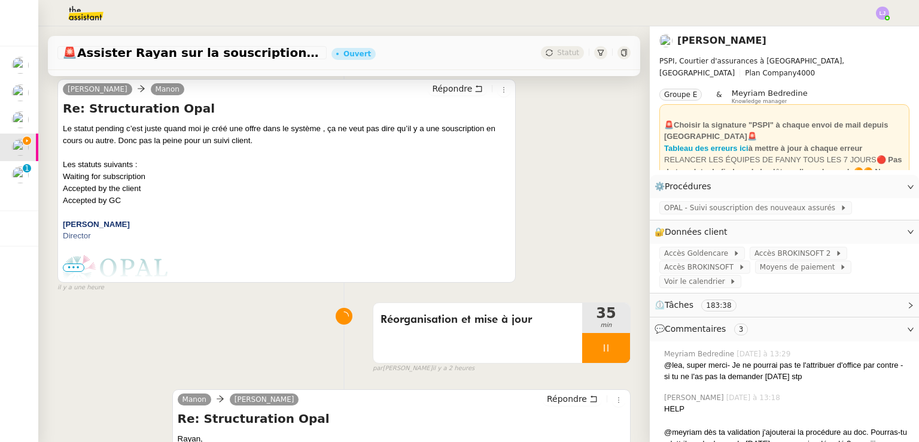
scroll to position [235, 0]
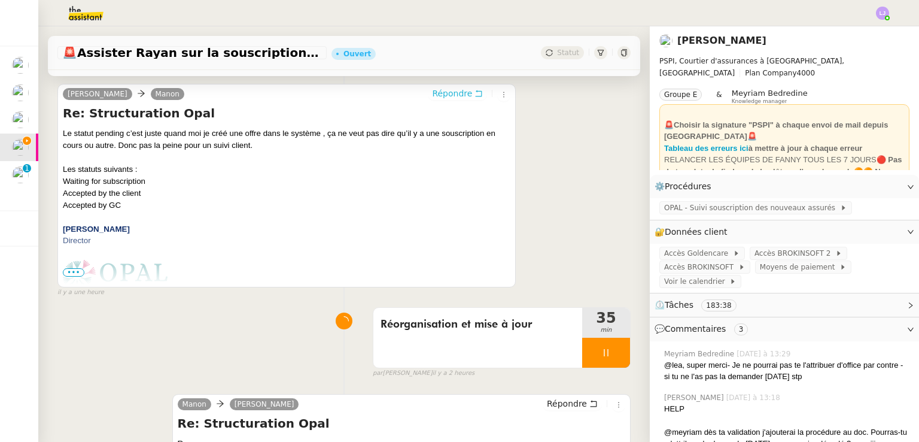
click at [448, 89] on span "Répondre" at bounding box center [452, 93] width 40 height 12
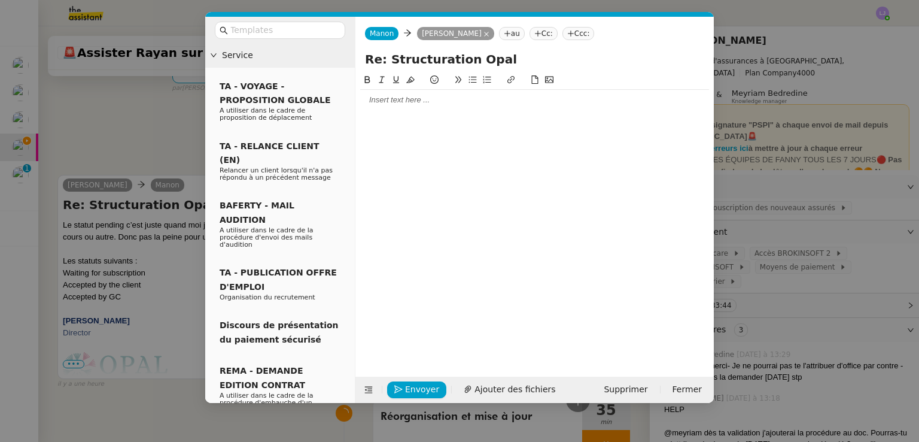
scroll to position [326, 0]
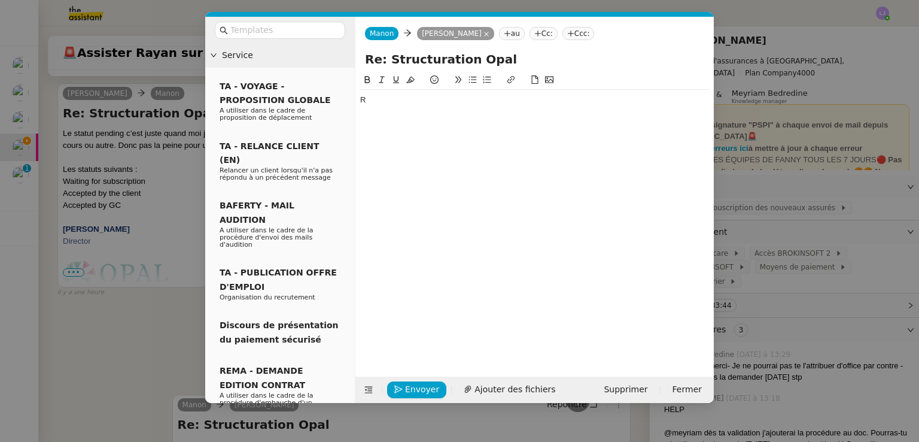
click at [457, 102] on div "R" at bounding box center [534, 100] width 349 height 11
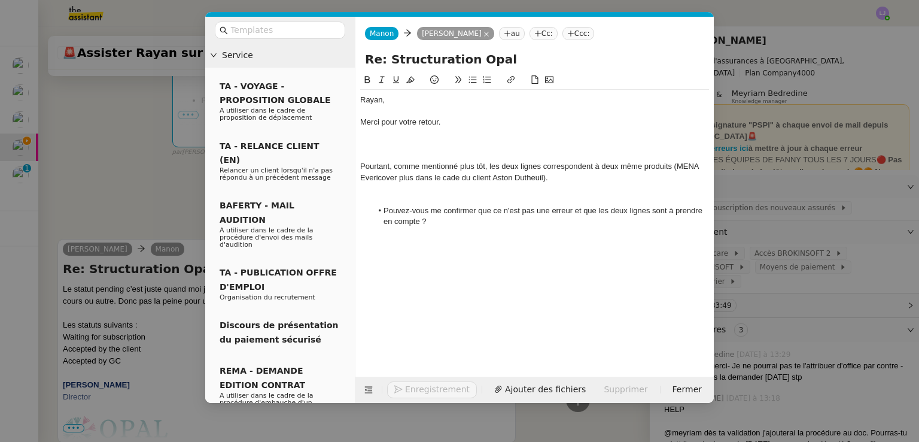
scroll to position [482, 0]
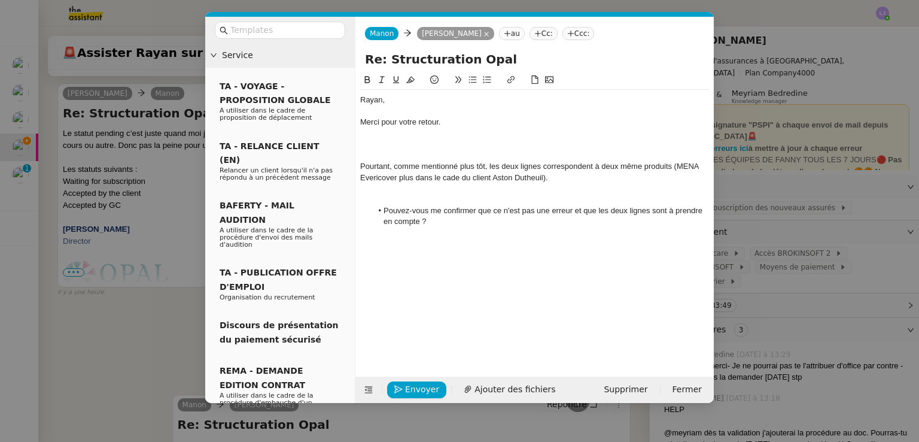
click at [398, 151] on div at bounding box center [534, 155] width 349 height 11
click at [422, 191] on div at bounding box center [534, 188] width 349 height 11
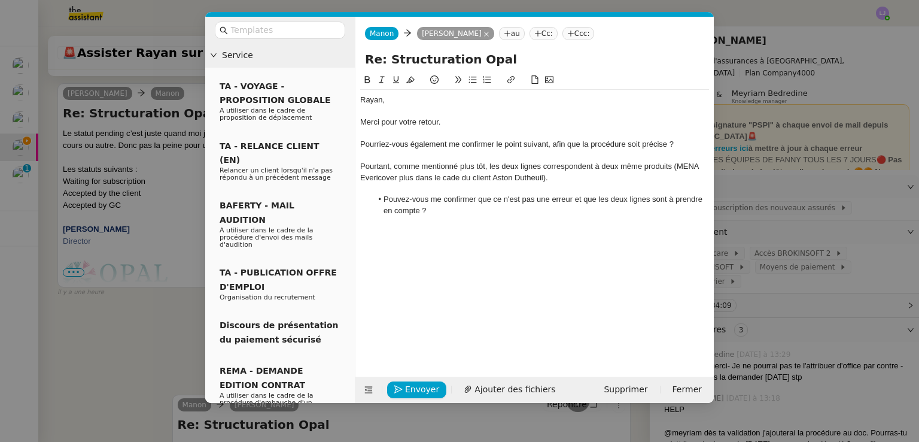
scroll to position [470, 0]
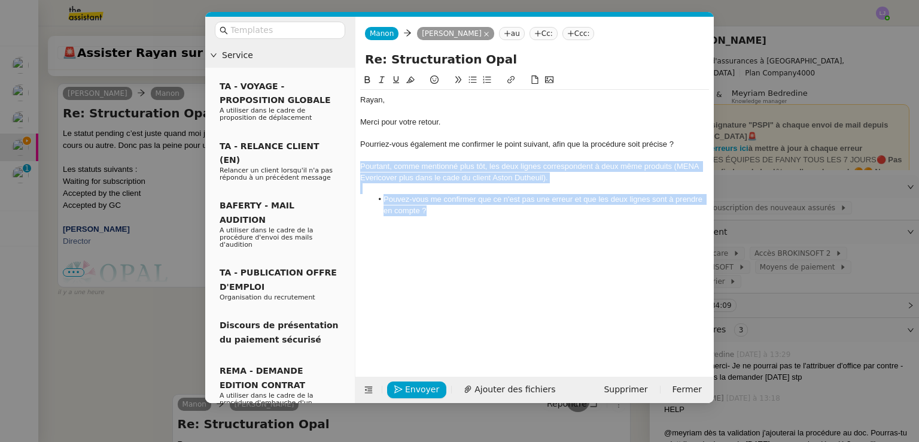
drag, startPoint x: 432, startPoint y: 209, endPoint x: 360, endPoint y: 168, distance: 82.9
click at [360, 168] on div "[PERSON_NAME], Merci pour votre retour. Pourriez-vous également me confirmer le…" at bounding box center [534, 161] width 349 height 142
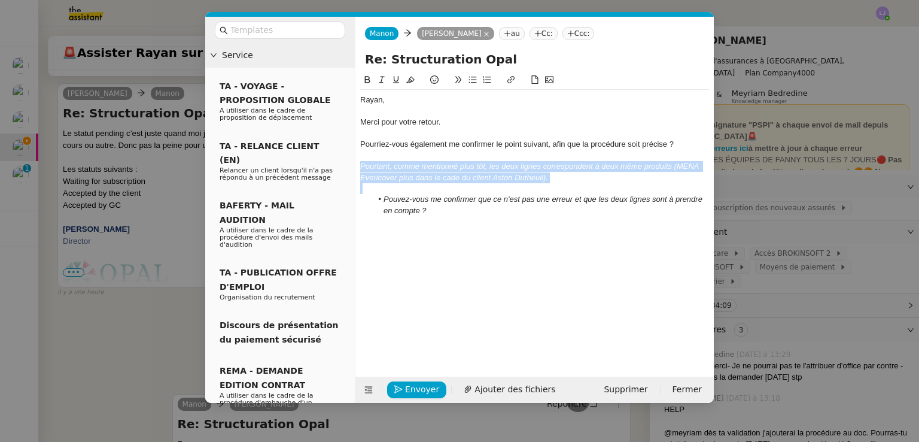
click at [445, 211] on li "Pouvez-vous me confirmer que ce n'est pas une erreur et que les deux lignes son…" at bounding box center [541, 205] width 338 height 22
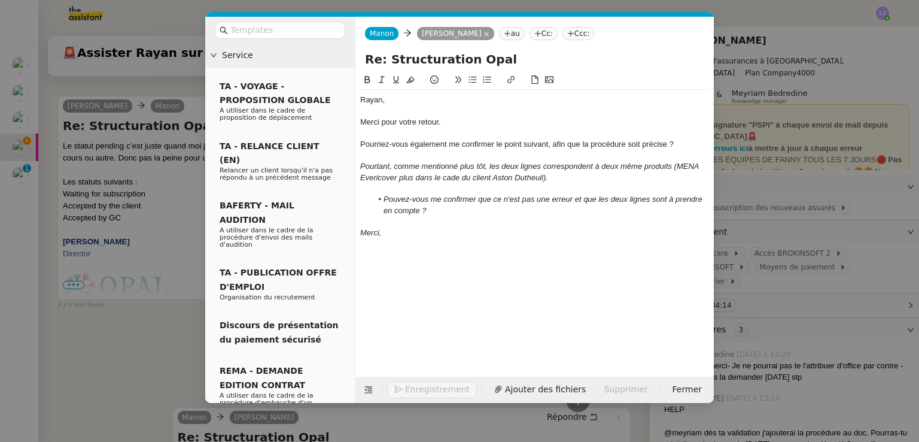
scroll to position [484, 0]
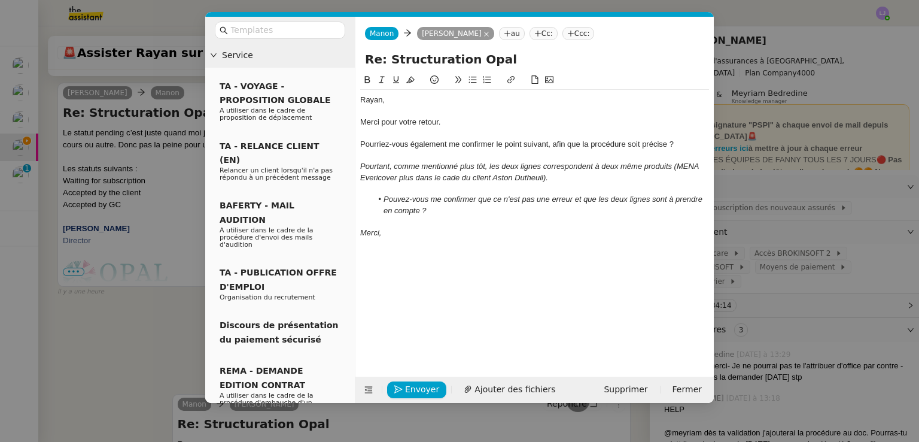
click at [375, 229] on em "Merci," at bounding box center [370, 232] width 21 height 9
click at [685, 142] on div "Pourriez-vous également me confirmer le point suivant, afin que la procédure so…" at bounding box center [534, 144] width 349 height 11
click at [648, 147] on div "Pourriez-vous également me confirmer le point suivant, afin que la procédure so…" at bounding box center [534, 144] width 349 height 11
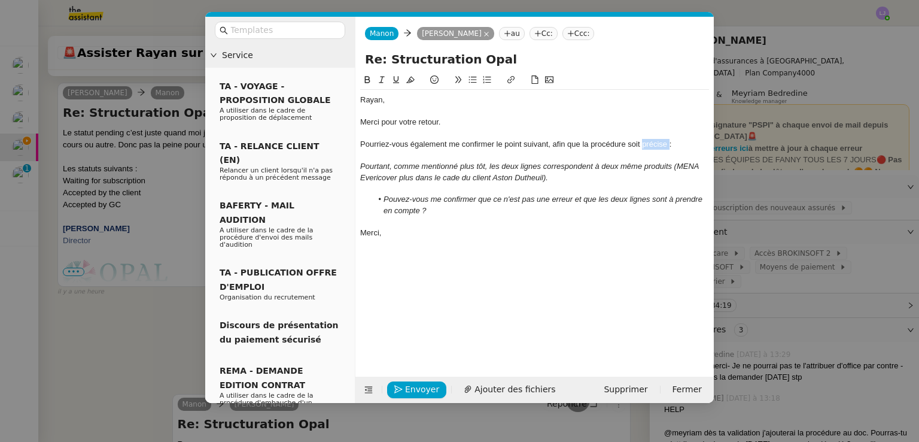
click at [648, 147] on div "Pourriez-vous également me confirmer le point suivant, afin que la procédure so…" at bounding box center [534, 144] width 349 height 11
click at [612, 231] on div "Merci," at bounding box center [534, 232] width 349 height 11
click at [423, 387] on span "Envoyer" at bounding box center [422, 389] width 34 height 14
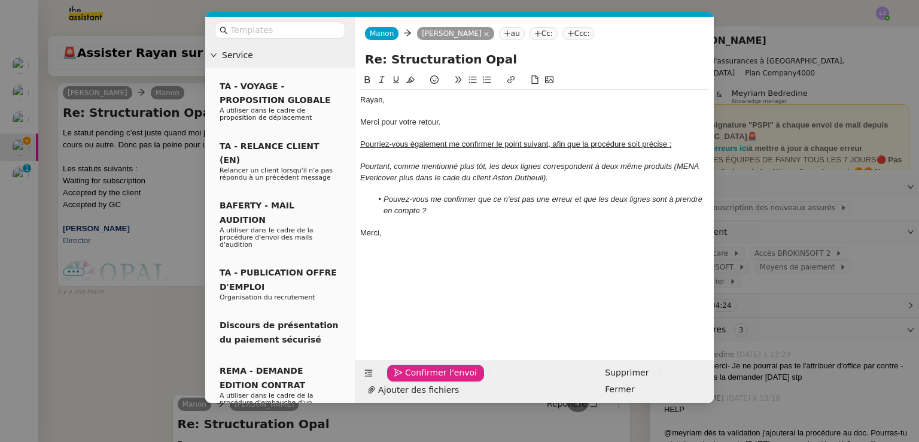
click at [423, 380] on span "Confirmer l'envoi" at bounding box center [441, 373] width 72 height 14
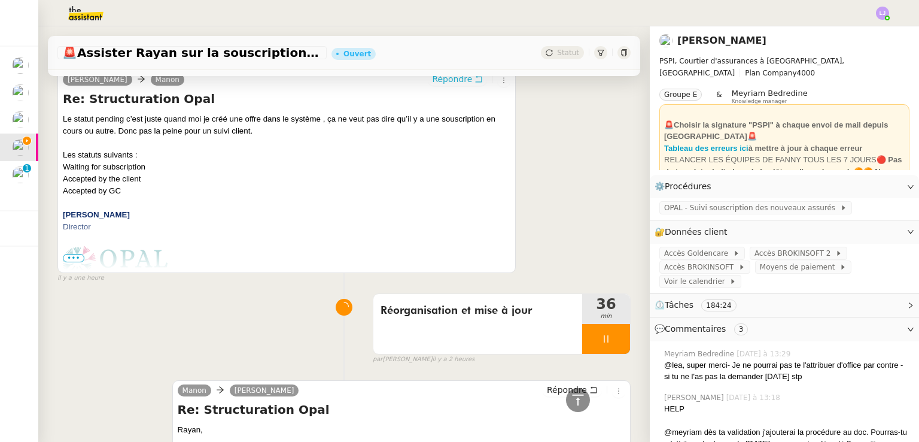
scroll to position [496, 0]
click at [611, 331] on div at bounding box center [606, 338] width 48 height 30
click at [611, 331] on button at bounding box center [618, 338] width 24 height 30
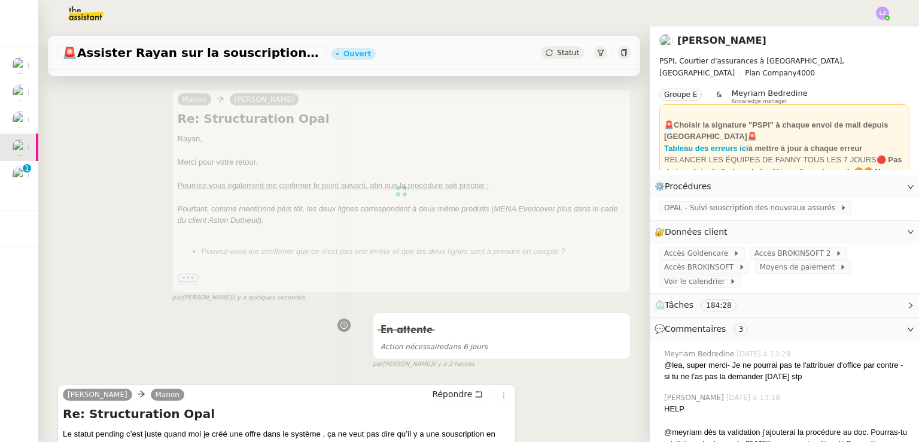
scroll to position [0, 0]
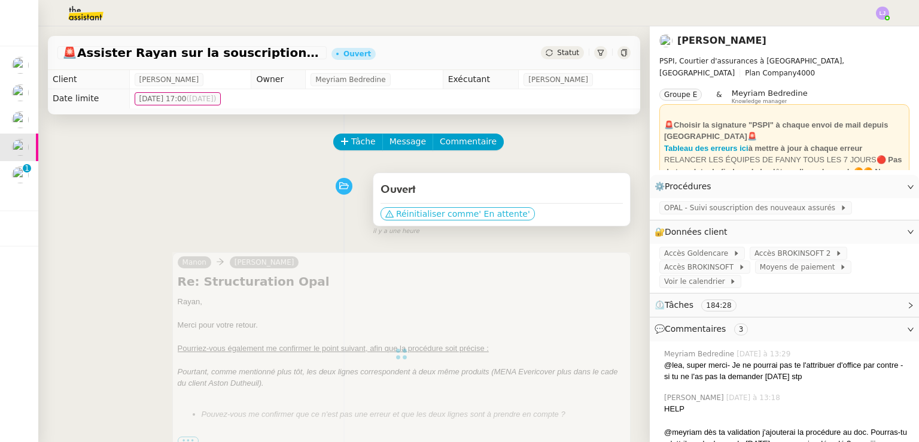
click at [479, 217] on span "' En attente'" at bounding box center [504, 214] width 51 height 12
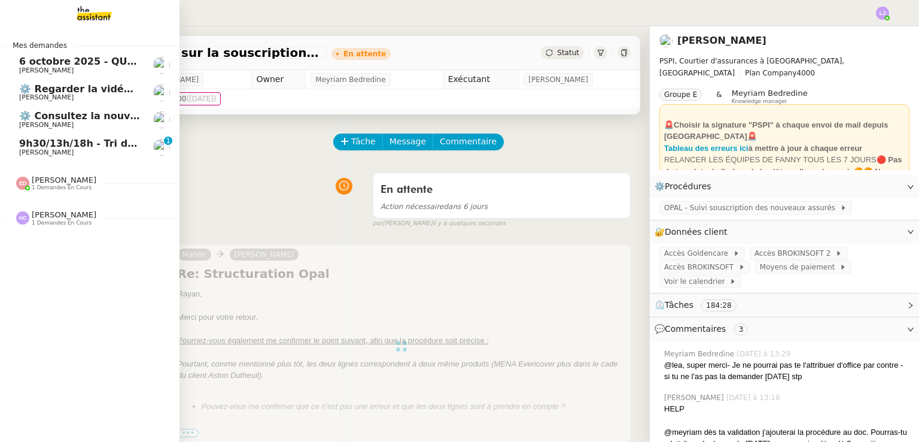
click at [54, 143] on span "9h30/13h/18h - Tri de la boite mail PRO - 3 octobre 2025" at bounding box center [170, 143] width 303 height 11
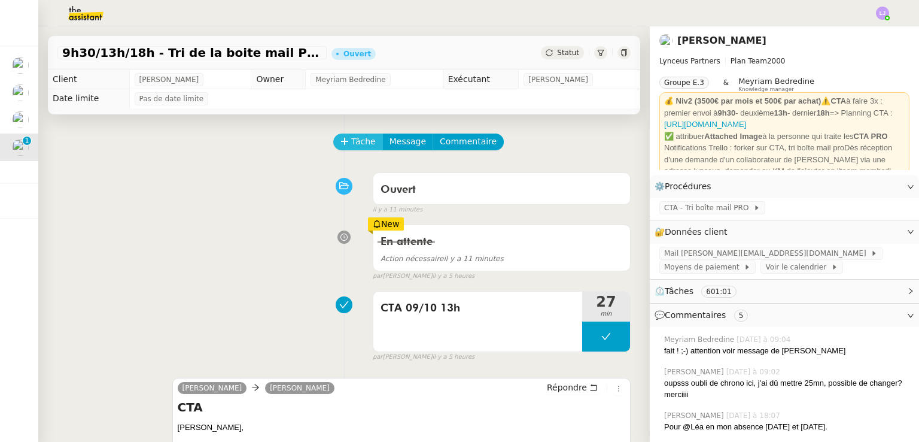
click at [345, 135] on button "Tâche" at bounding box center [358, 141] width 50 height 17
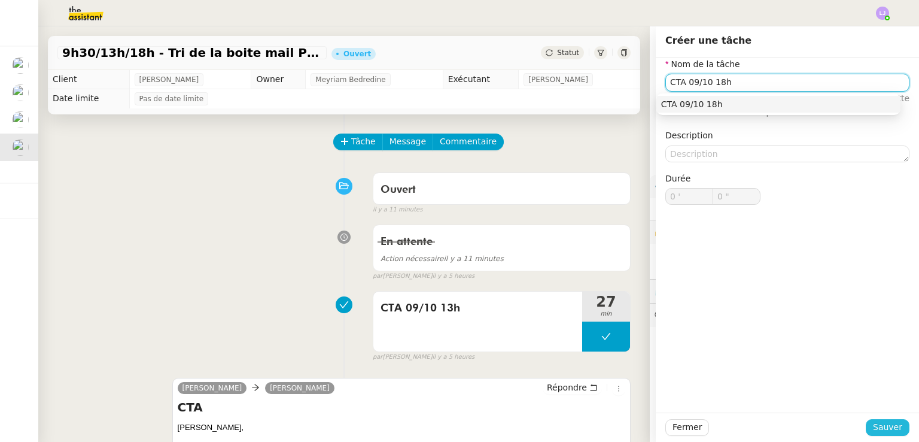
type input "CTA 09/10 18h"
click at [878, 420] on span "Sauver" at bounding box center [887, 427] width 29 height 14
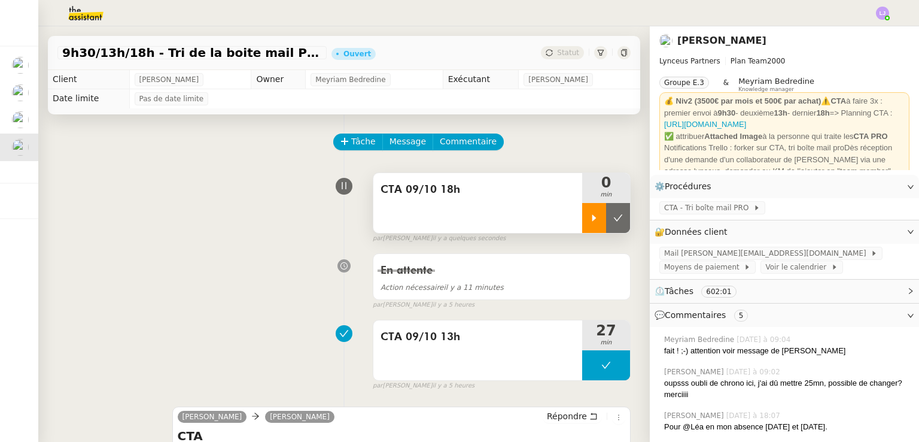
click at [582, 226] on div at bounding box center [594, 218] width 24 height 30
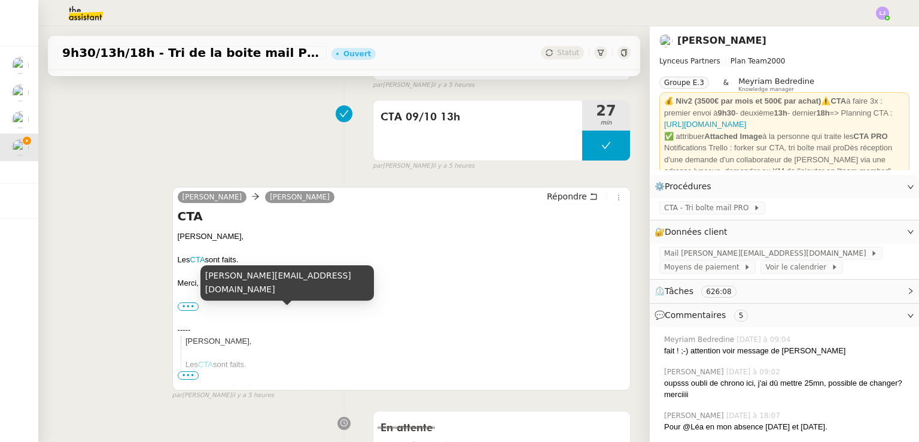
scroll to position [220, 0]
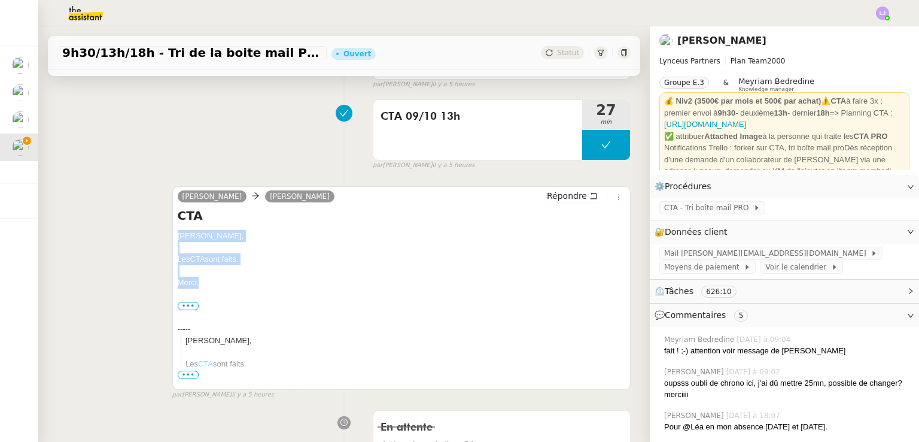
drag, startPoint x: 205, startPoint y: 278, endPoint x: 172, endPoint y: 239, distance: 51.0
click at [172, 239] on div "[PERSON_NAME] [PERSON_NAME] Répondre CTA [PERSON_NAME], Les CTA sont faits. [GE…" at bounding box center [401, 288] width 459 height 204
copy div "[PERSON_NAME], Les CTA sont faits. [GEOGRAPHIC_DATA],"
click at [554, 199] on span "Répondre" at bounding box center [567, 196] width 40 height 12
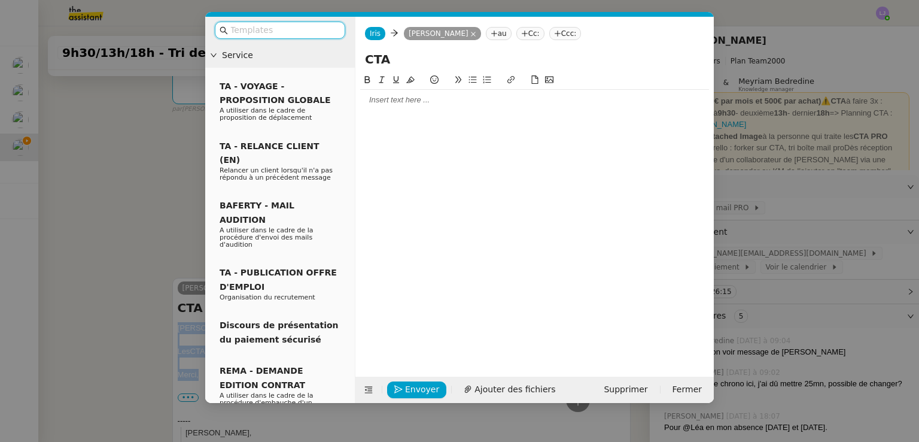
scroll to position [312, 0]
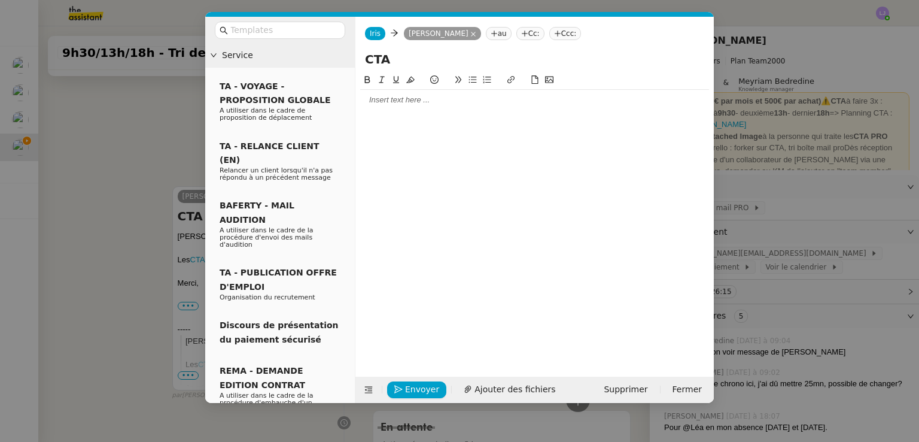
click at [491, 108] on div at bounding box center [534, 100] width 349 height 20
click at [834, 206] on nz-modal-container "Service TA - VOYAGE - PROPOSITION GLOBALE A utiliser dans le cadre de propositi…" at bounding box center [459, 221] width 919 height 442
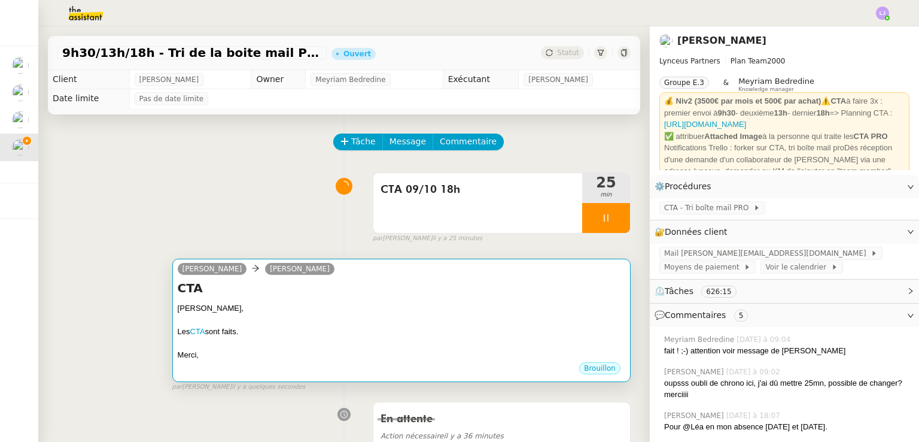
click at [414, 324] on div at bounding box center [402, 320] width 448 height 12
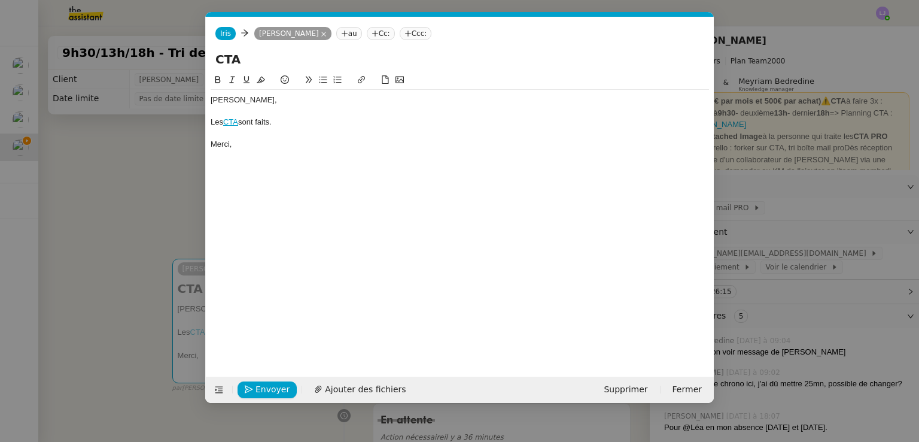
scroll to position [0, 25]
click at [276, 387] on span "Envoyer" at bounding box center [273, 389] width 34 height 14
click at [276, 387] on span "Confirmer l'envoi" at bounding box center [292, 389] width 72 height 14
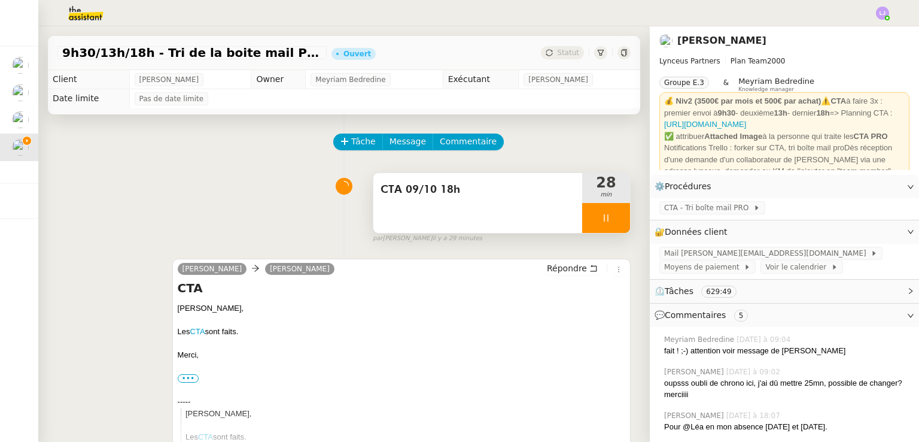
click at [605, 218] on div at bounding box center [606, 218] width 48 height 30
click at [606, 210] on button at bounding box center [618, 218] width 24 height 30
click at [603, 210] on button at bounding box center [606, 218] width 48 height 30
click at [606, 210] on button at bounding box center [618, 218] width 24 height 30
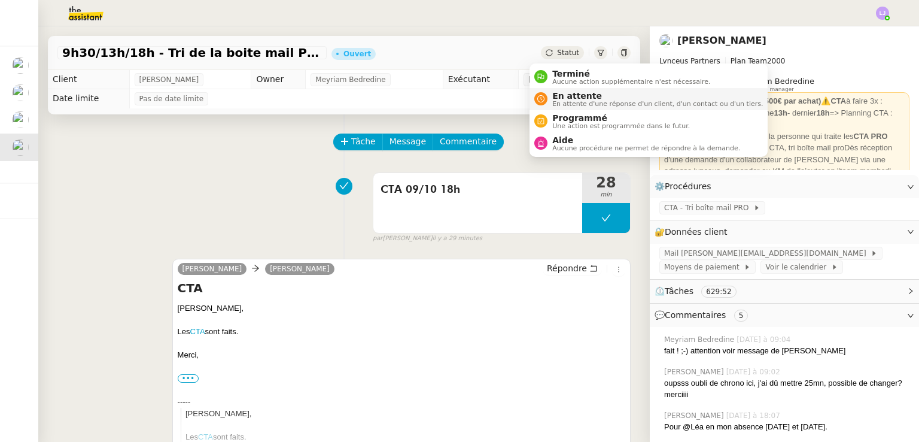
click at [557, 94] on span "En attente" at bounding box center [657, 96] width 211 height 10
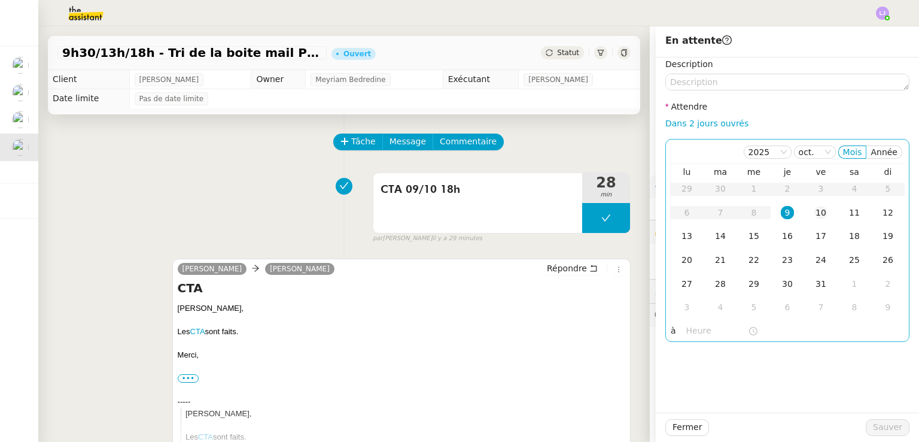
click at [815, 214] on div "10" at bounding box center [821, 212] width 13 height 13
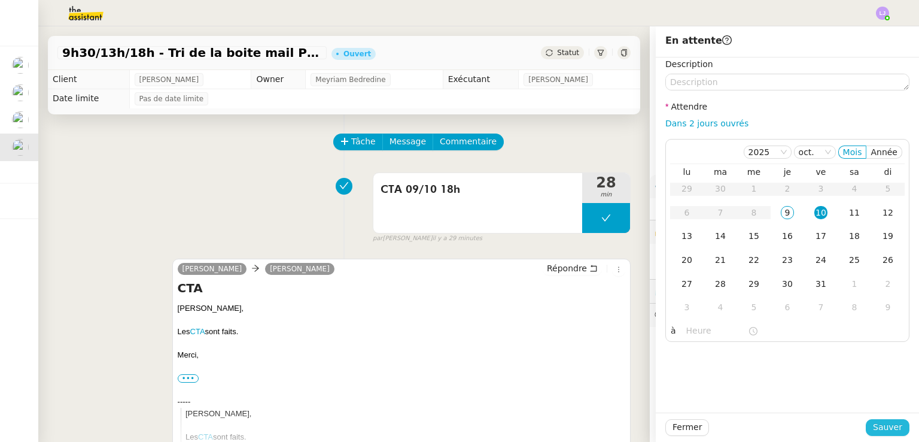
click at [887, 428] on span "Sauver" at bounding box center [887, 427] width 29 height 14
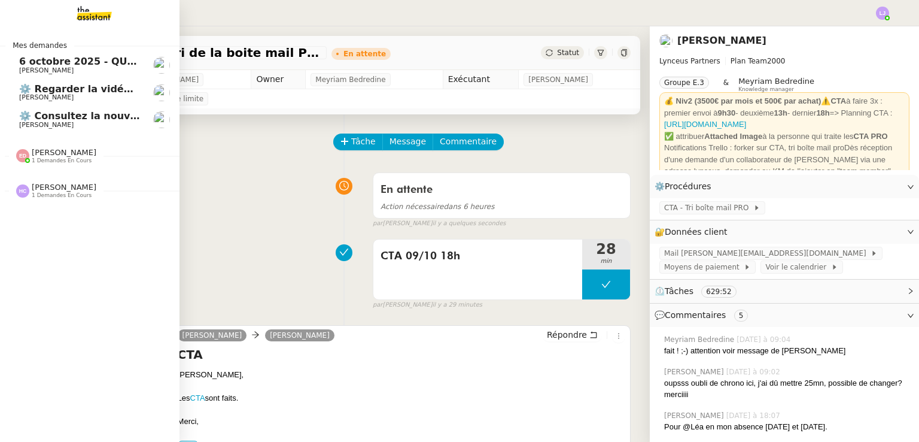
click at [103, 74] on span "[PERSON_NAME]" at bounding box center [79, 70] width 121 height 7
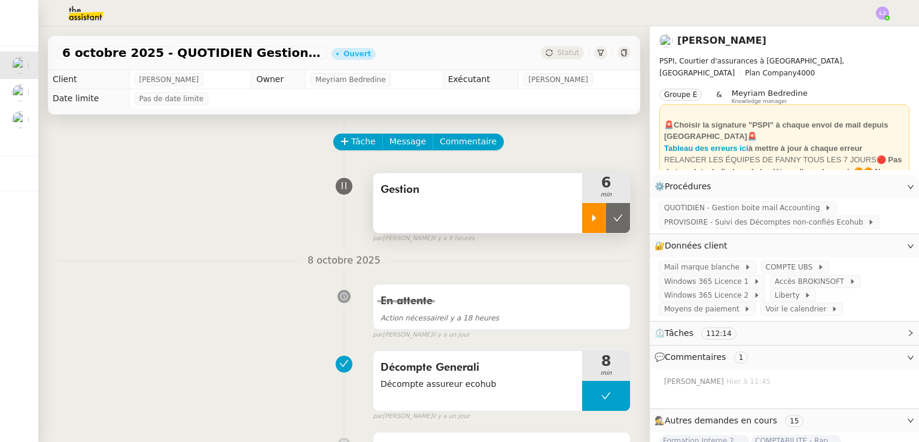
click at [590, 222] on icon at bounding box center [595, 218] width 10 height 10
click at [602, 215] on div at bounding box center [606, 218] width 48 height 30
click at [614, 215] on icon at bounding box center [619, 218] width 10 height 10
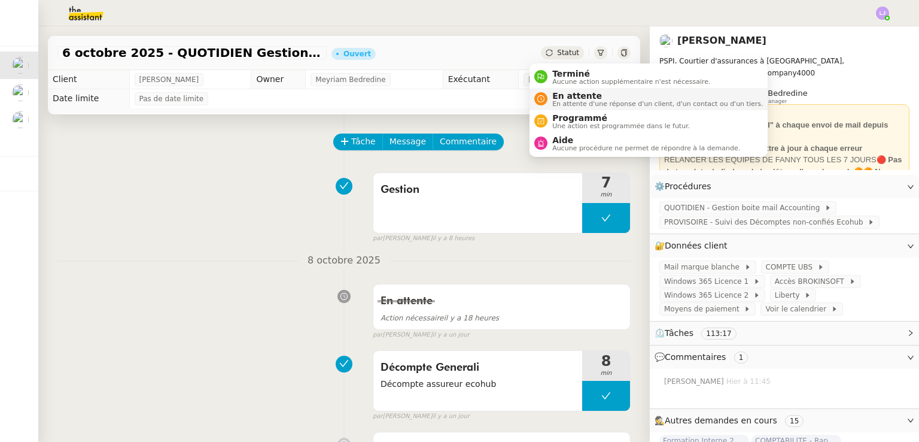
click at [564, 97] on span "En attente" at bounding box center [657, 96] width 211 height 10
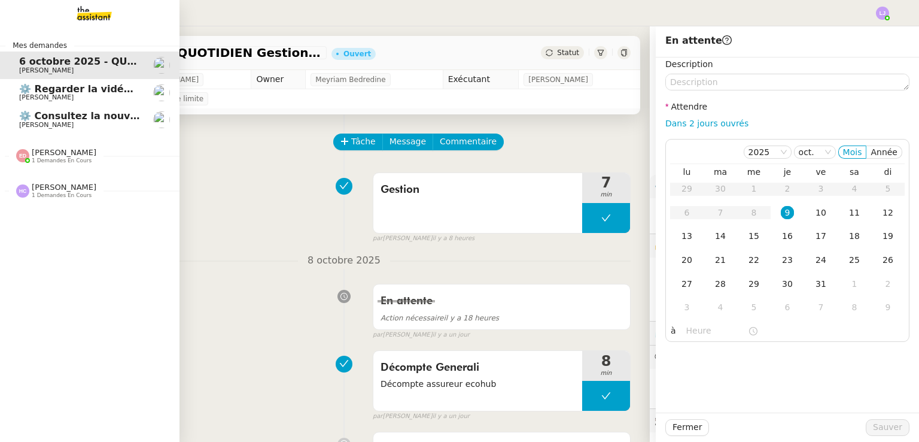
click at [47, 156] on span "[PERSON_NAME]" at bounding box center [64, 152] width 65 height 9
click at [92, 184] on span "[PERSON_NAME]" at bounding box center [79, 187] width 121 height 7
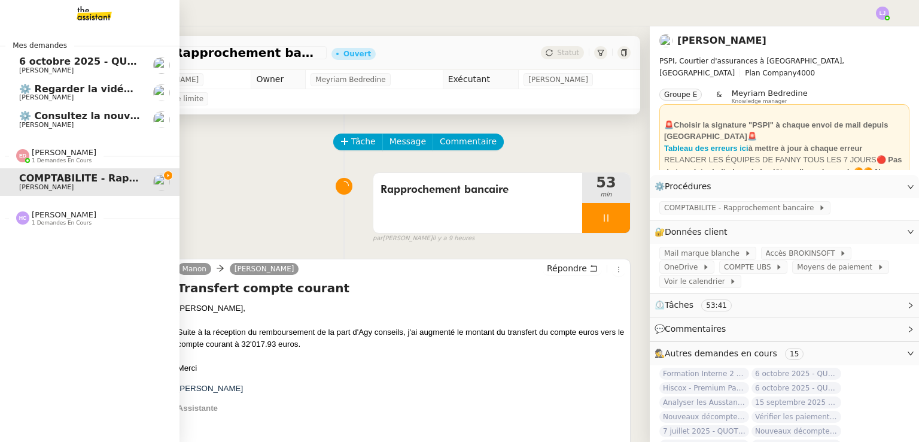
click at [104, 74] on span "[PERSON_NAME]" at bounding box center [79, 70] width 121 height 7
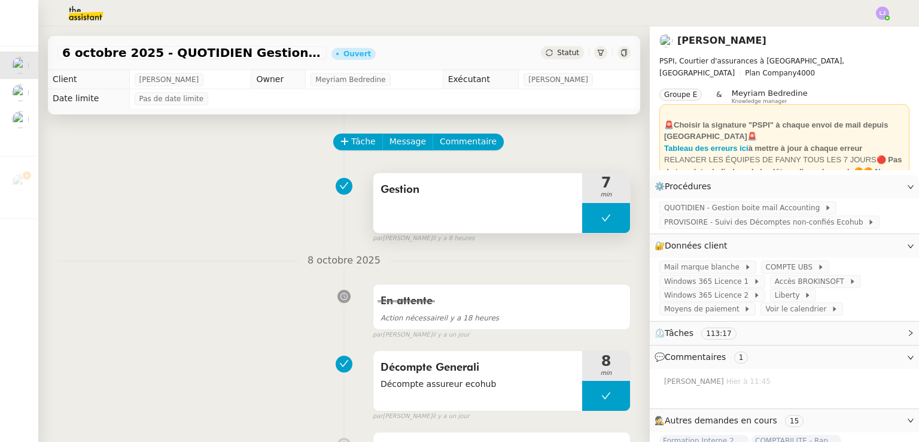
click at [582, 218] on button at bounding box center [606, 218] width 48 height 30
click at [582, 218] on div at bounding box center [594, 218] width 24 height 30
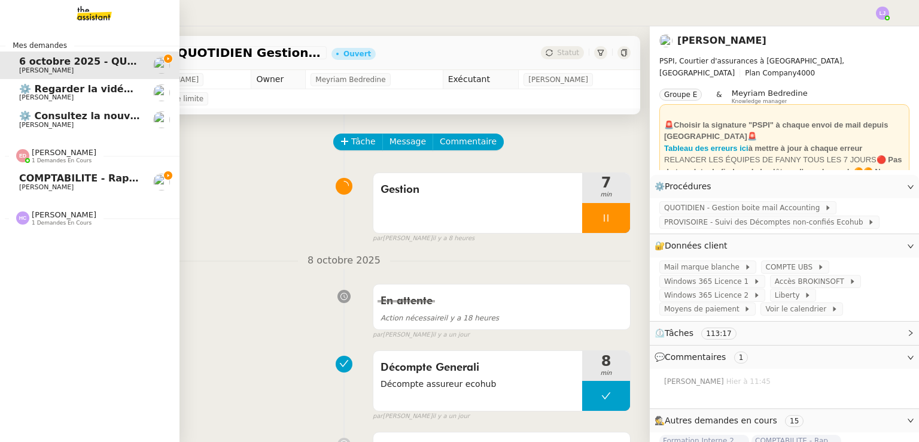
click at [81, 188] on span "[PERSON_NAME]" at bounding box center [79, 187] width 121 height 7
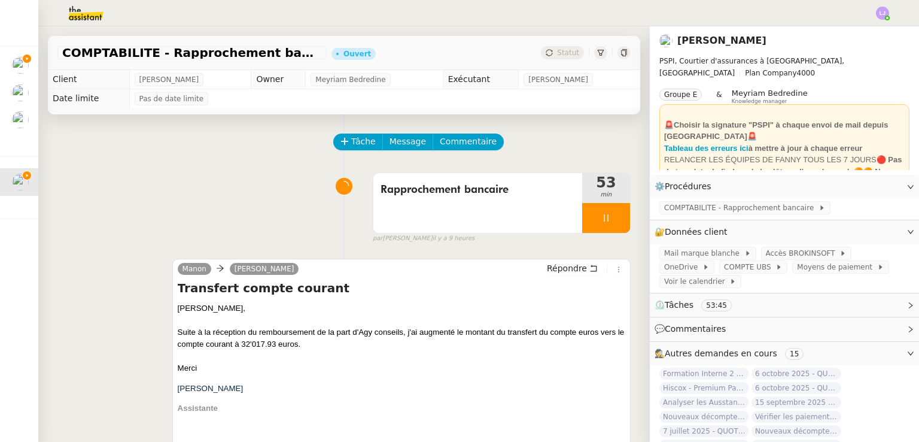
scroll to position [160, 0]
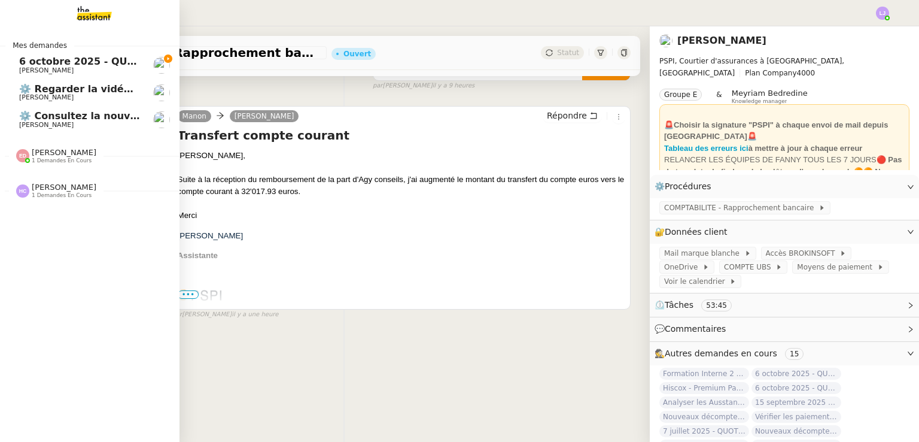
click at [60, 156] on span "[PERSON_NAME]" at bounding box center [64, 152] width 65 height 9
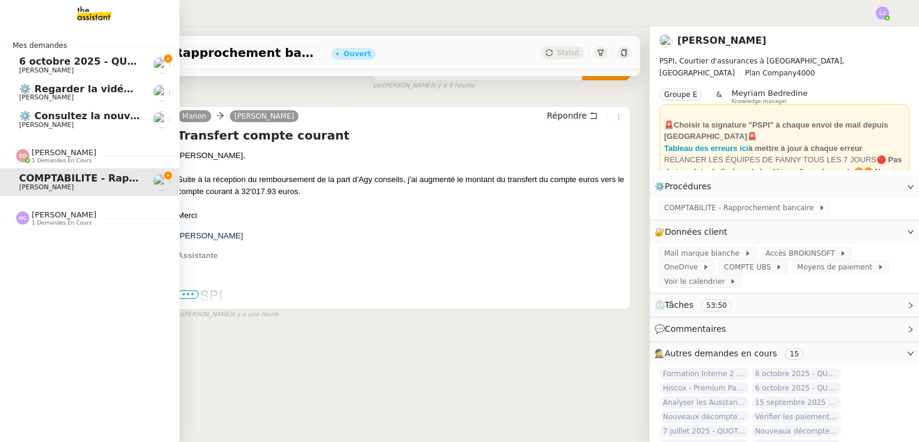
click at [110, 180] on span "COMPTABILITE - Rapprochement bancaire - [DATE]" at bounding box center [155, 177] width 272 height 11
click at [56, 217] on span "[PERSON_NAME]" at bounding box center [64, 214] width 65 height 9
click at [118, 60] on span "6 octobre 2025 - QUOTIDIEN Gestion boite mail Accounting" at bounding box center [178, 61] width 318 height 11
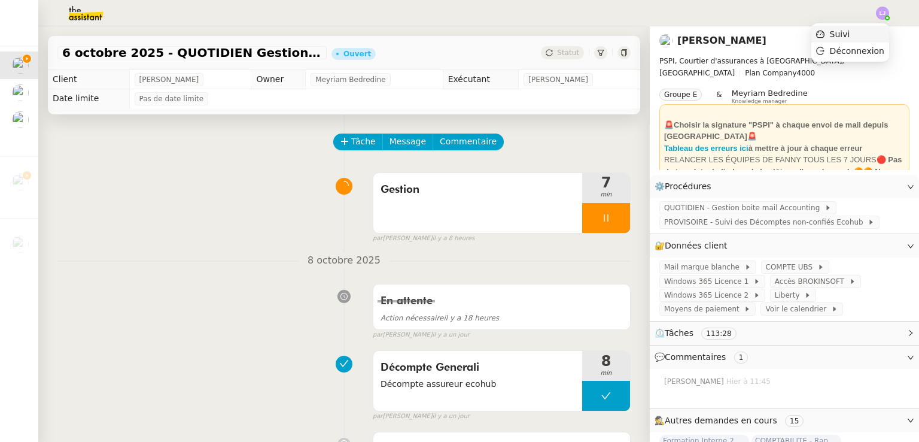
click at [876, 34] on li "Suivi" at bounding box center [851, 34] width 78 height 17
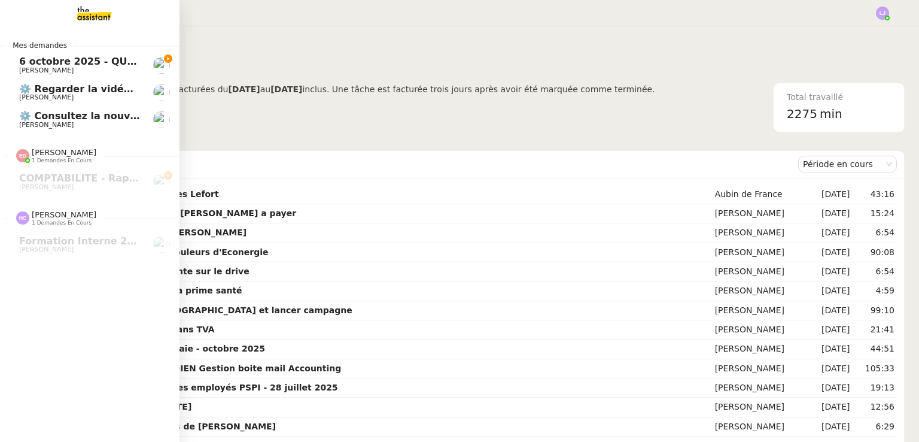
click at [48, 63] on span "6 octobre 2025 - QUOTIDIEN Gestion boite mail Accounting" at bounding box center [178, 61] width 318 height 11
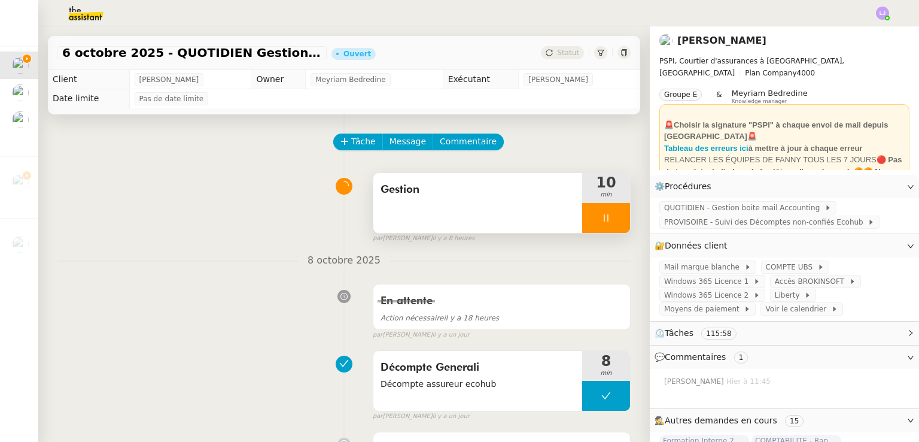
click at [602, 218] on icon at bounding box center [607, 218] width 10 height 10
click at [606, 221] on button at bounding box center [618, 218] width 24 height 30
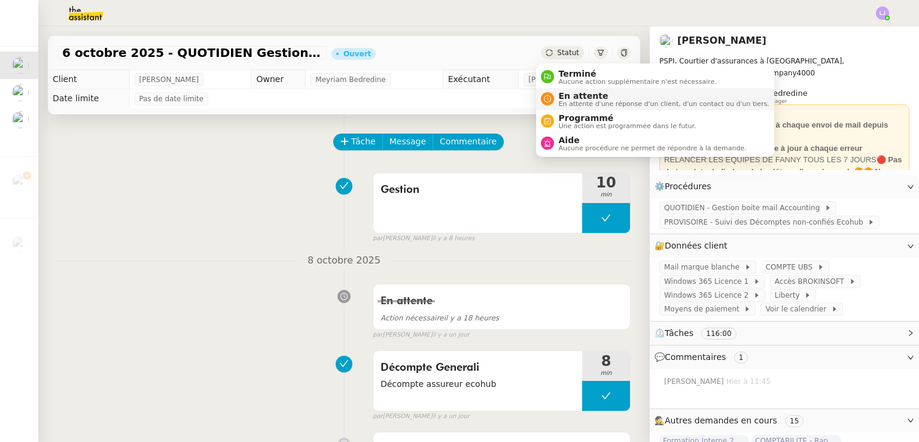
click at [567, 91] on span "En attente" at bounding box center [664, 96] width 211 height 10
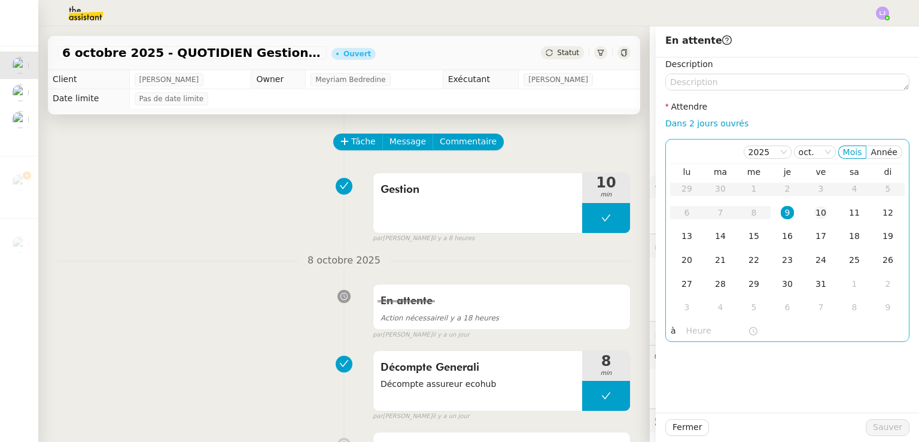
click at [815, 215] on div "10" at bounding box center [821, 212] width 13 height 13
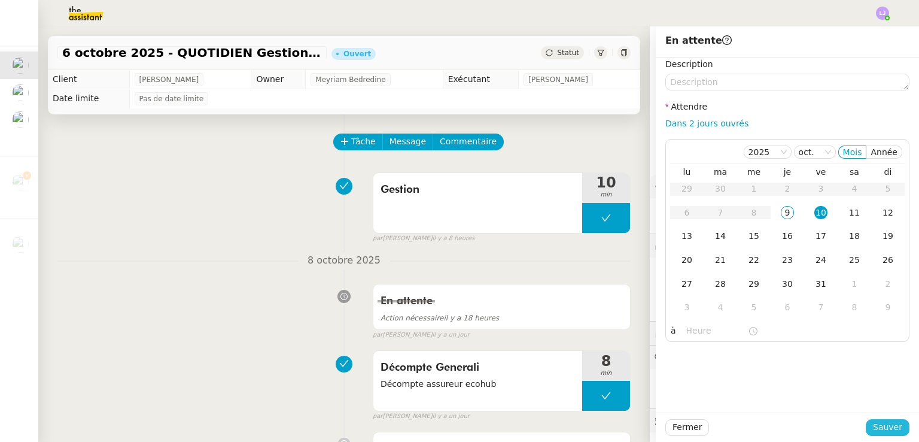
click at [884, 426] on span "Sauver" at bounding box center [887, 427] width 29 height 14
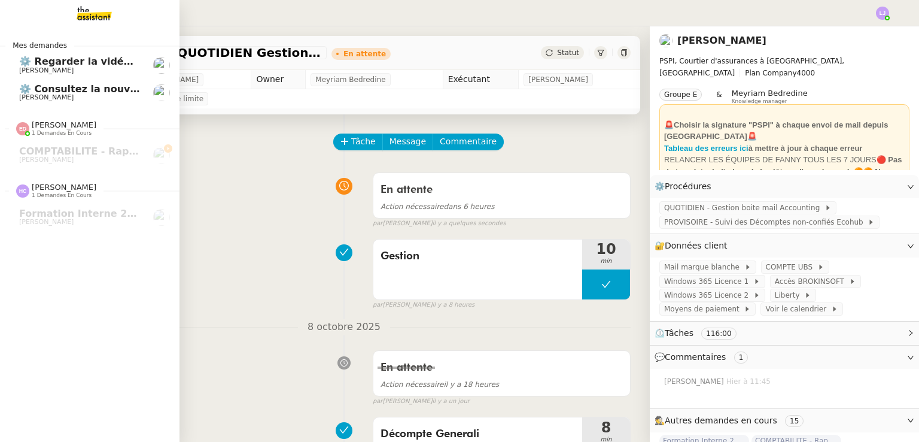
click at [109, 69] on span "[PERSON_NAME]" at bounding box center [79, 70] width 121 height 7
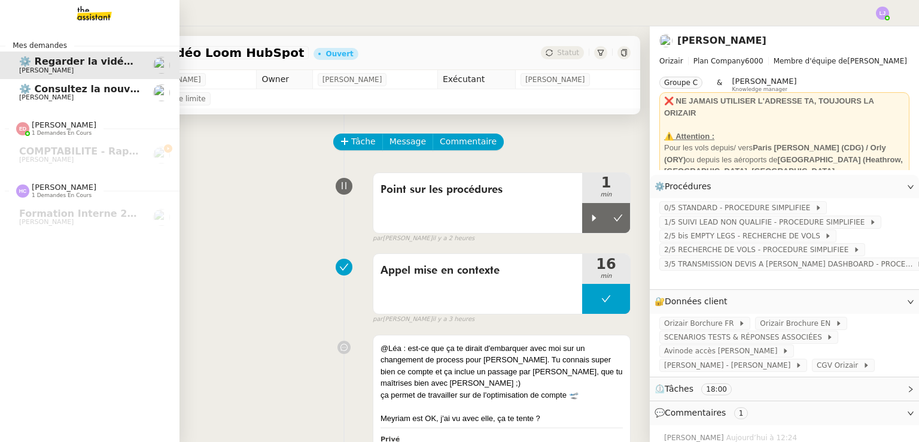
click at [94, 11] on img at bounding box center [84, 13] width 93 height 26
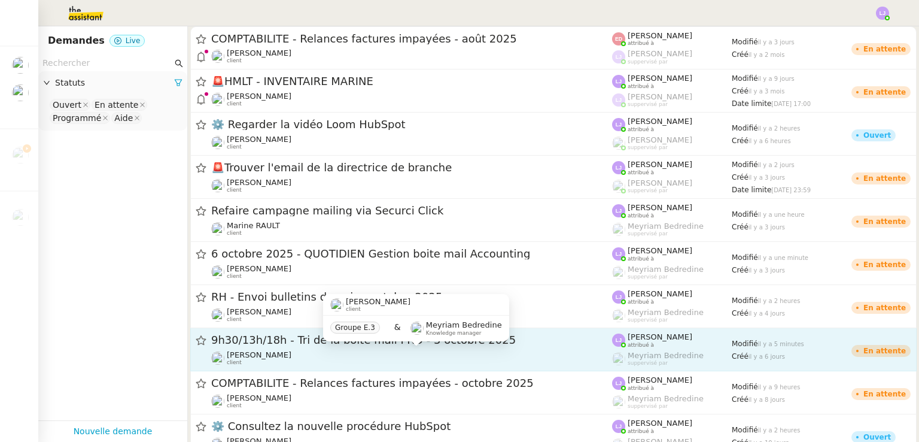
click at [444, 353] on div "[PERSON_NAME] client" at bounding box center [411, 358] width 401 height 16
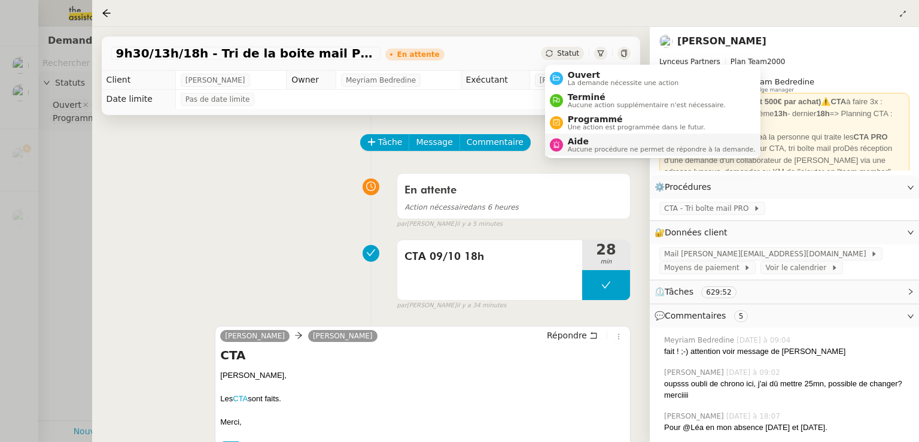
click at [589, 150] on span "Aucune procédure ne permet de répondre à la demande." at bounding box center [662, 149] width 188 height 7
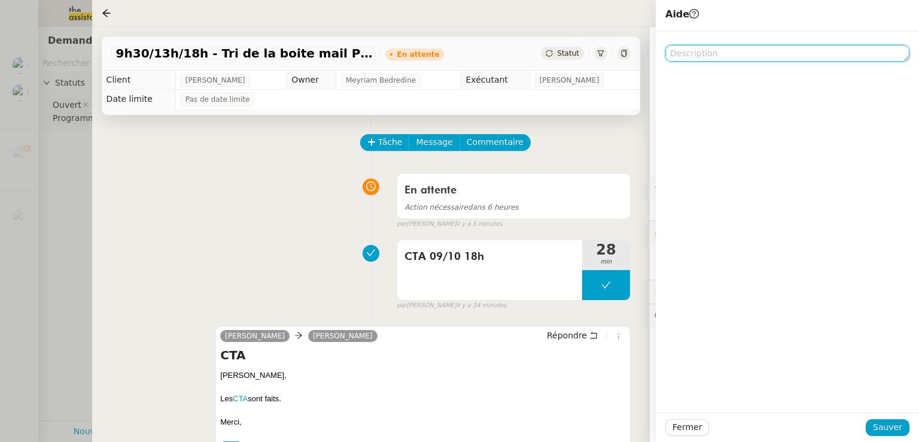
click at [718, 56] on textarea at bounding box center [788, 53] width 244 height 17
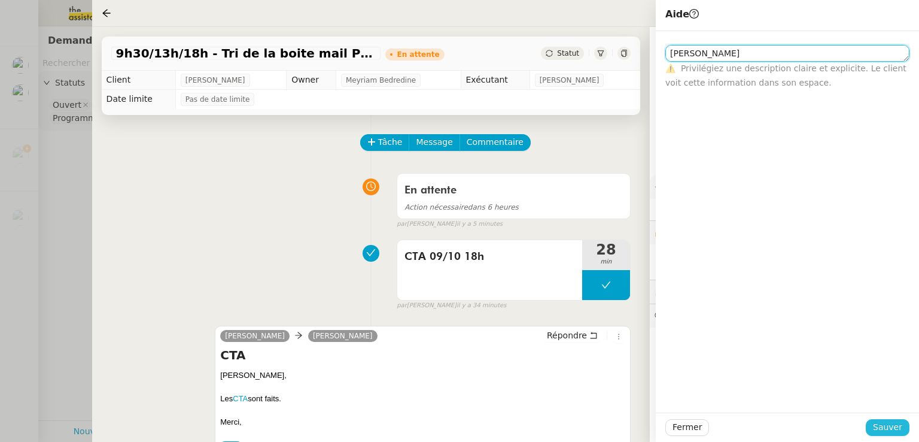
type textarea "[PERSON_NAME]"
click at [893, 427] on span "Sauver" at bounding box center [887, 427] width 29 height 14
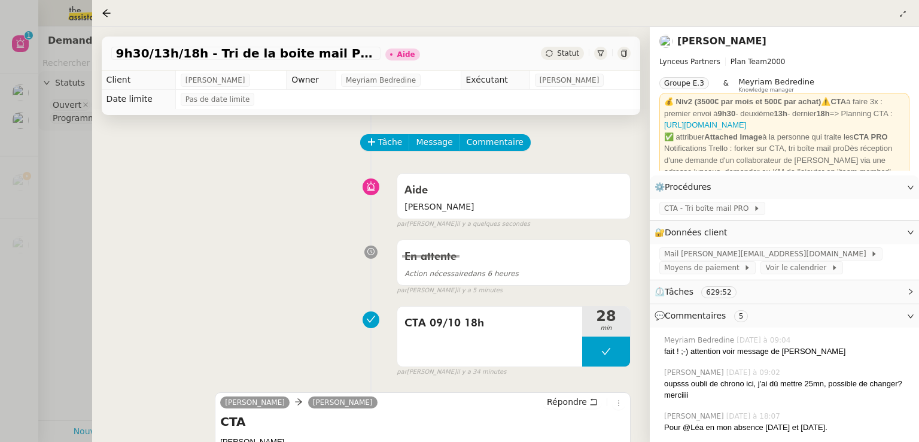
click at [0, 225] on div at bounding box center [459, 221] width 919 height 442
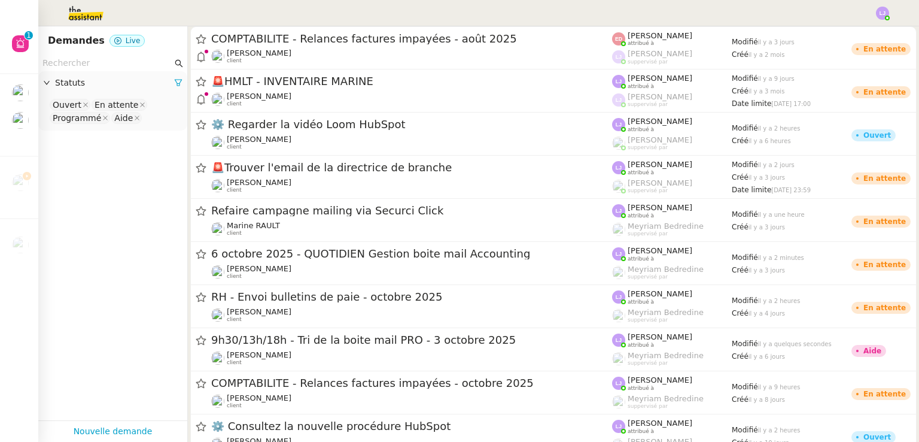
click at [81, 23] on img at bounding box center [76, 13] width 93 height 26
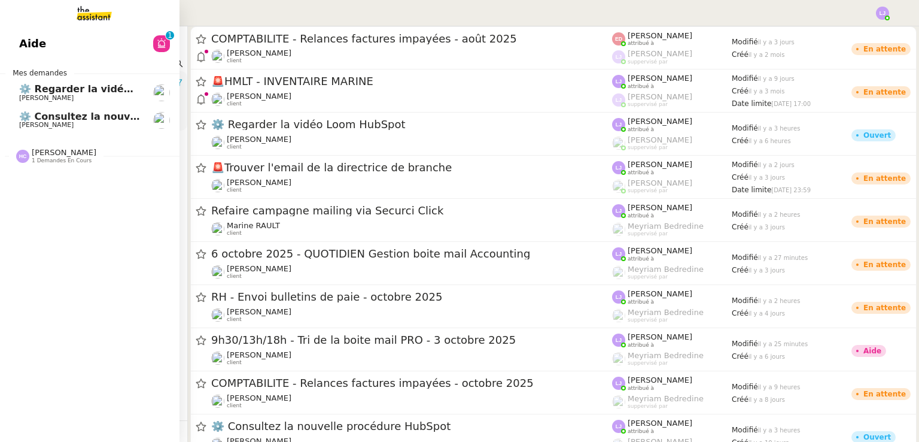
click at [110, 11] on img at bounding box center [84, 13] width 93 height 26
click at [63, 150] on span "[PERSON_NAME]" at bounding box center [64, 152] width 65 height 9
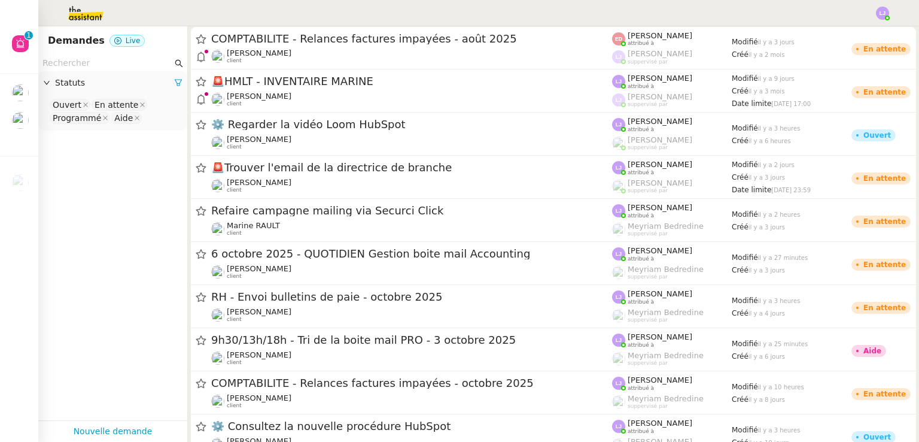
click at [73, 9] on img at bounding box center [76, 13] width 93 height 26
